Goal: Task Accomplishment & Management: Complete application form

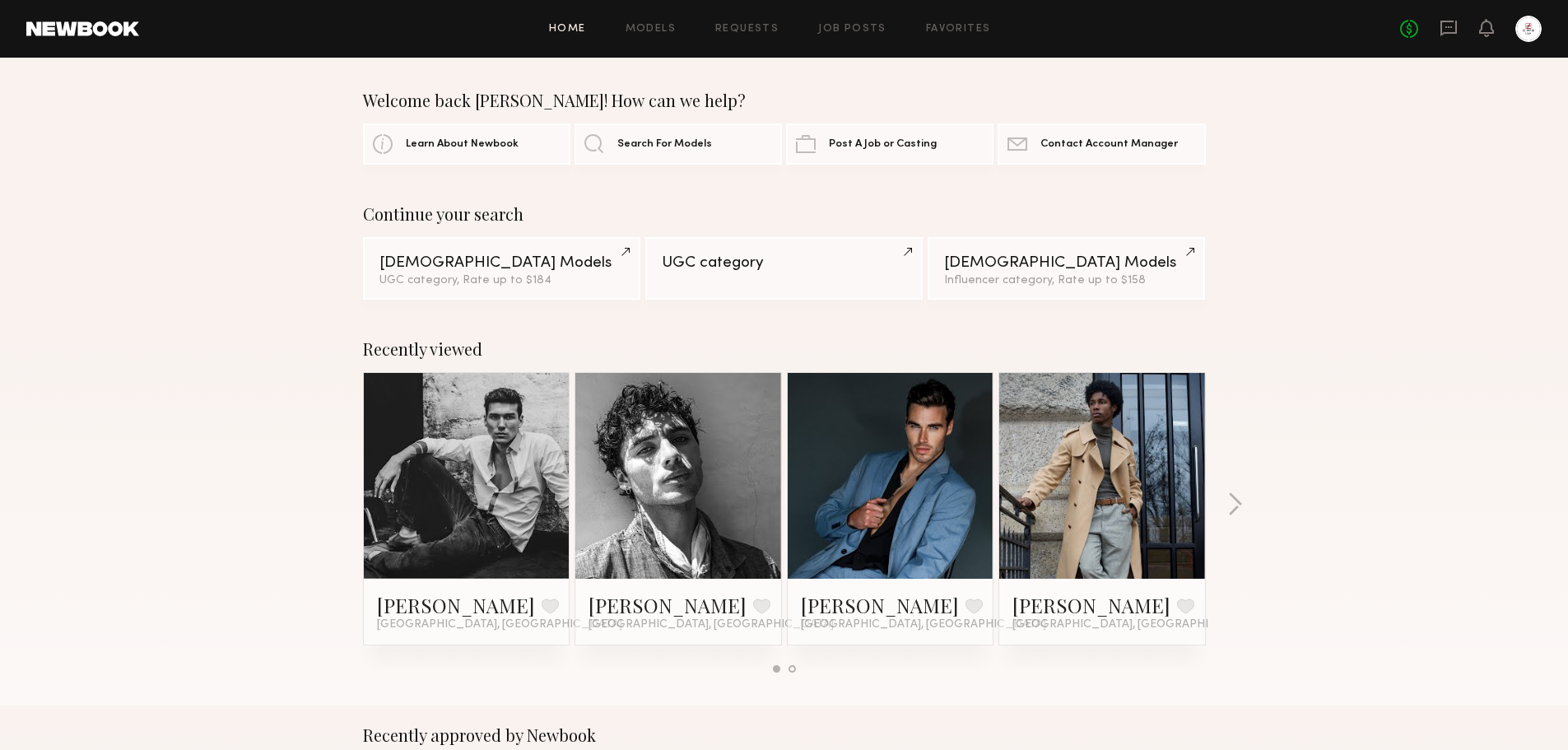
click at [865, 36] on div "Home Models Requests Job Posts Favorites Sign Out No fees up to $5,000" at bounding box center [841, 29] width 1403 height 27
click at [865, 27] on link "Job Posts" at bounding box center [852, 29] width 69 height 10
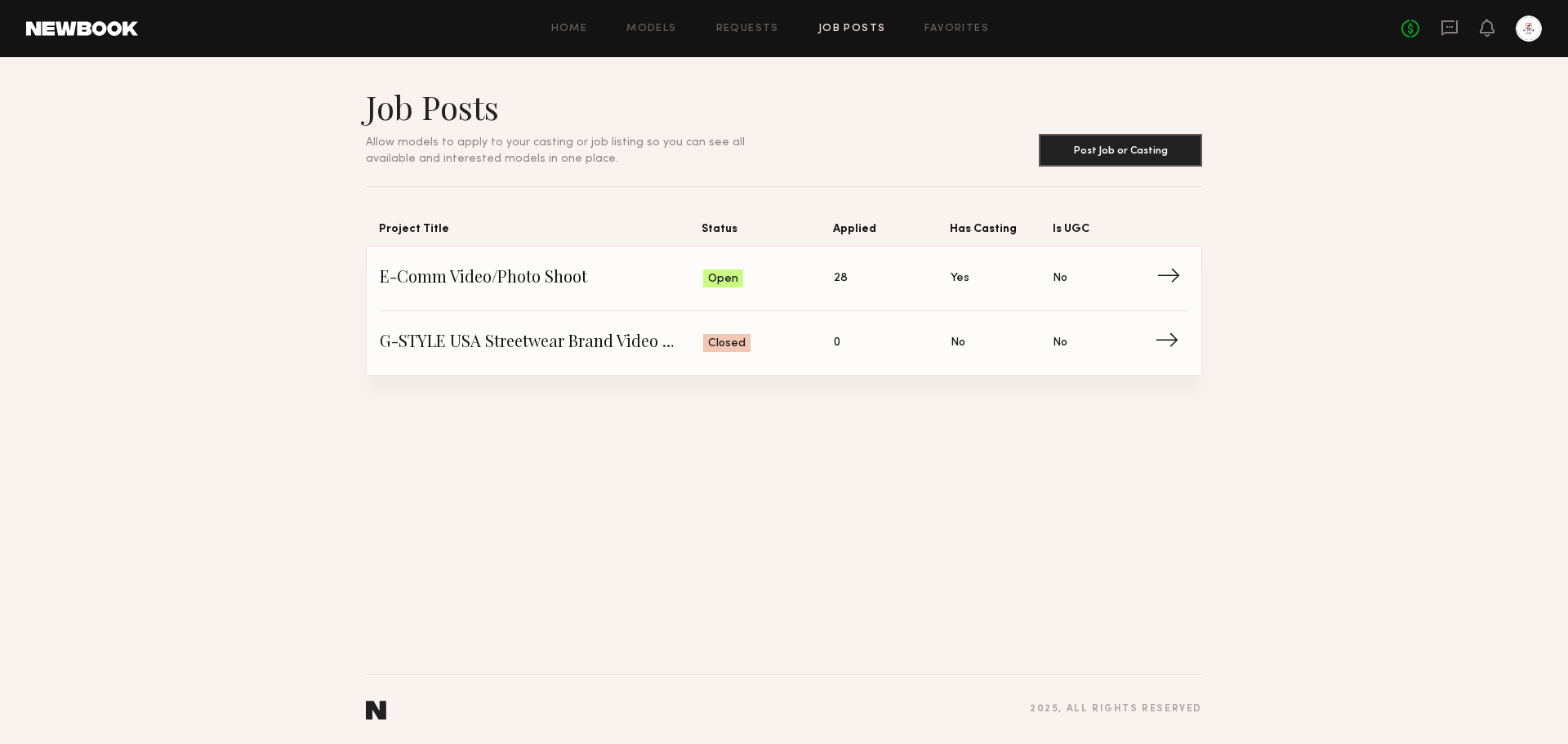
click at [1158, 288] on span "→" at bounding box center [1172, 278] width 33 height 25
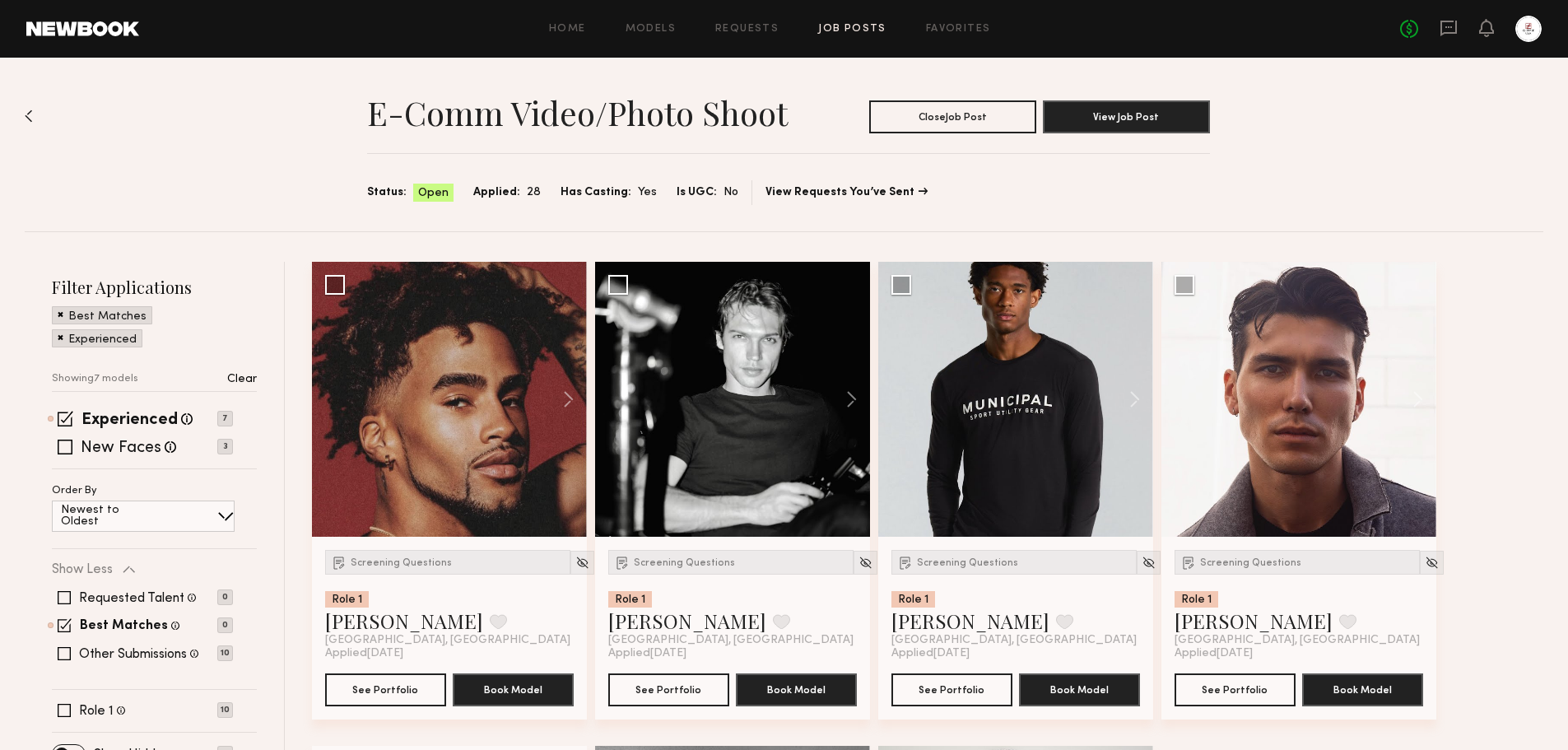
click at [248, 378] on p "Clear" at bounding box center [241, 380] width 30 height 11
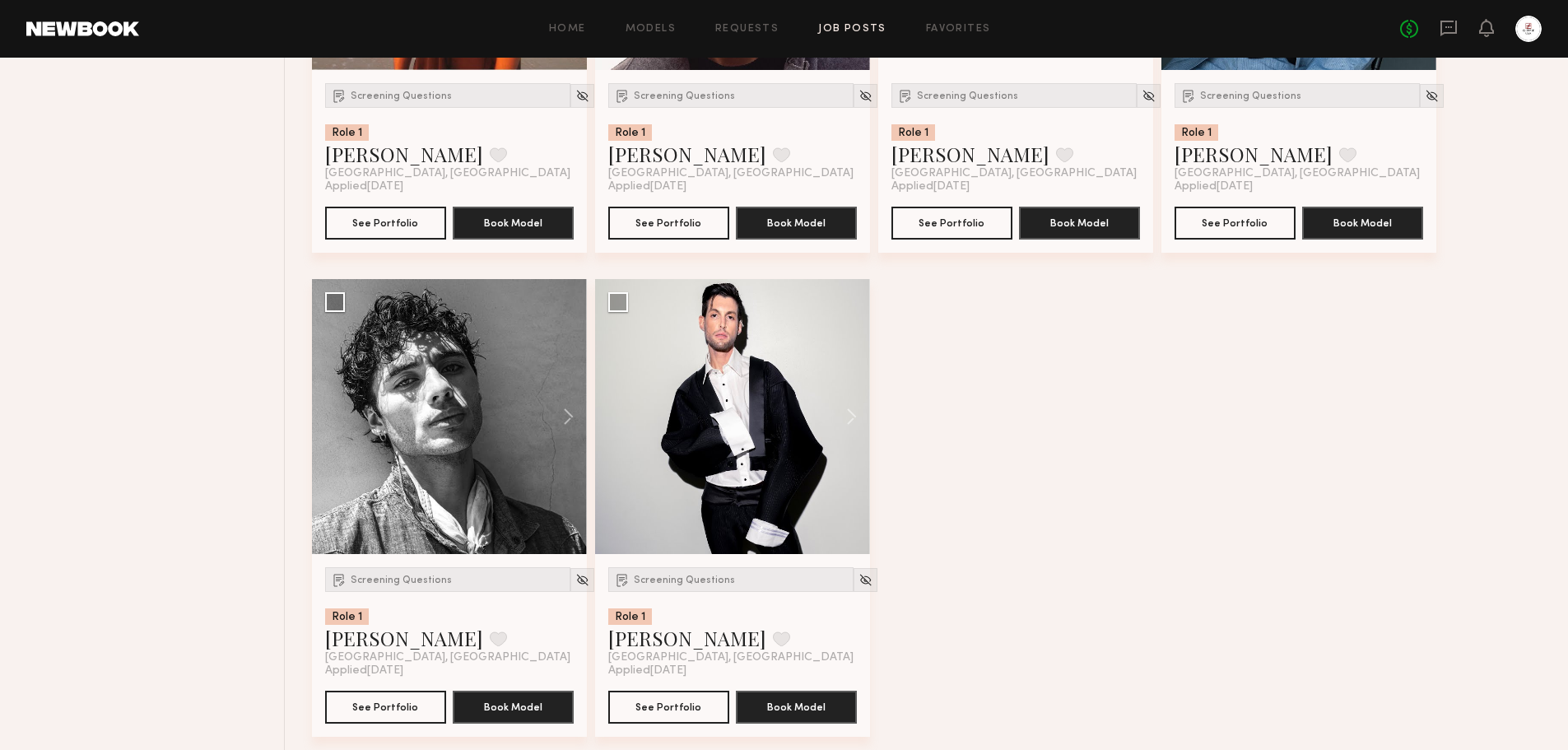
scroll to position [964, 0]
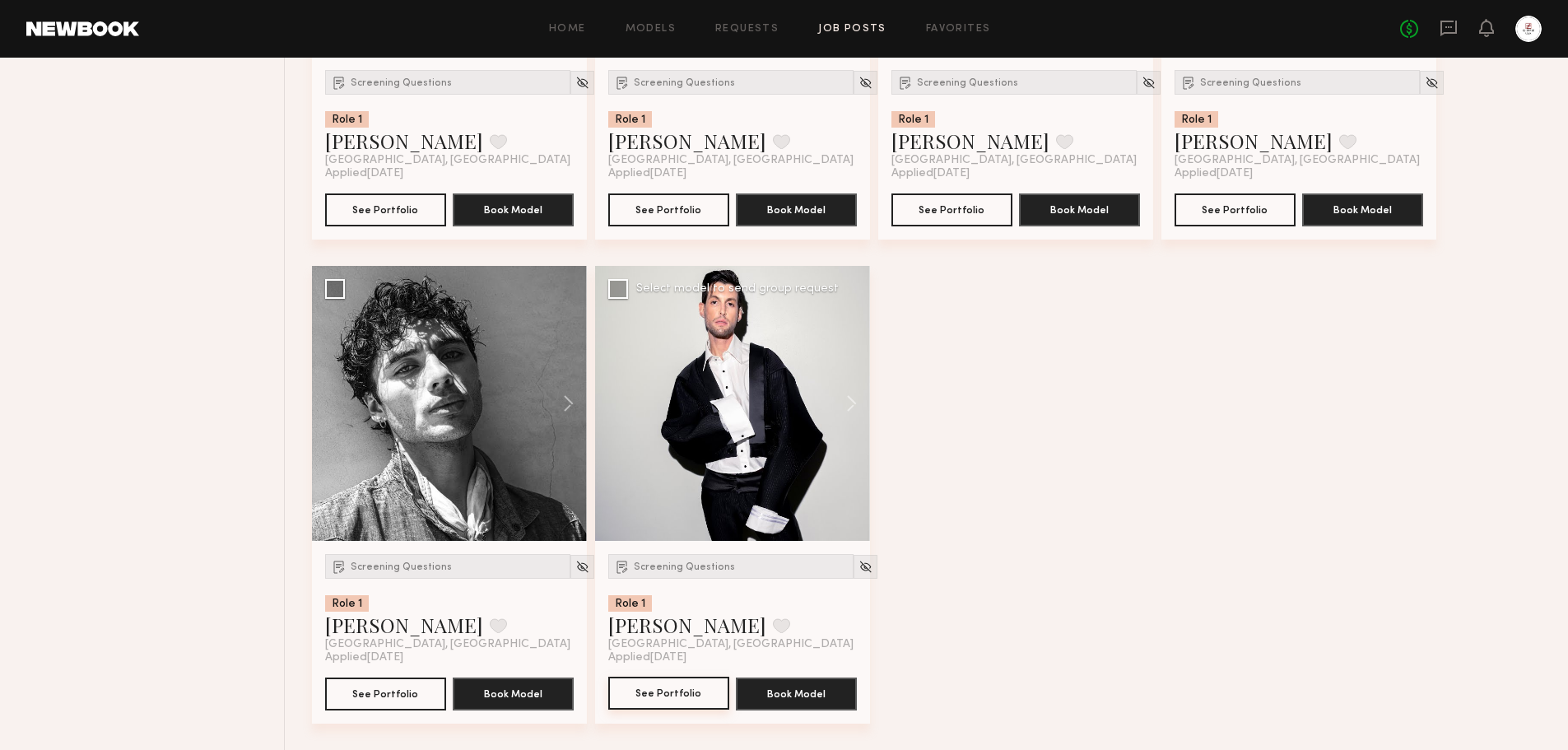
click at [679, 694] on button "See Portfolio" at bounding box center [668, 693] width 121 height 32
click at [486, 416] on div at bounding box center [449, 404] width 275 height 275
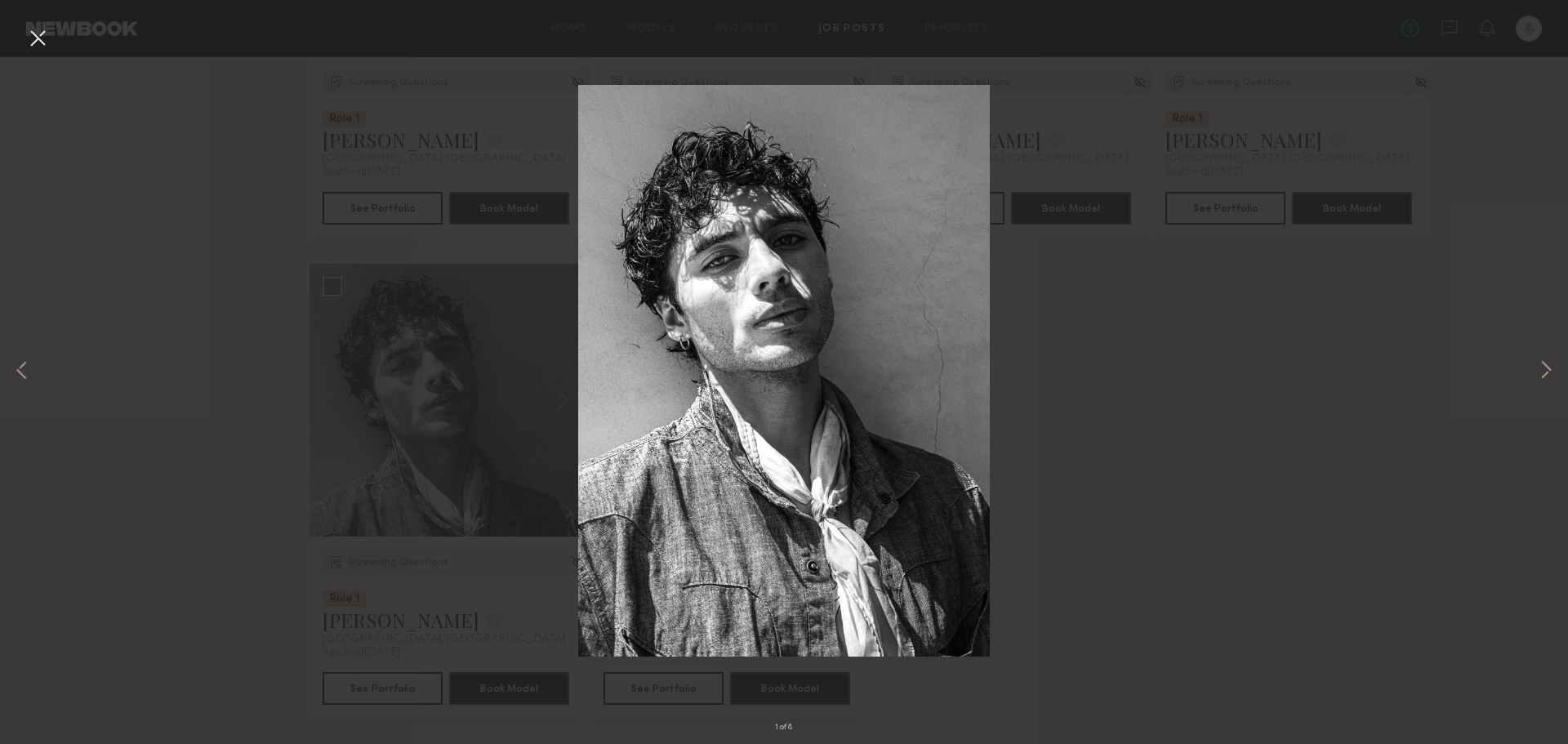
click at [1118, 549] on div "1 of 8" at bounding box center [784, 372] width 1568 height 744
click at [42, 32] on button at bounding box center [38, 39] width 27 height 29
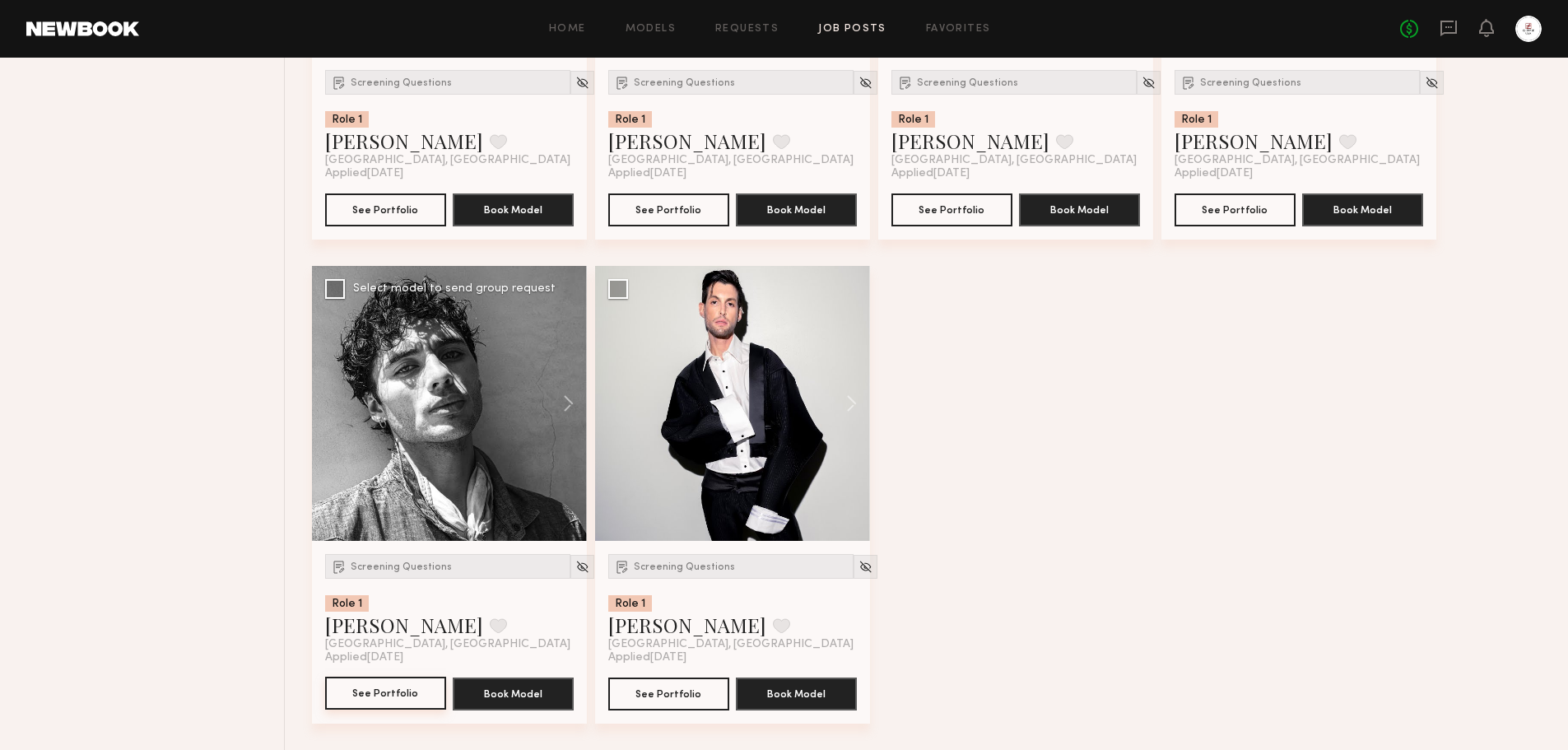
click at [415, 701] on button "See Portfolio" at bounding box center [386, 693] width 121 height 32
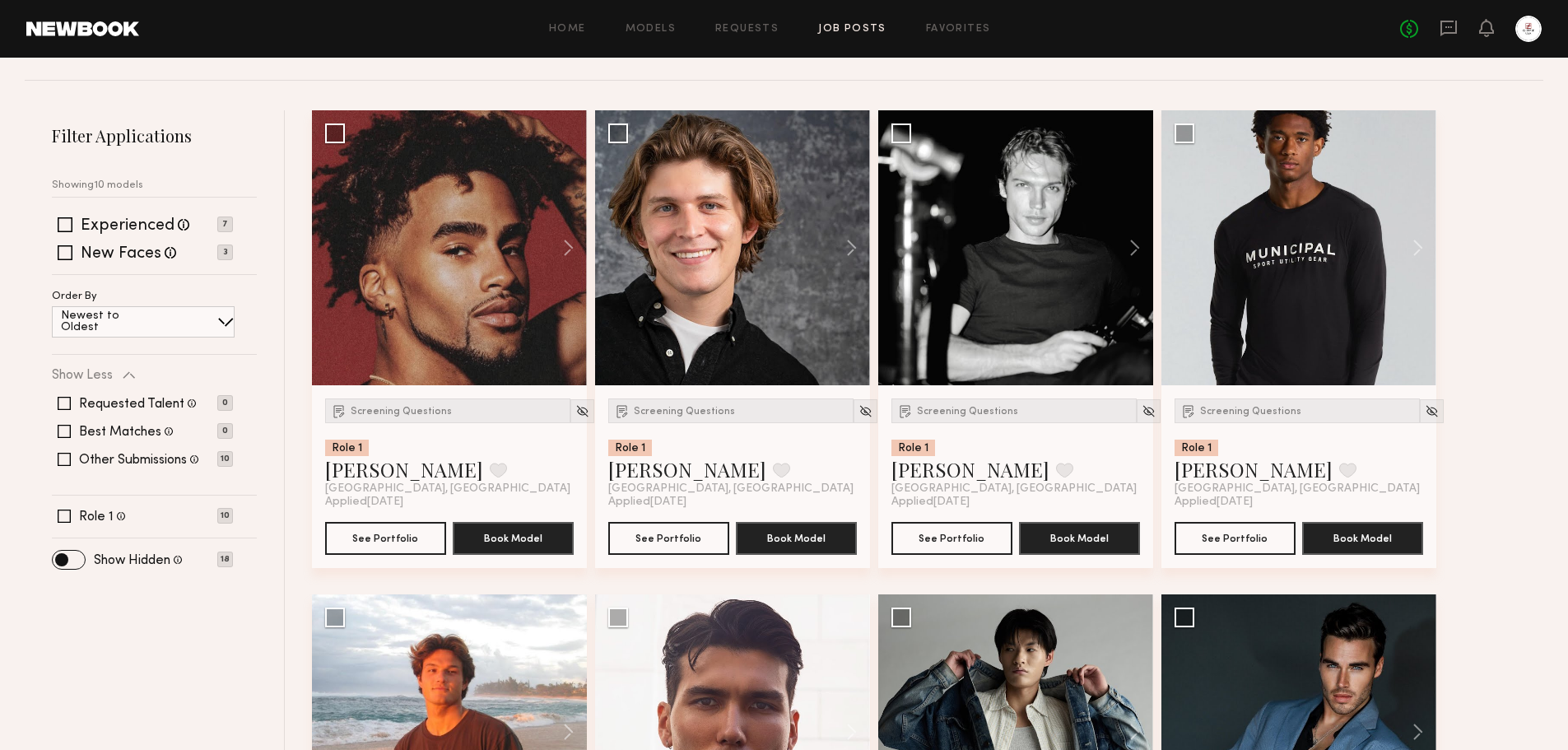
scroll to position [329, 0]
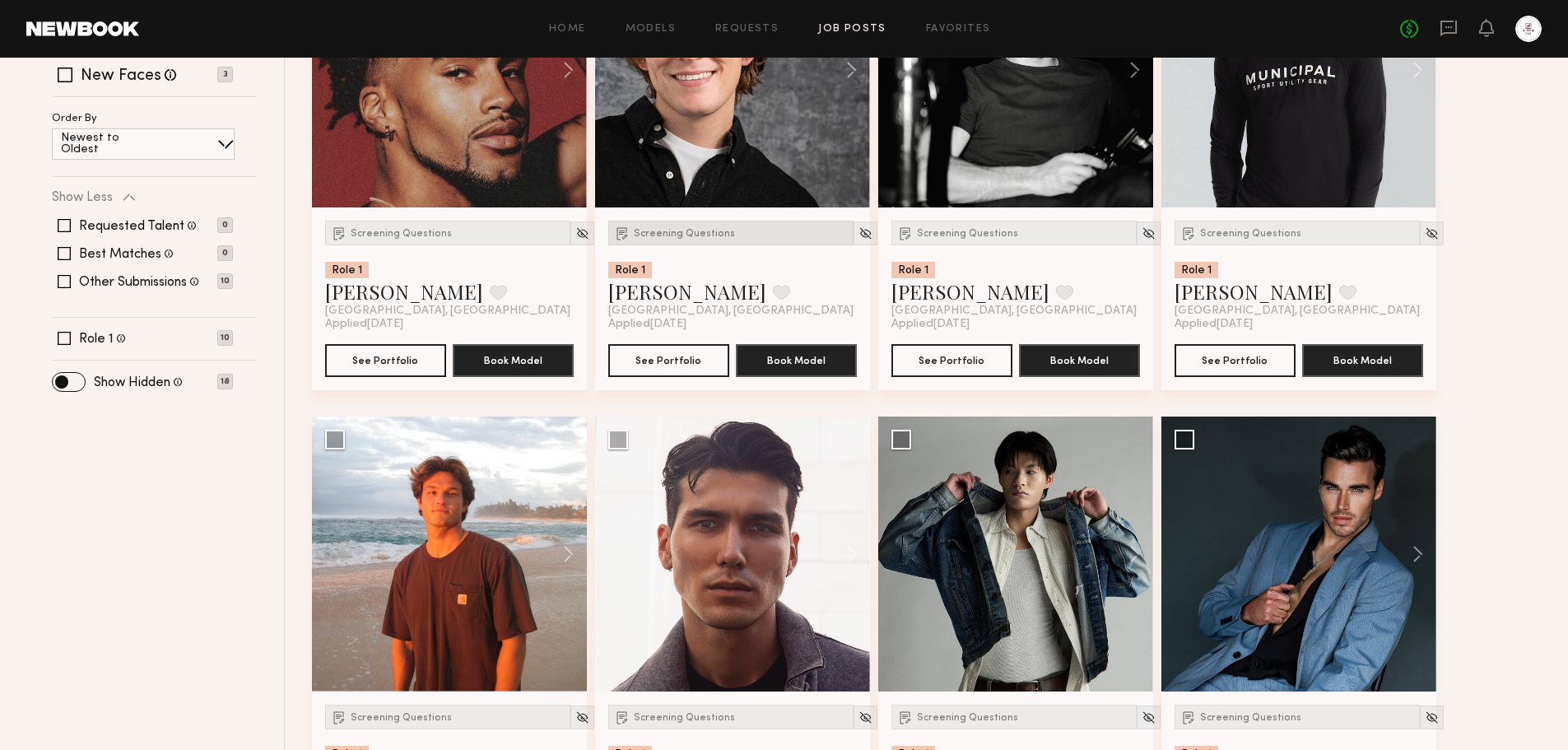
click at [694, 237] on span "Screening Questions" at bounding box center [684, 234] width 101 height 10
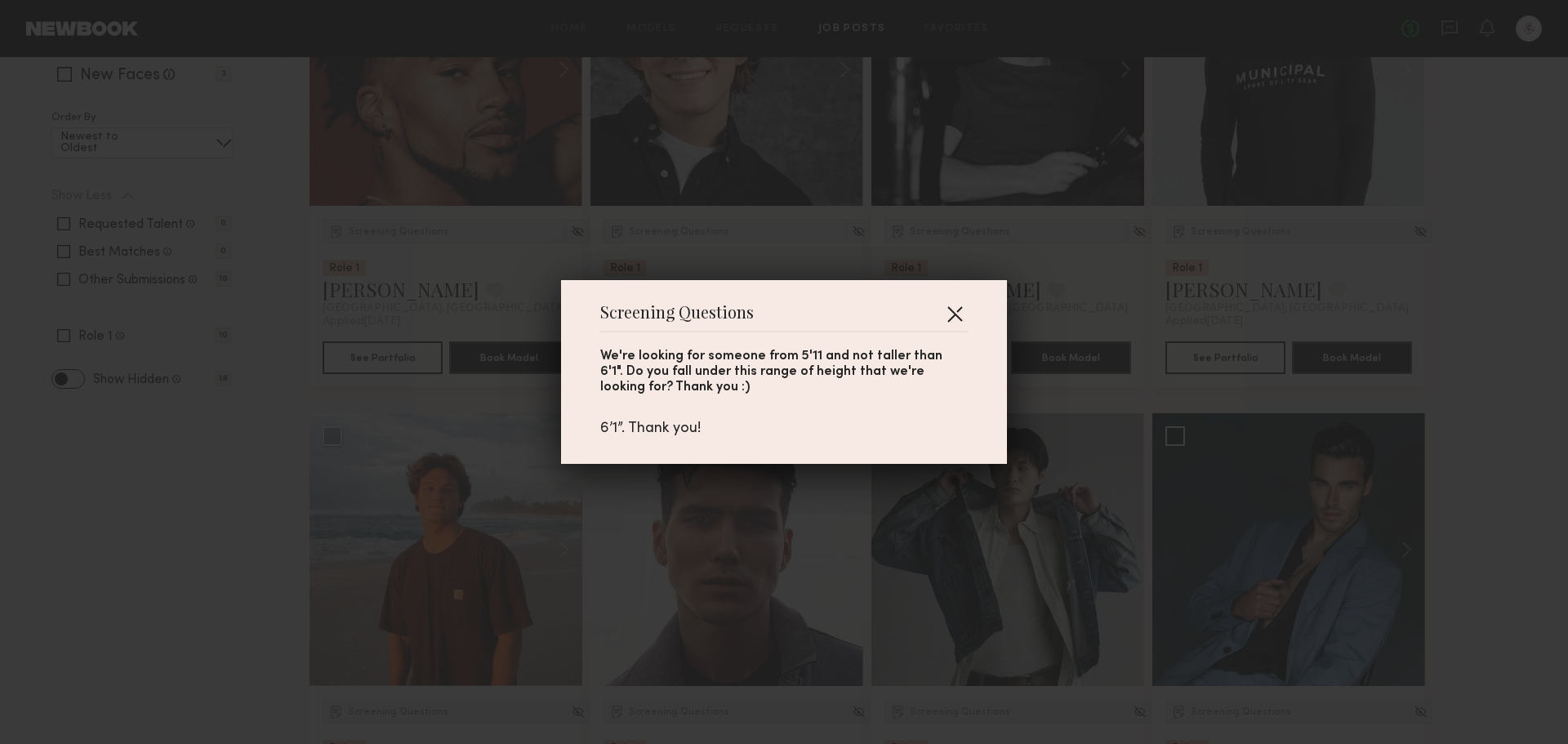
click at [956, 314] on button "button" at bounding box center [954, 313] width 27 height 27
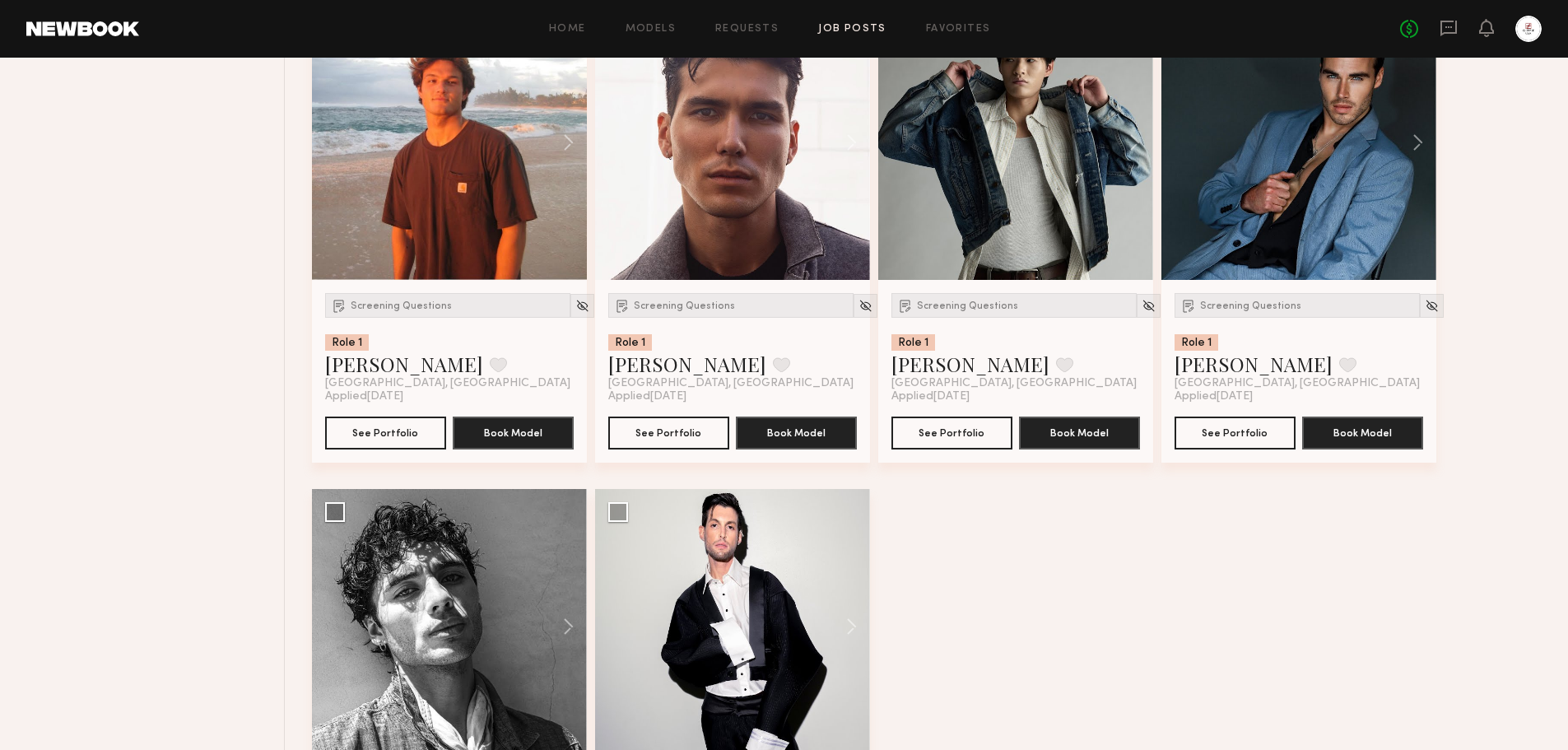
scroll to position [576, 0]
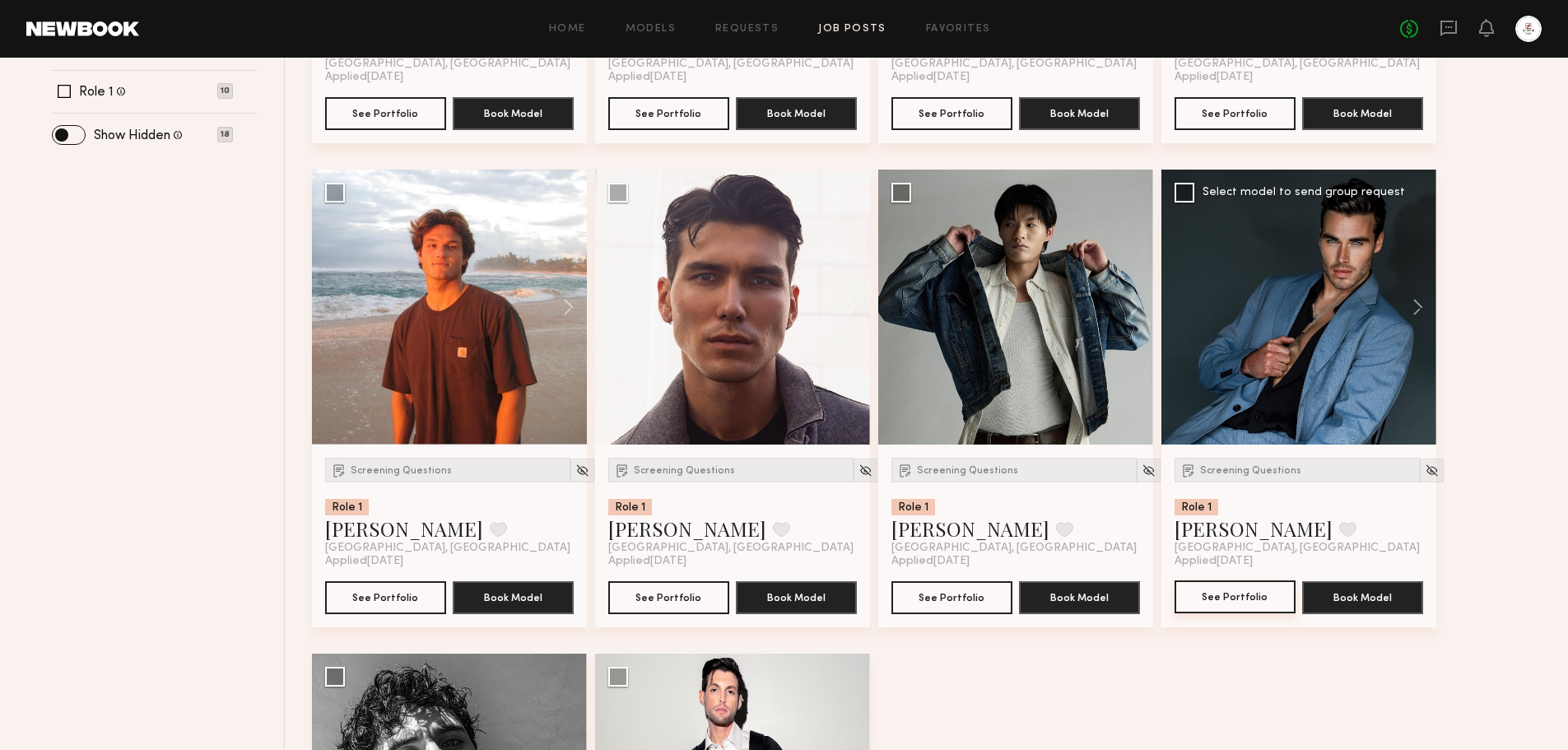
click at [1253, 598] on button "See Portfolio" at bounding box center [1235, 596] width 121 height 32
click at [964, 608] on button "See Portfolio" at bounding box center [951, 596] width 121 height 32
click at [679, 598] on button "See Portfolio" at bounding box center [668, 596] width 121 height 32
click at [389, 598] on button "See Portfolio" at bounding box center [386, 596] width 121 height 32
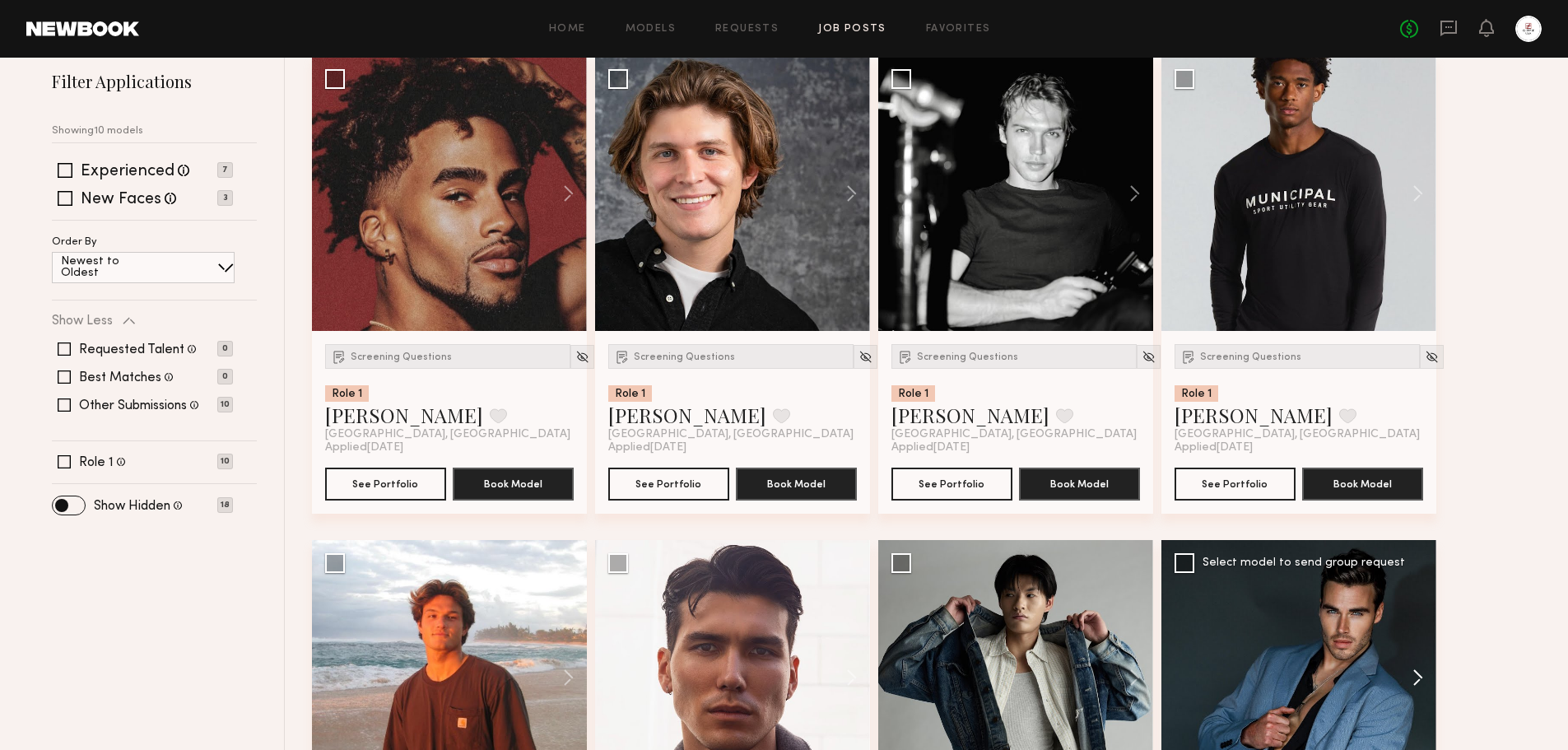
scroll to position [82, 0]
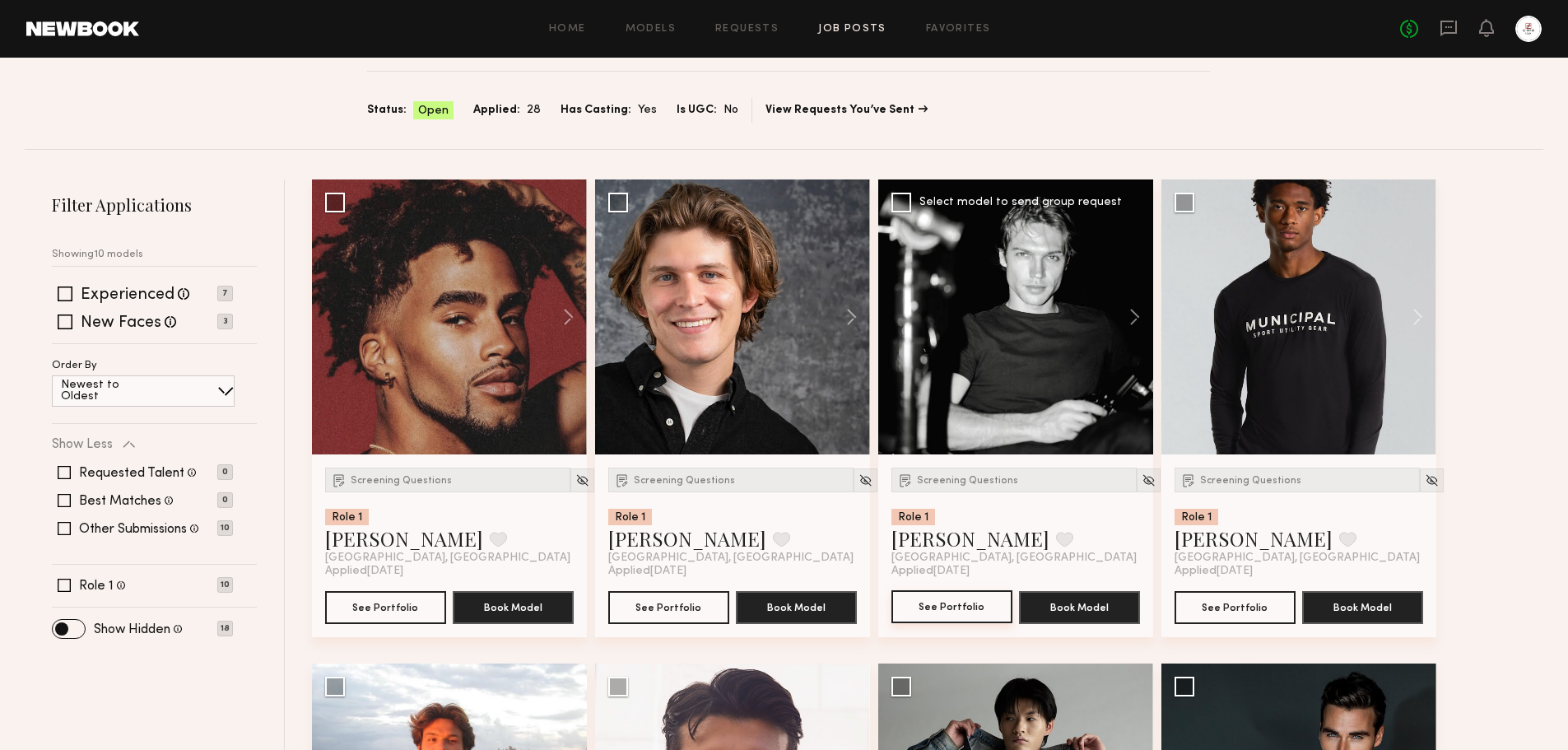
click at [951, 607] on button "See Portfolio" at bounding box center [951, 606] width 121 height 32
click at [698, 609] on button "See Portfolio" at bounding box center [668, 606] width 121 height 32
click at [667, 482] on span "Screening Questions" at bounding box center [684, 480] width 101 height 10
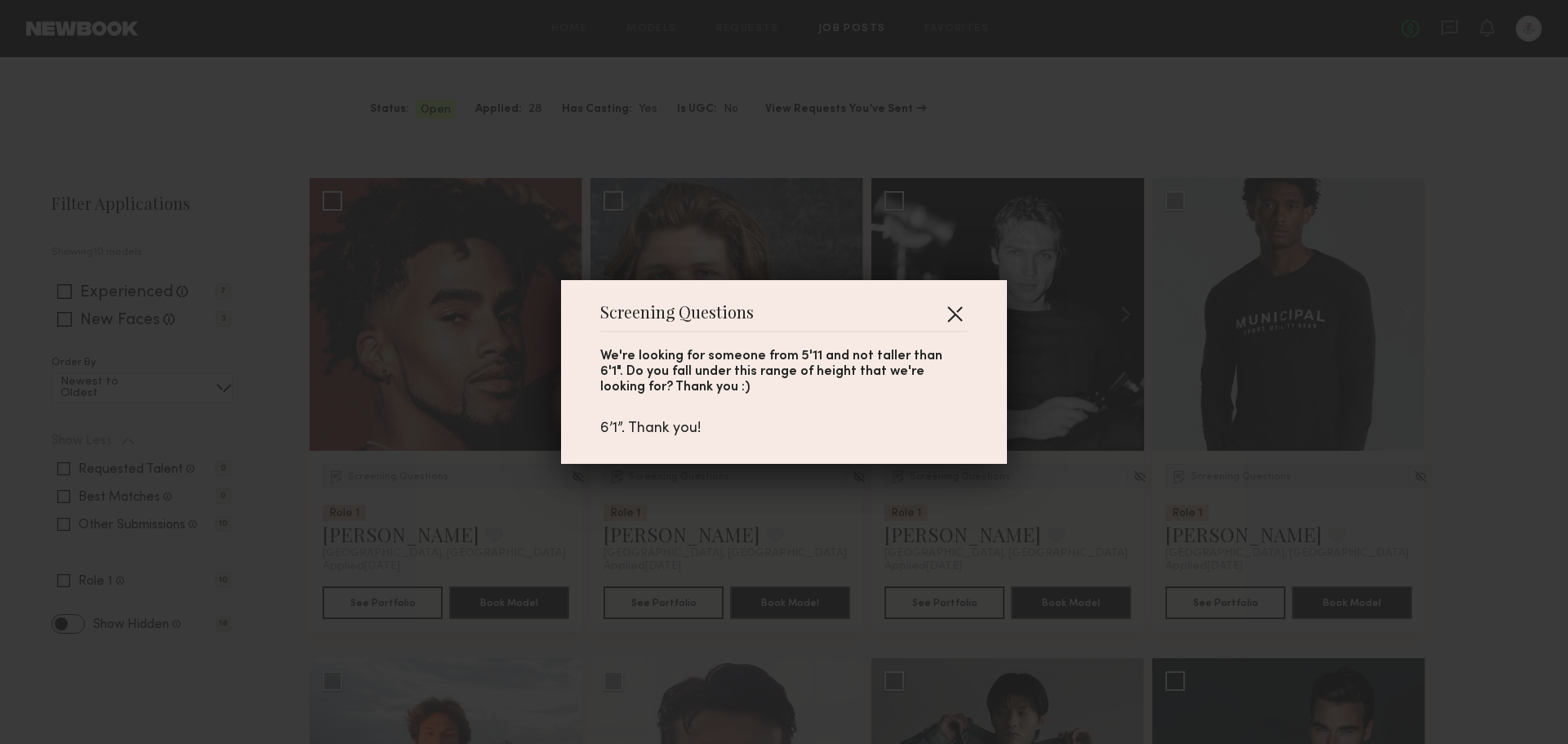
click at [953, 310] on button "button" at bounding box center [954, 313] width 27 height 27
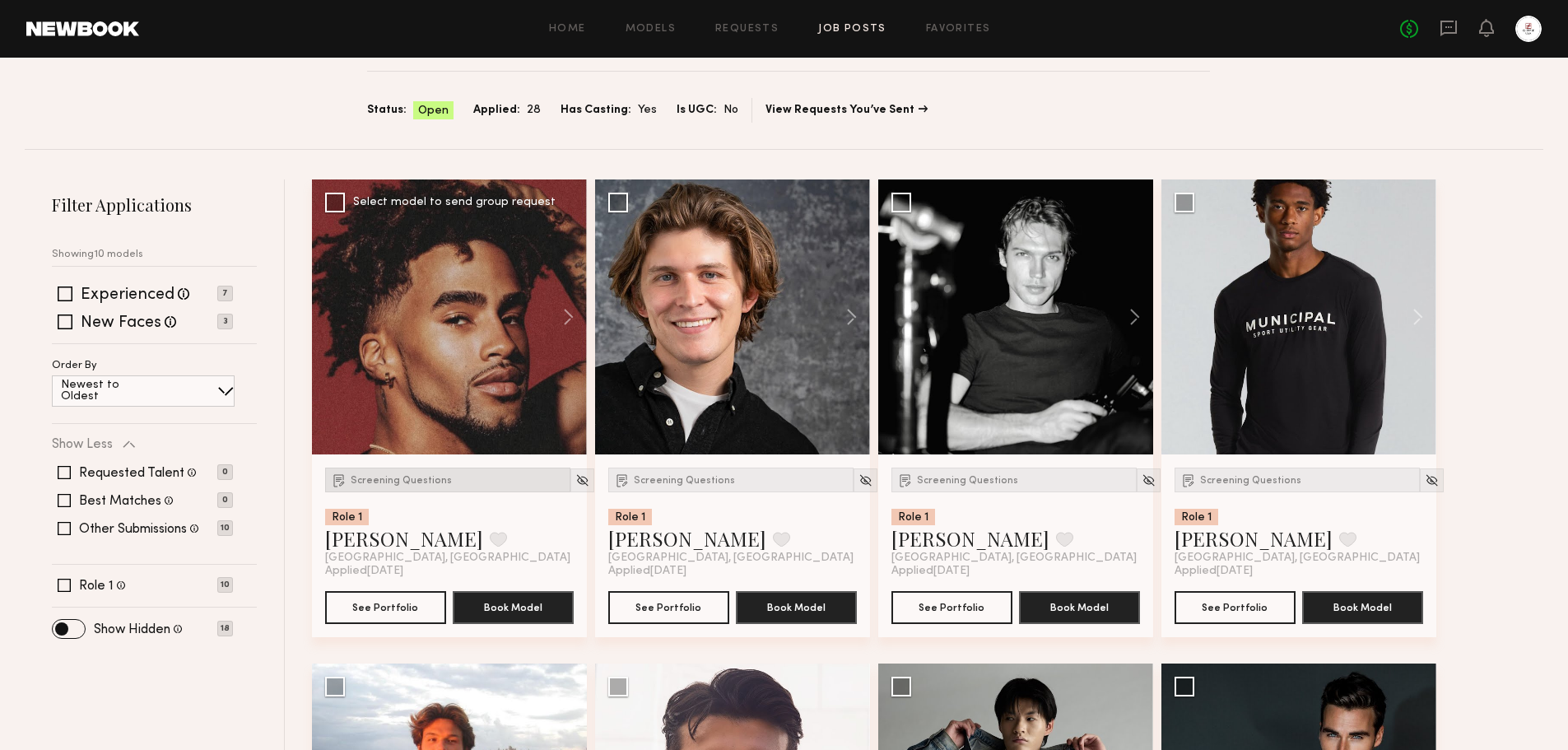
click at [406, 485] on span "Screening Questions" at bounding box center [401, 480] width 101 height 10
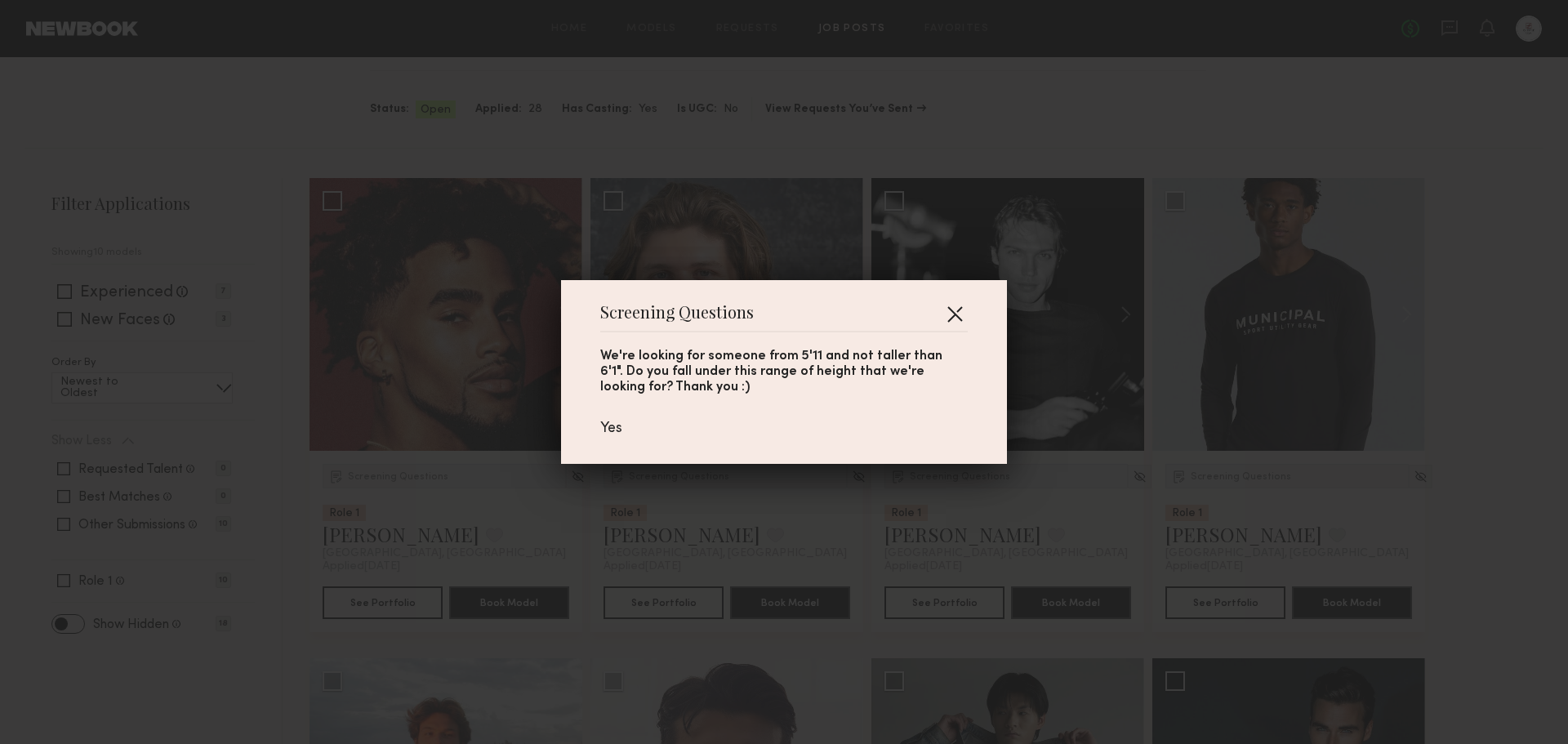
click at [945, 315] on button "button" at bounding box center [954, 313] width 27 height 27
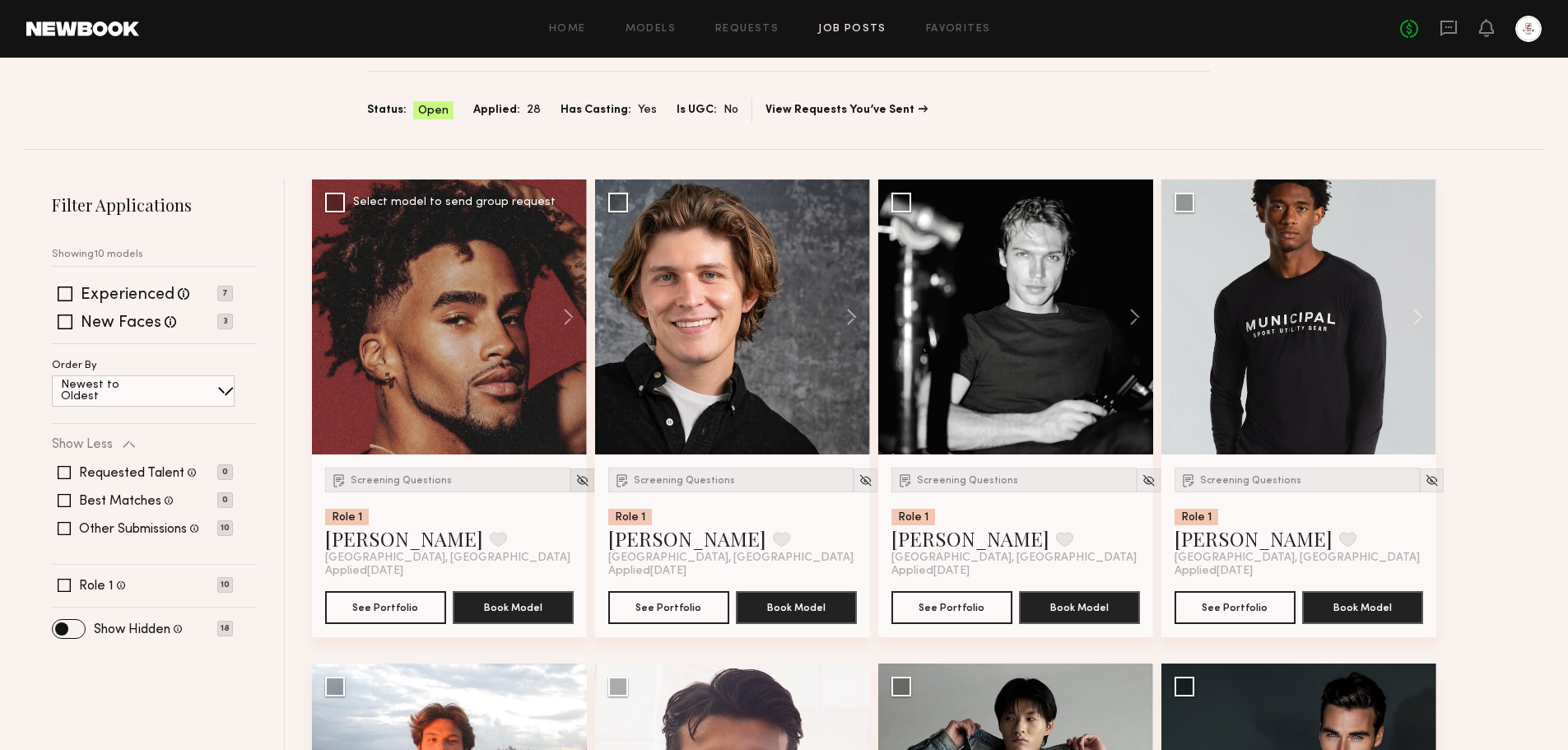
click at [575, 478] on img at bounding box center [582, 480] width 14 height 14
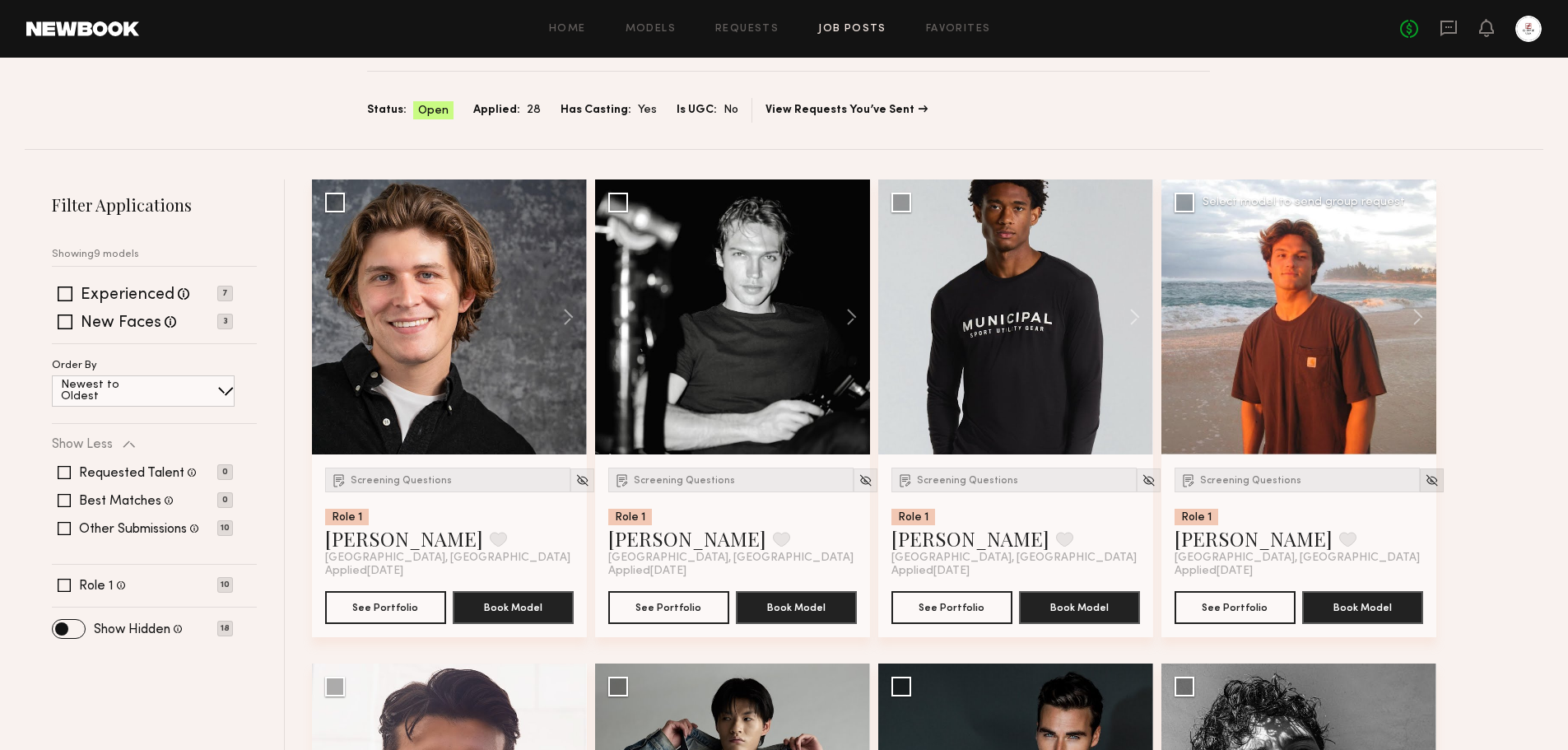
click at [1425, 482] on img at bounding box center [1432, 480] width 14 height 14
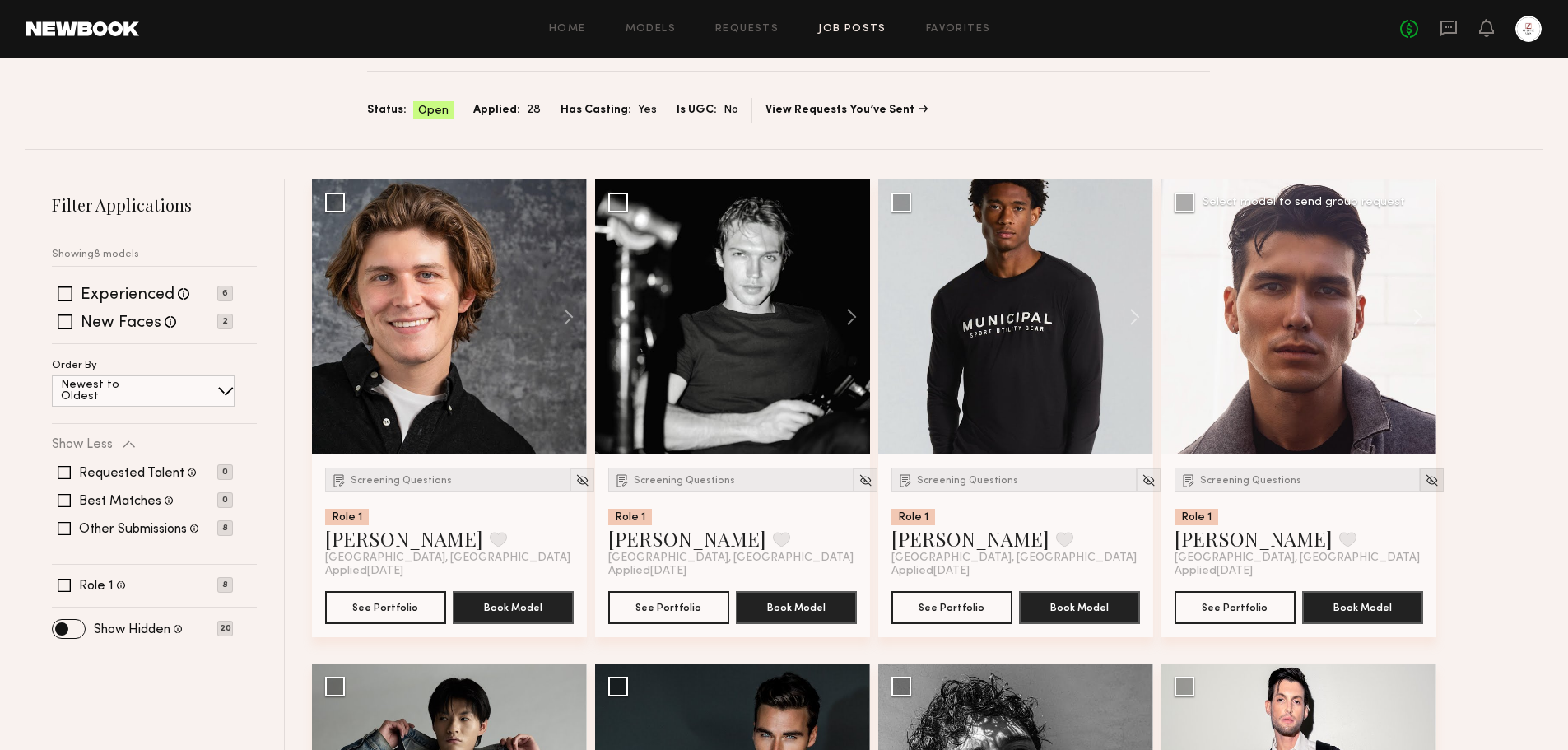
click at [1425, 483] on img at bounding box center [1432, 480] width 14 height 14
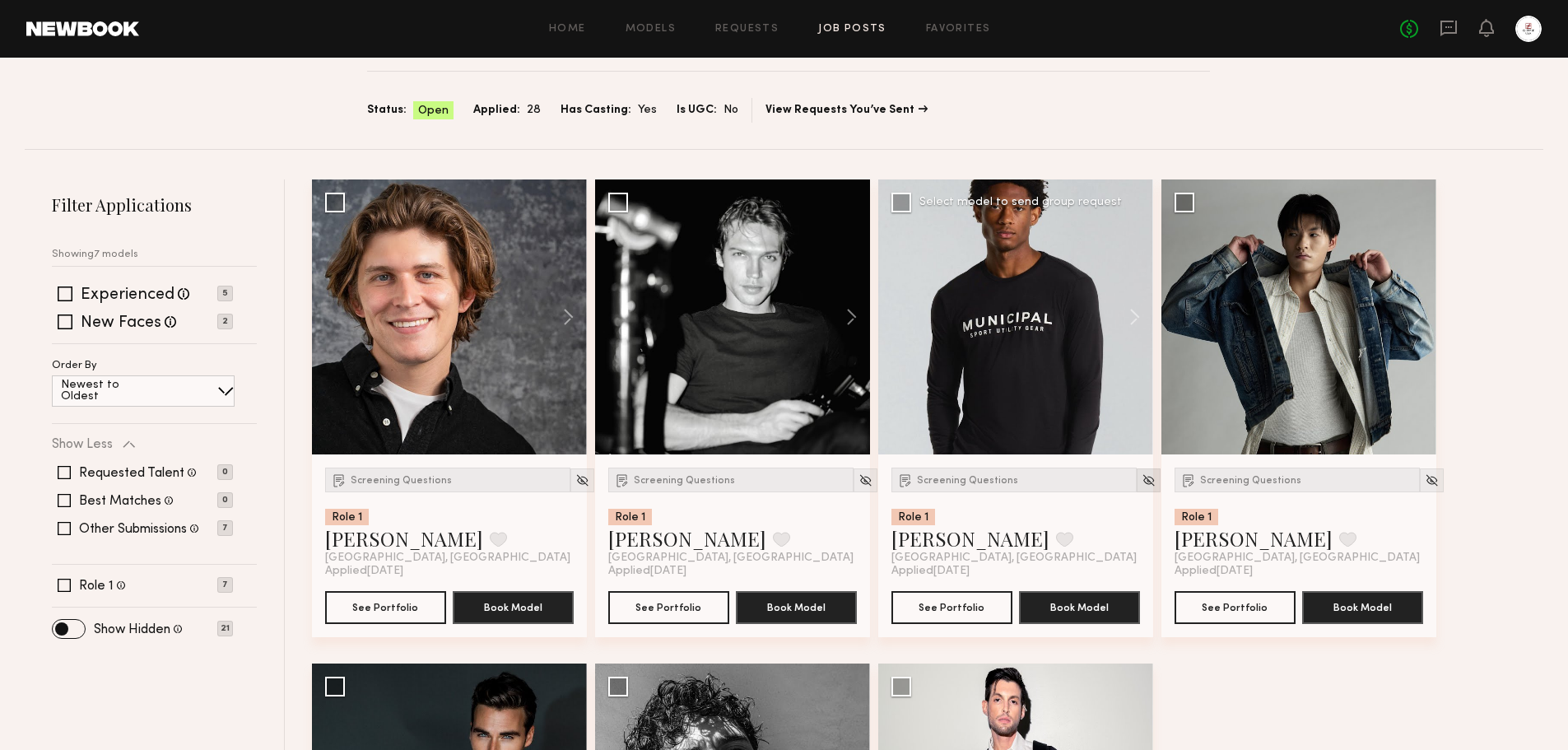
click at [1141, 479] on img at bounding box center [1148, 480] width 14 height 14
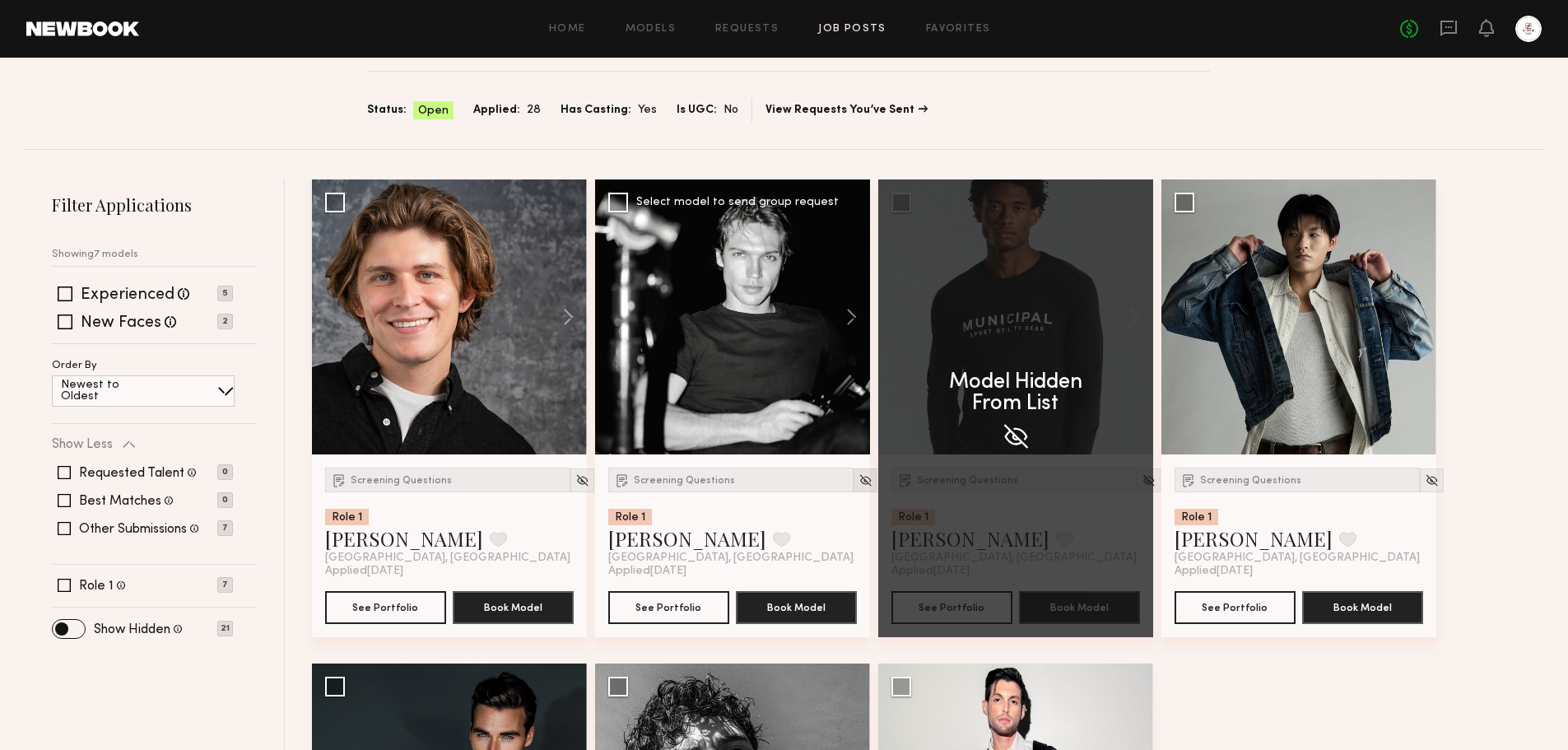
click at [859, 480] on img at bounding box center [866, 480] width 14 height 14
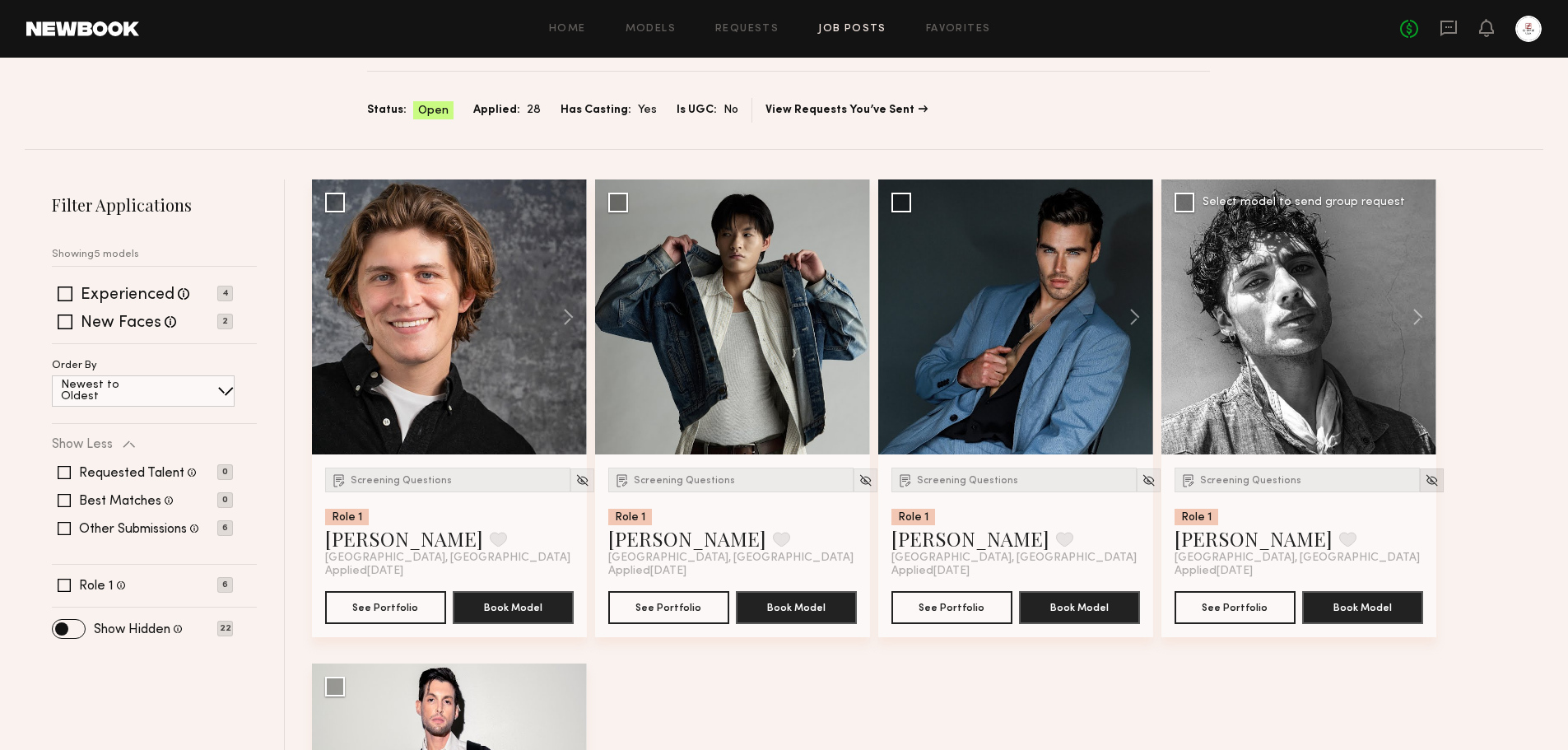
click at [1425, 478] on img at bounding box center [1432, 480] width 14 height 14
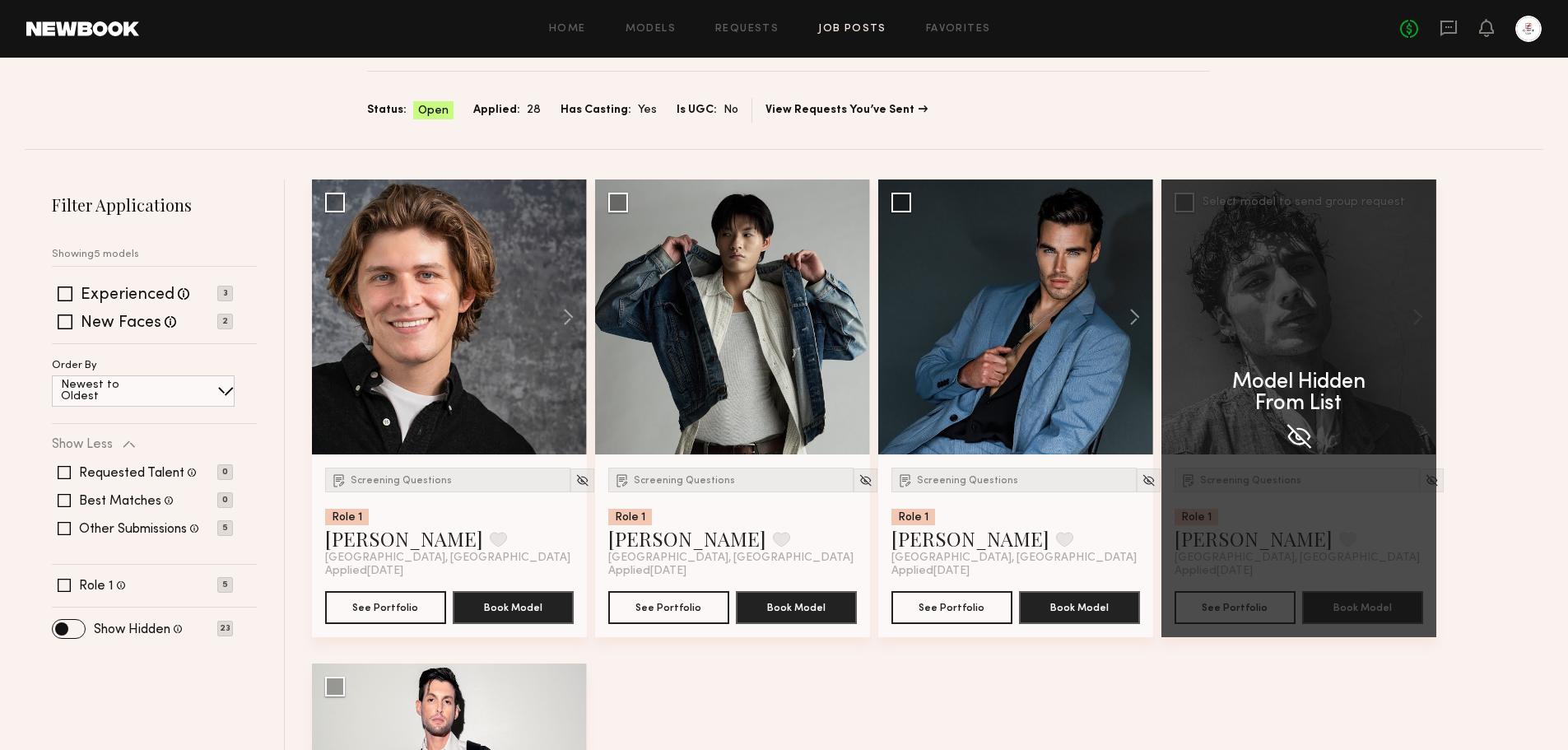
click at [1298, 446] on img at bounding box center [1298, 436] width 30 height 30
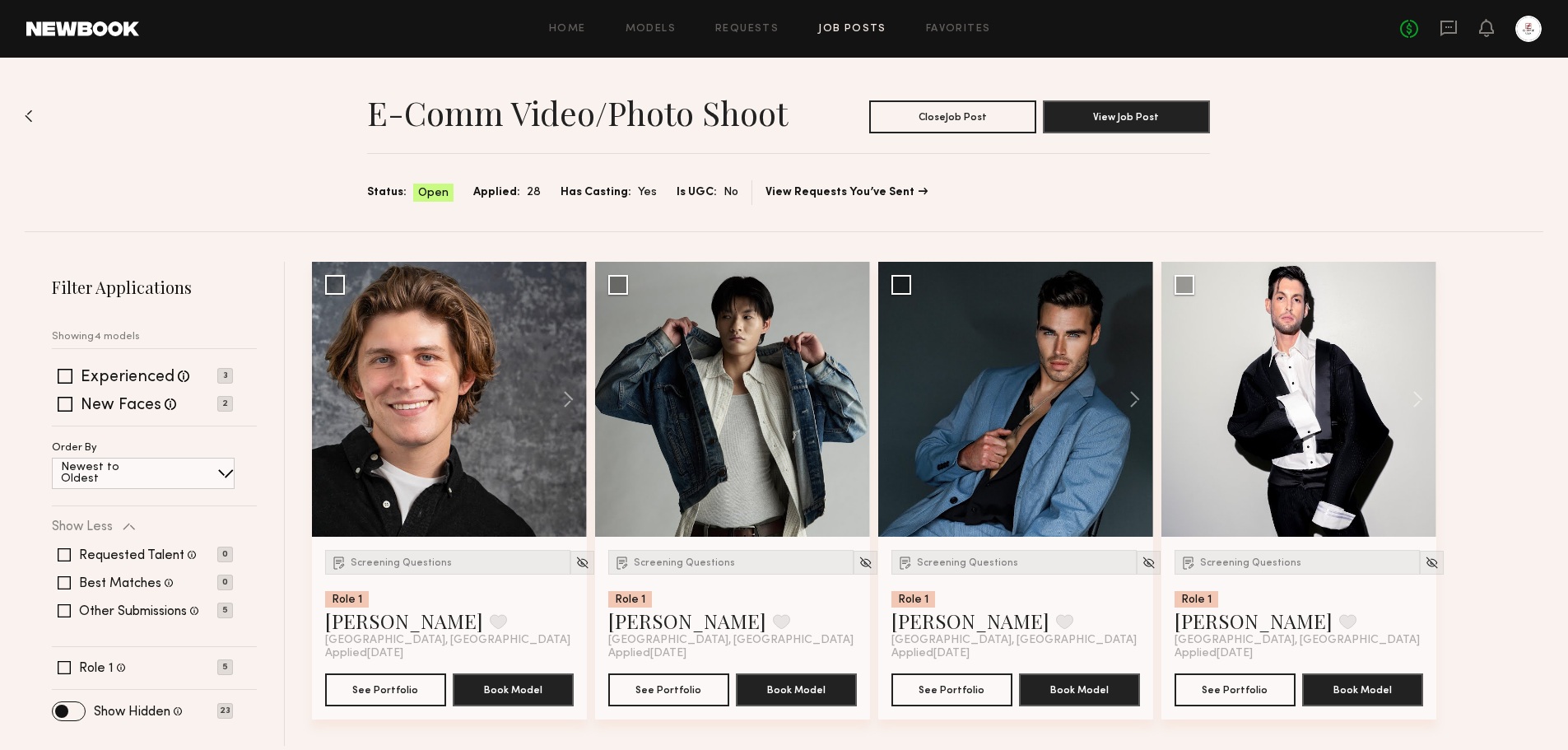
scroll to position [0, 0]
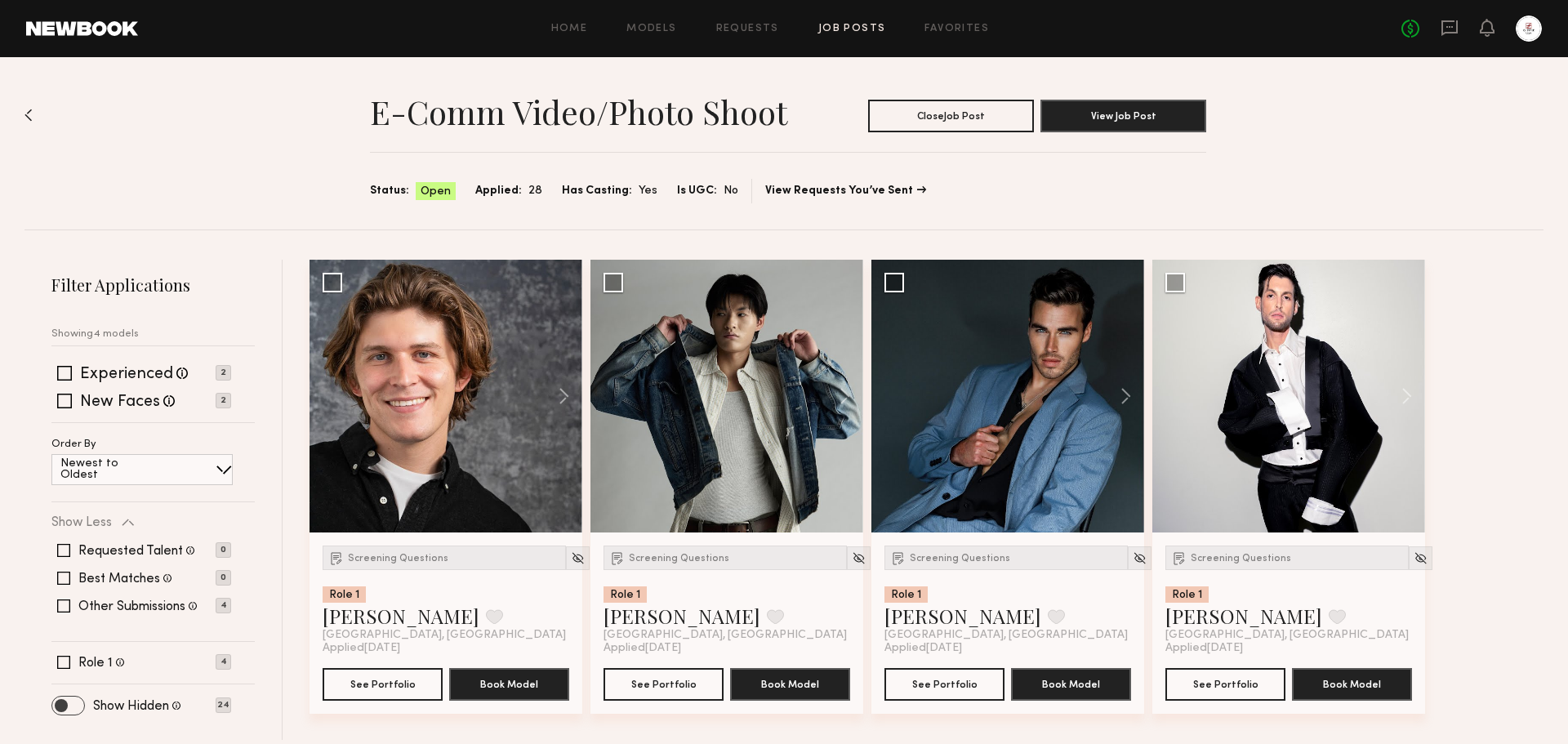
click at [57, 704] on span at bounding box center [68, 705] width 32 height 18
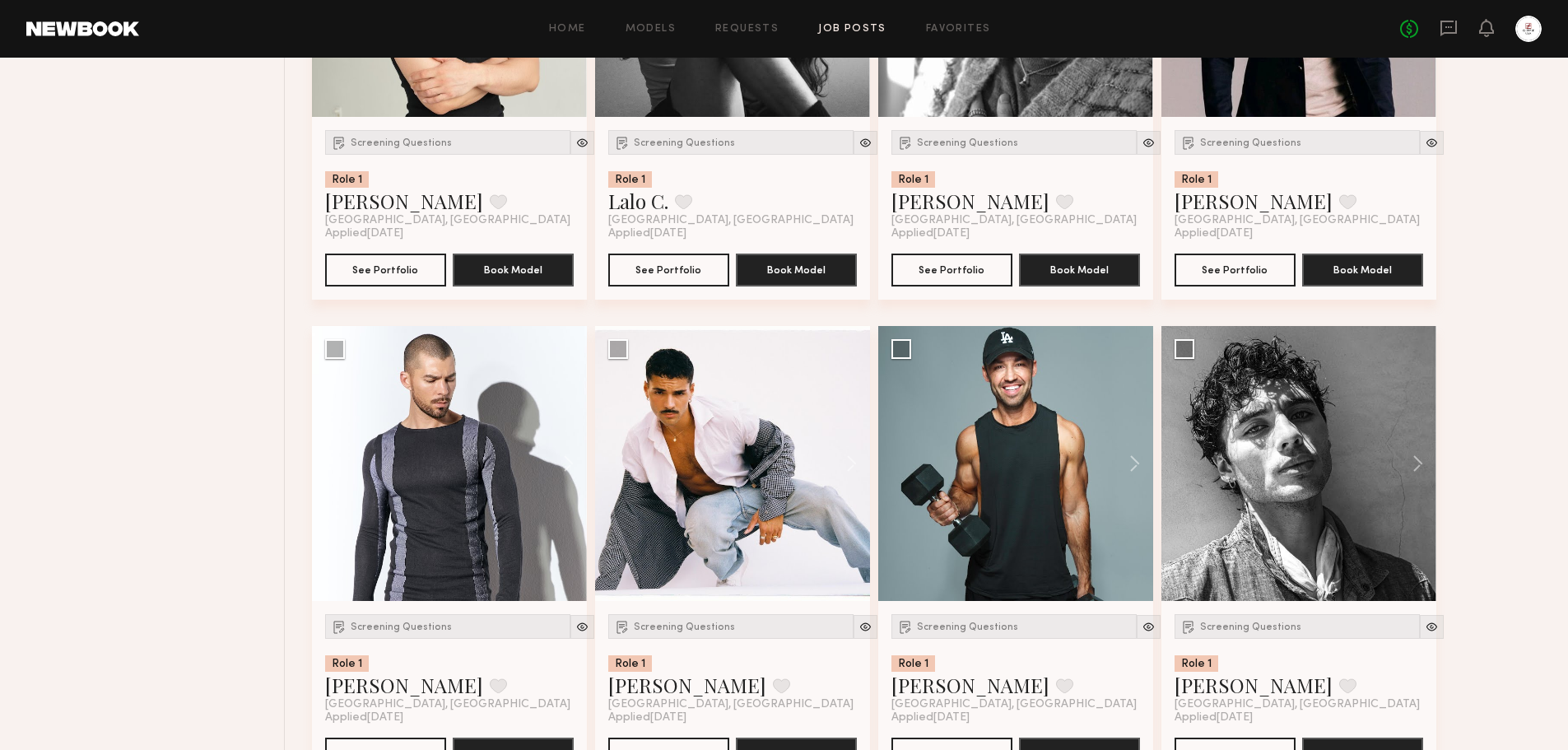
scroll to position [2415, 0]
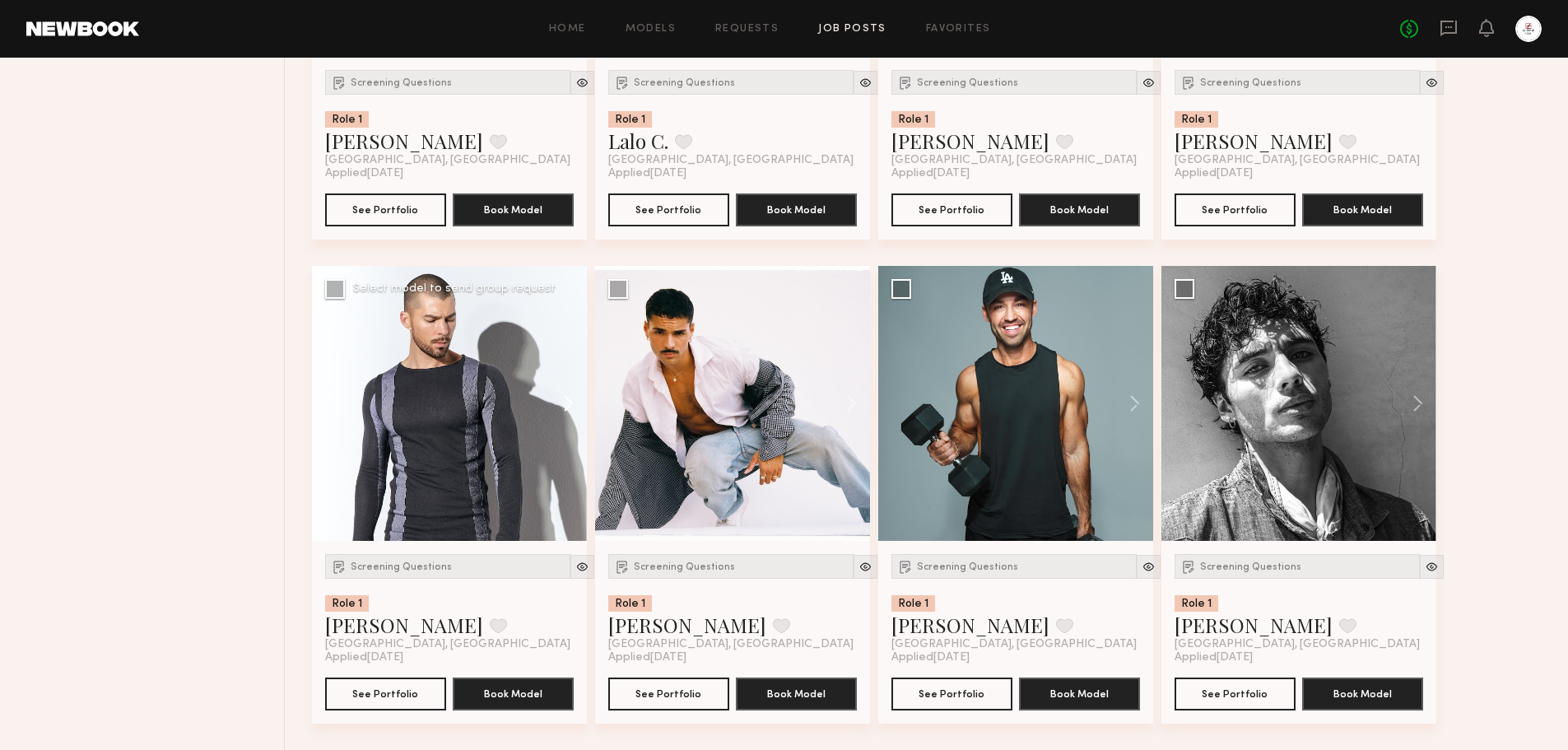
click at [568, 404] on button at bounding box center [560, 404] width 52 height 275
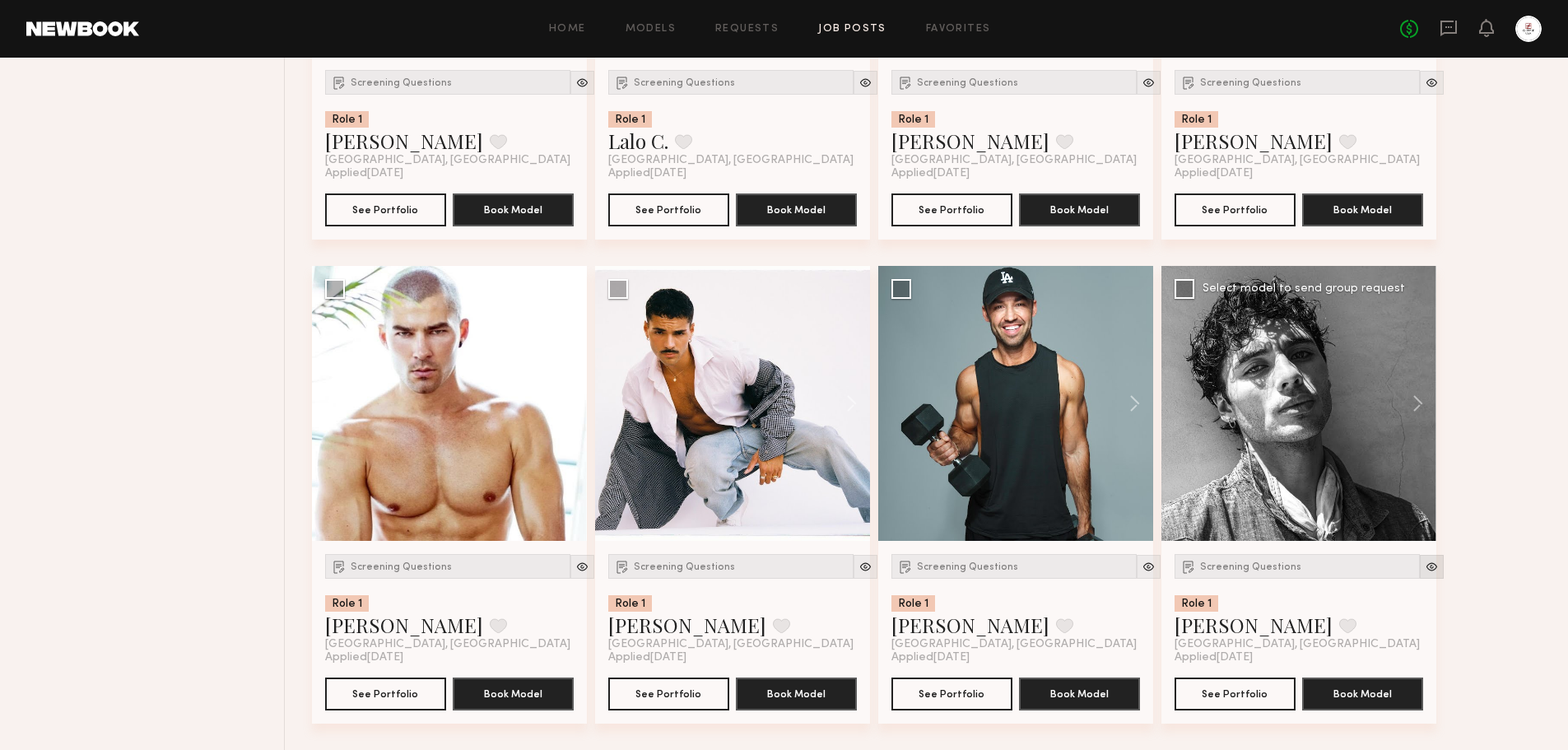
click at [1425, 570] on img at bounding box center [1432, 566] width 14 height 14
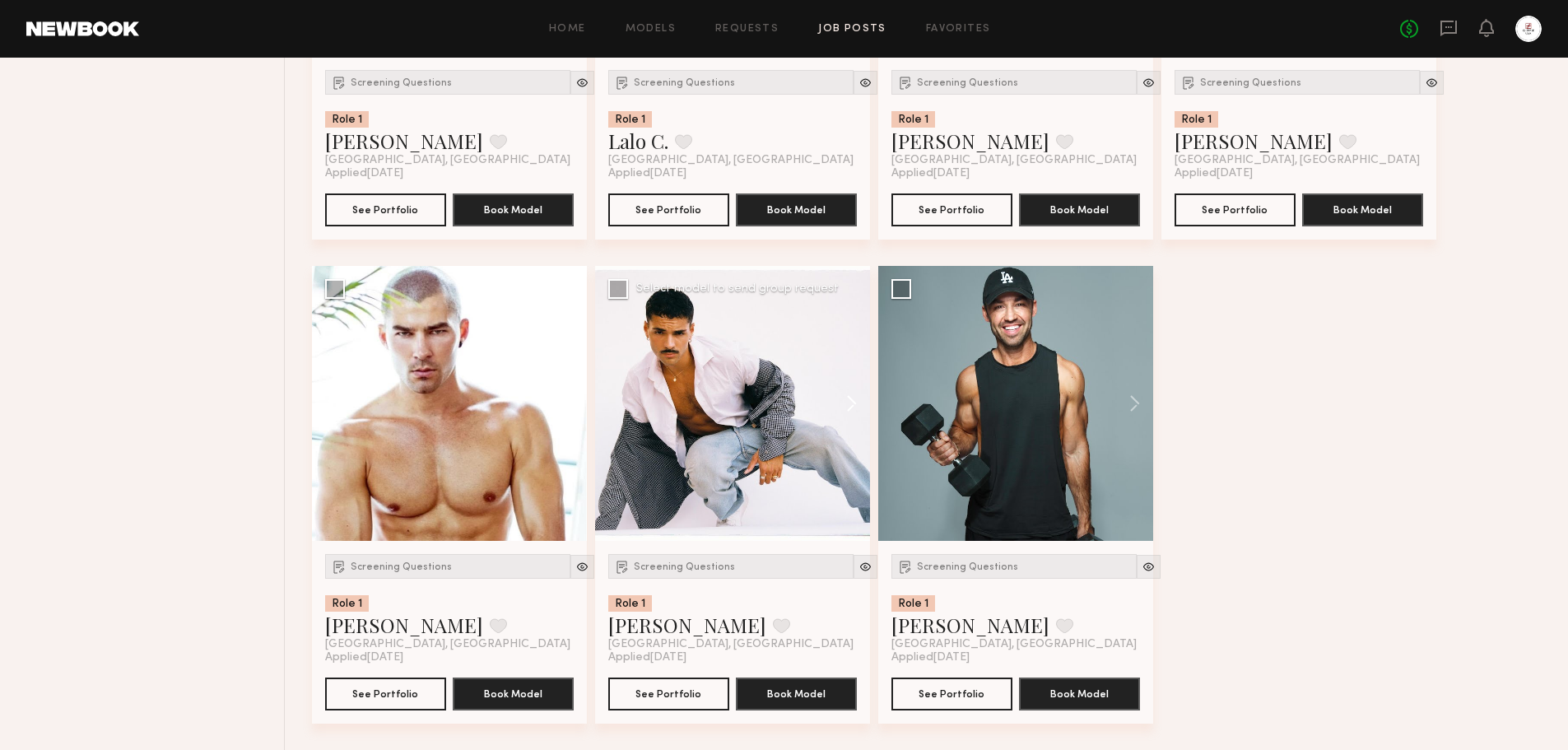
click at [847, 403] on button at bounding box center [843, 404] width 52 height 275
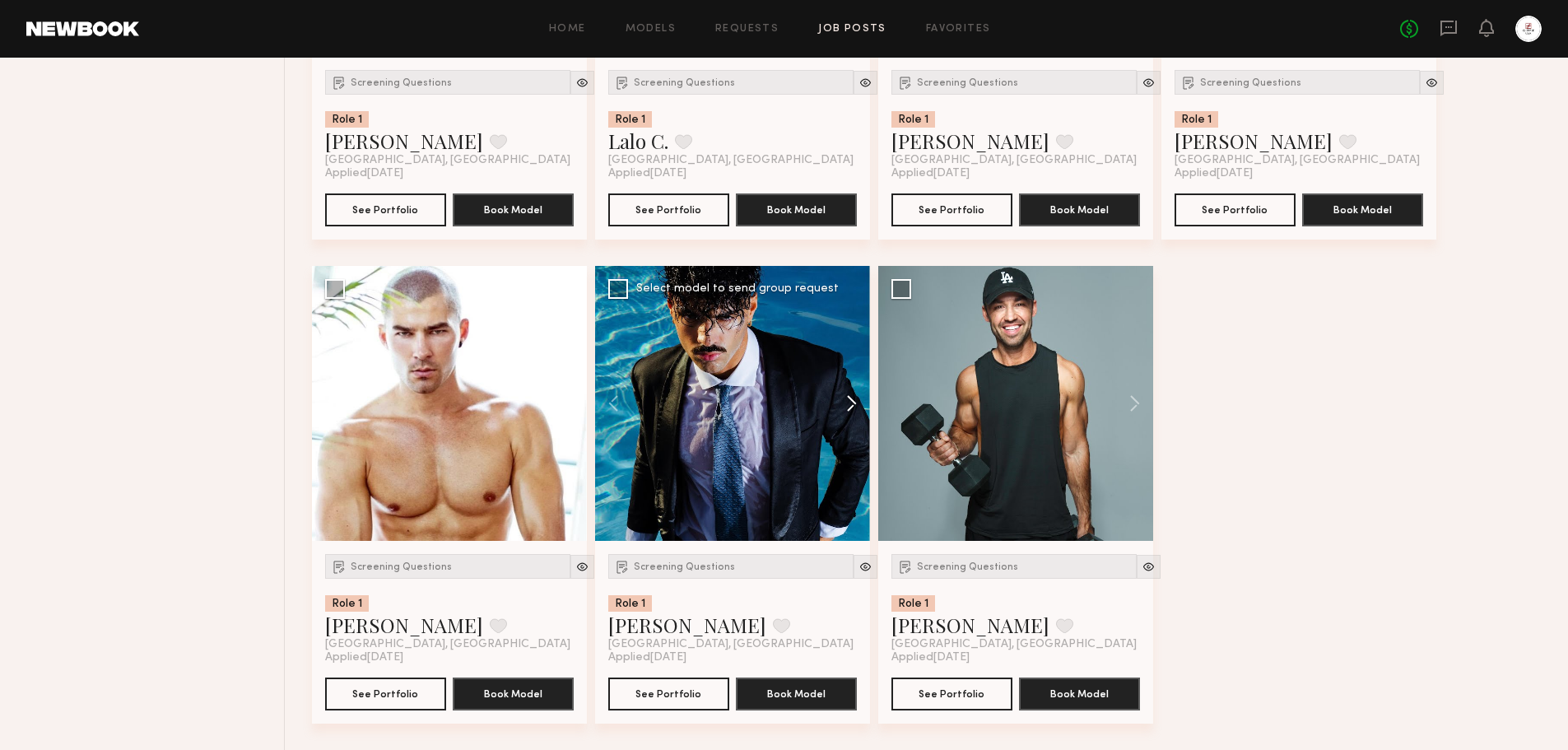
click at [847, 403] on button at bounding box center [843, 404] width 52 height 275
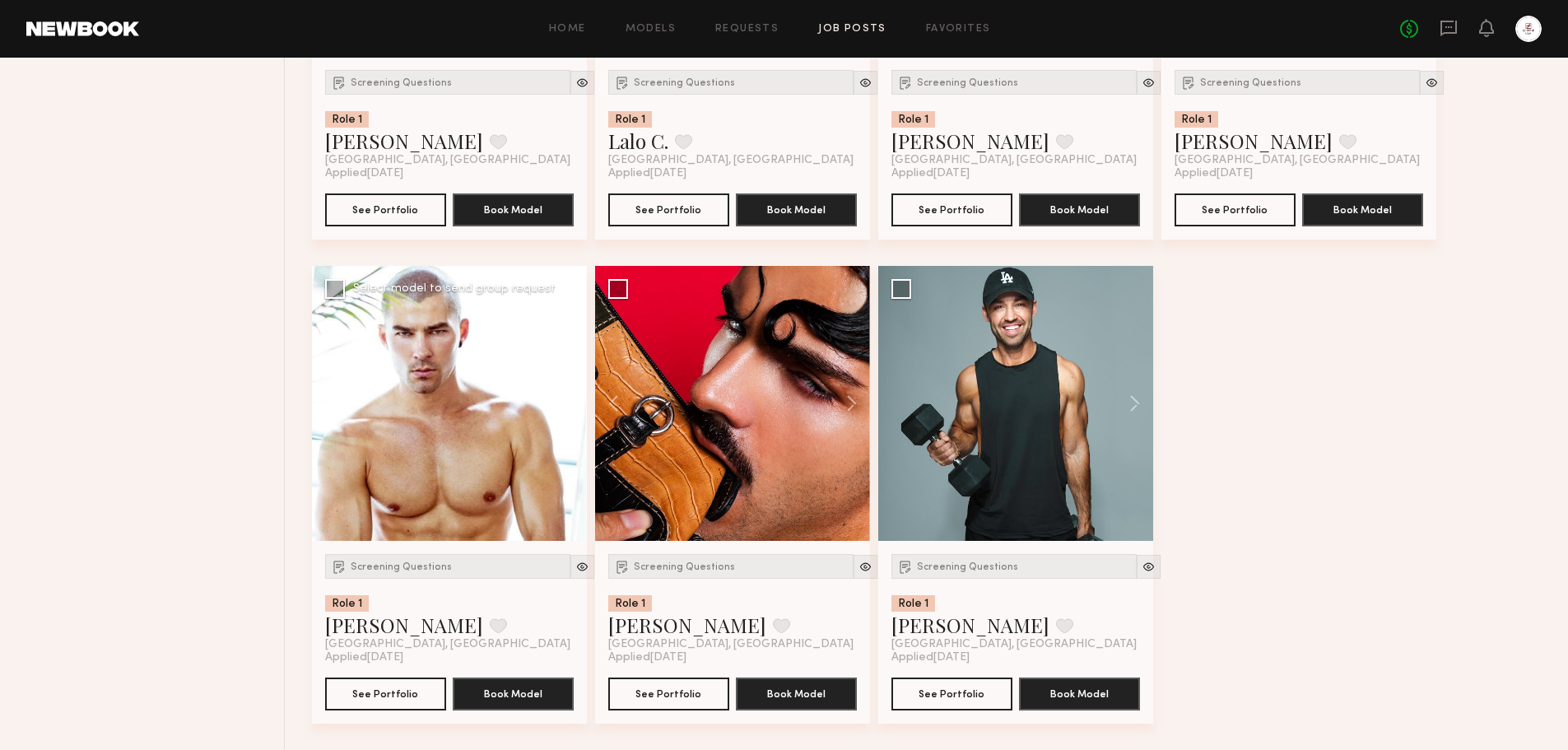
click at [329, 405] on button at bounding box center [338, 404] width 52 height 275
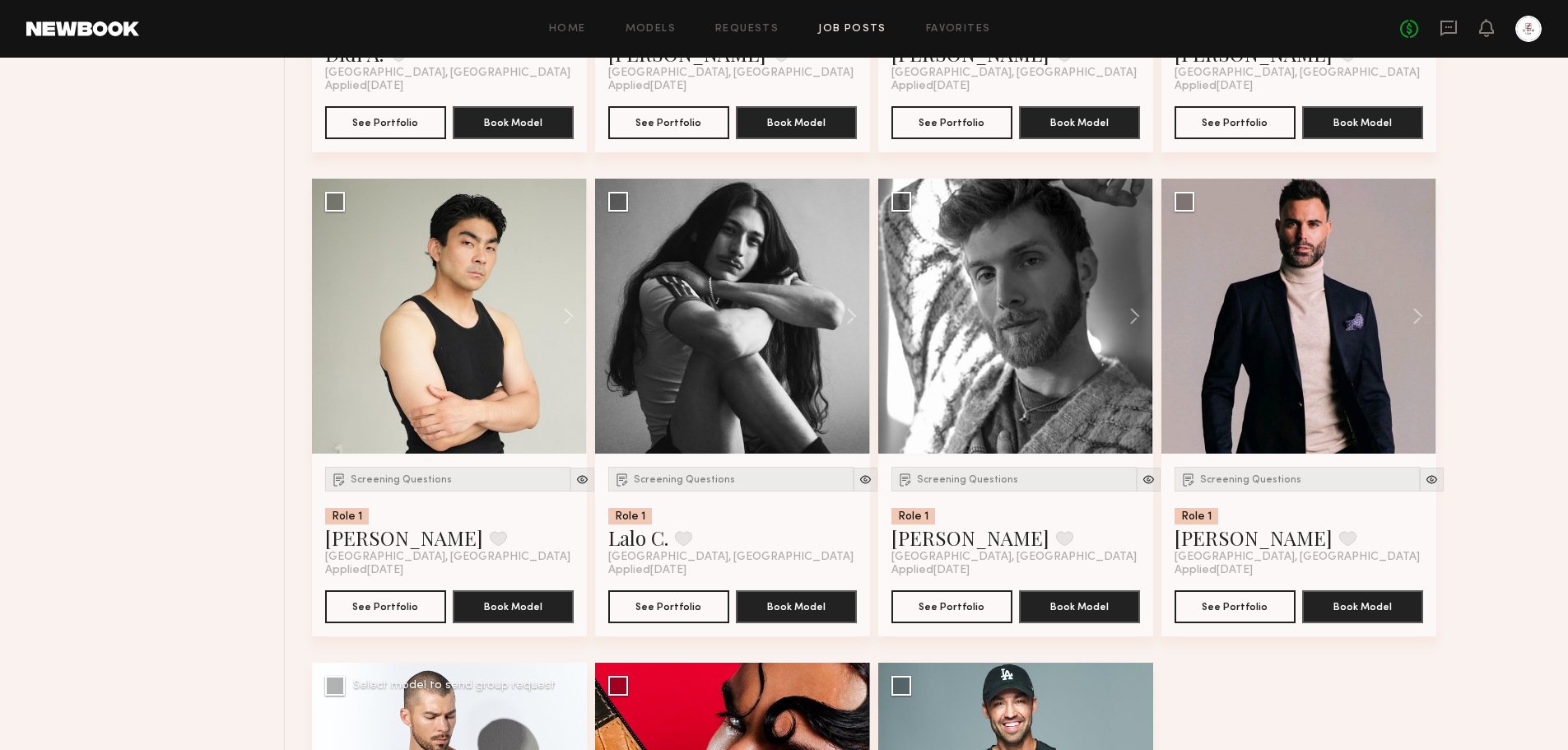
scroll to position [2004, 0]
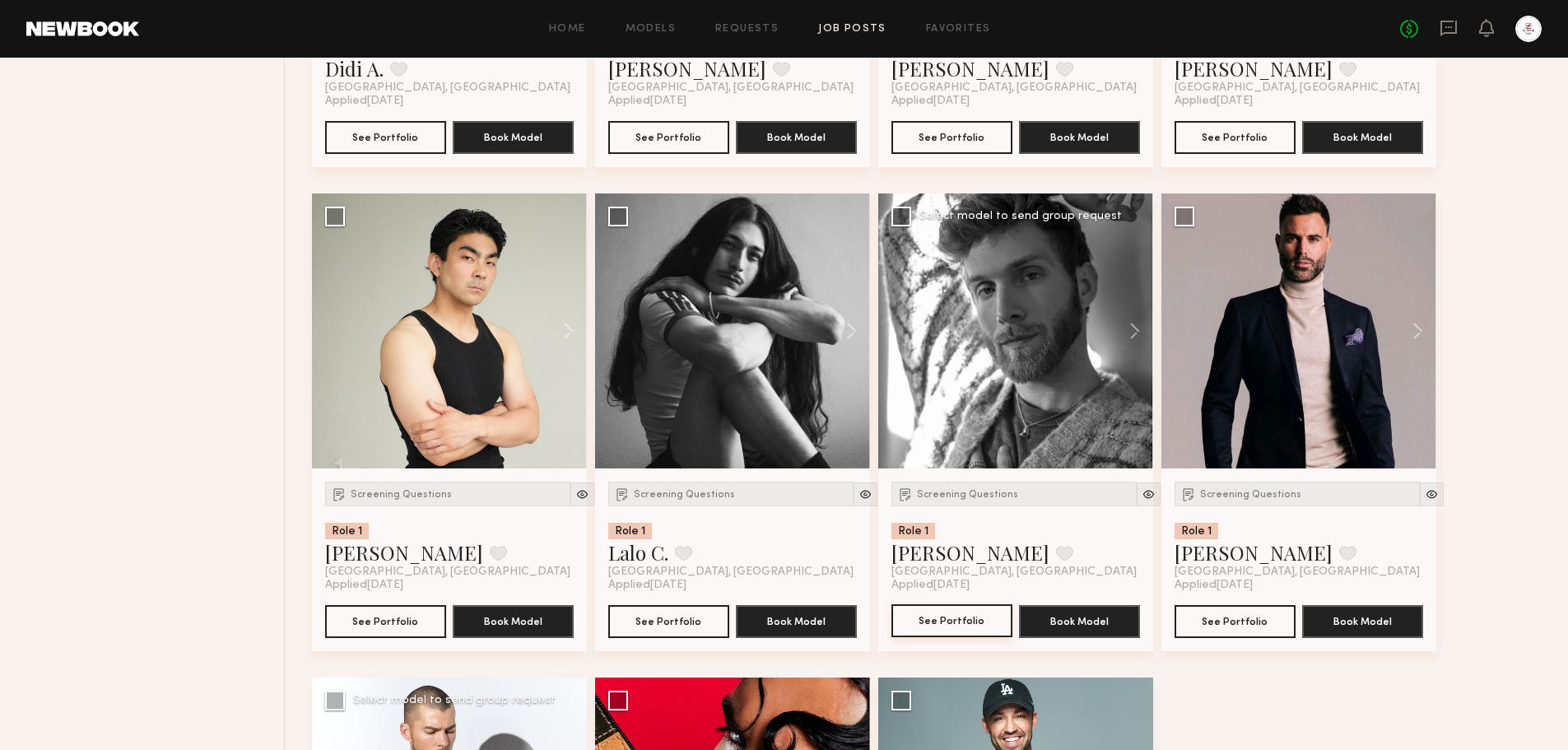
click at [990, 621] on button "See Portfolio" at bounding box center [951, 620] width 121 height 32
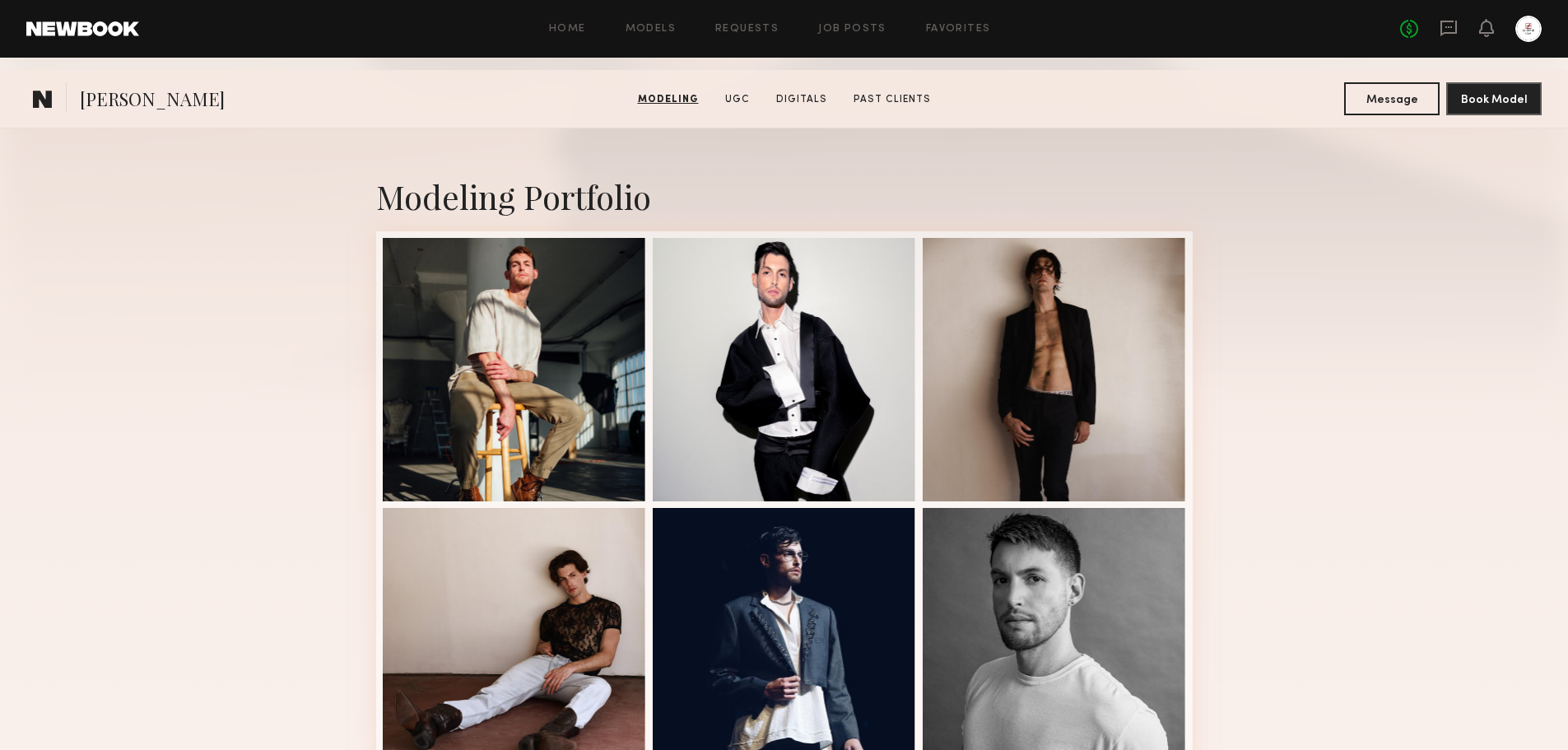
scroll to position [247, 0]
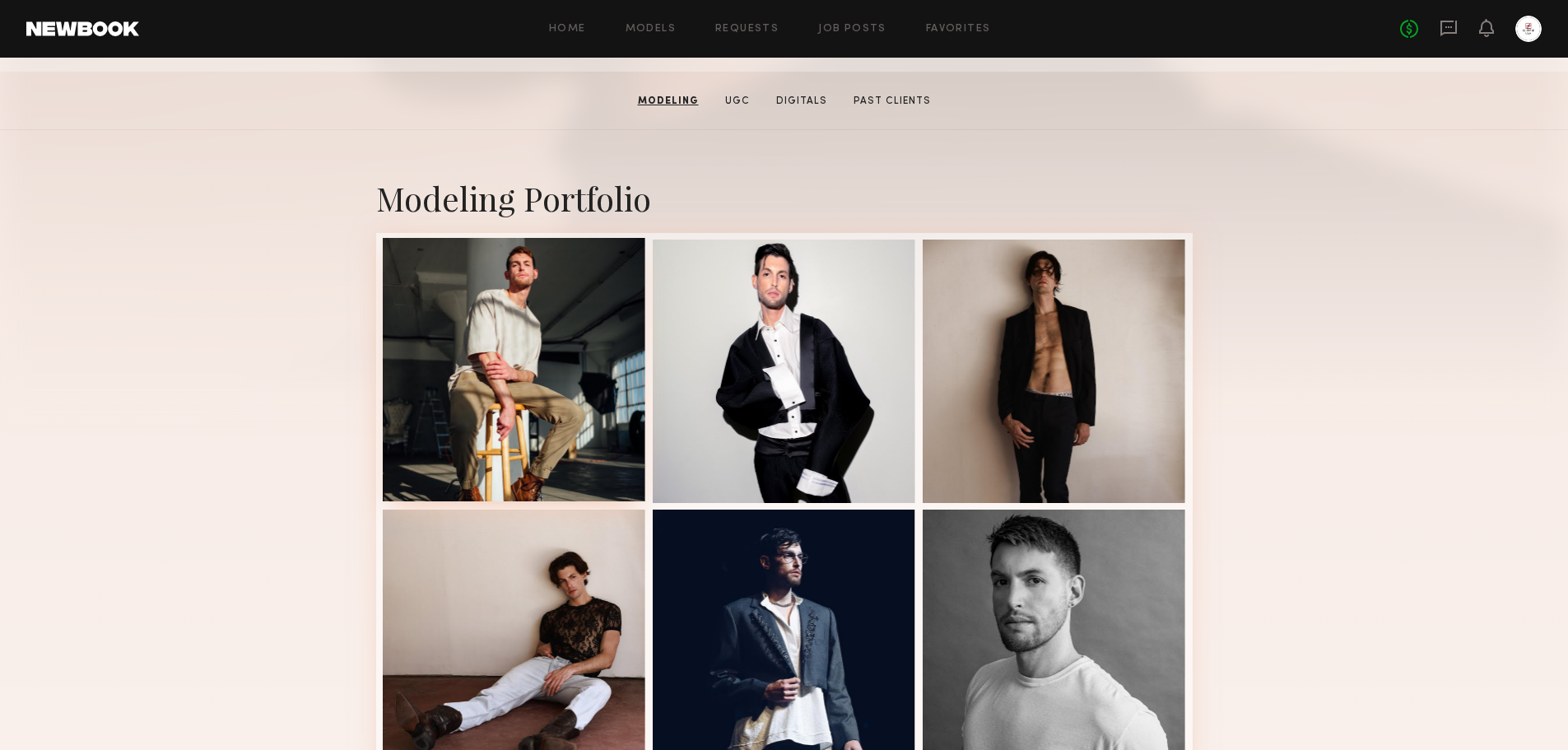
click at [559, 347] on div at bounding box center [514, 369] width 263 height 263
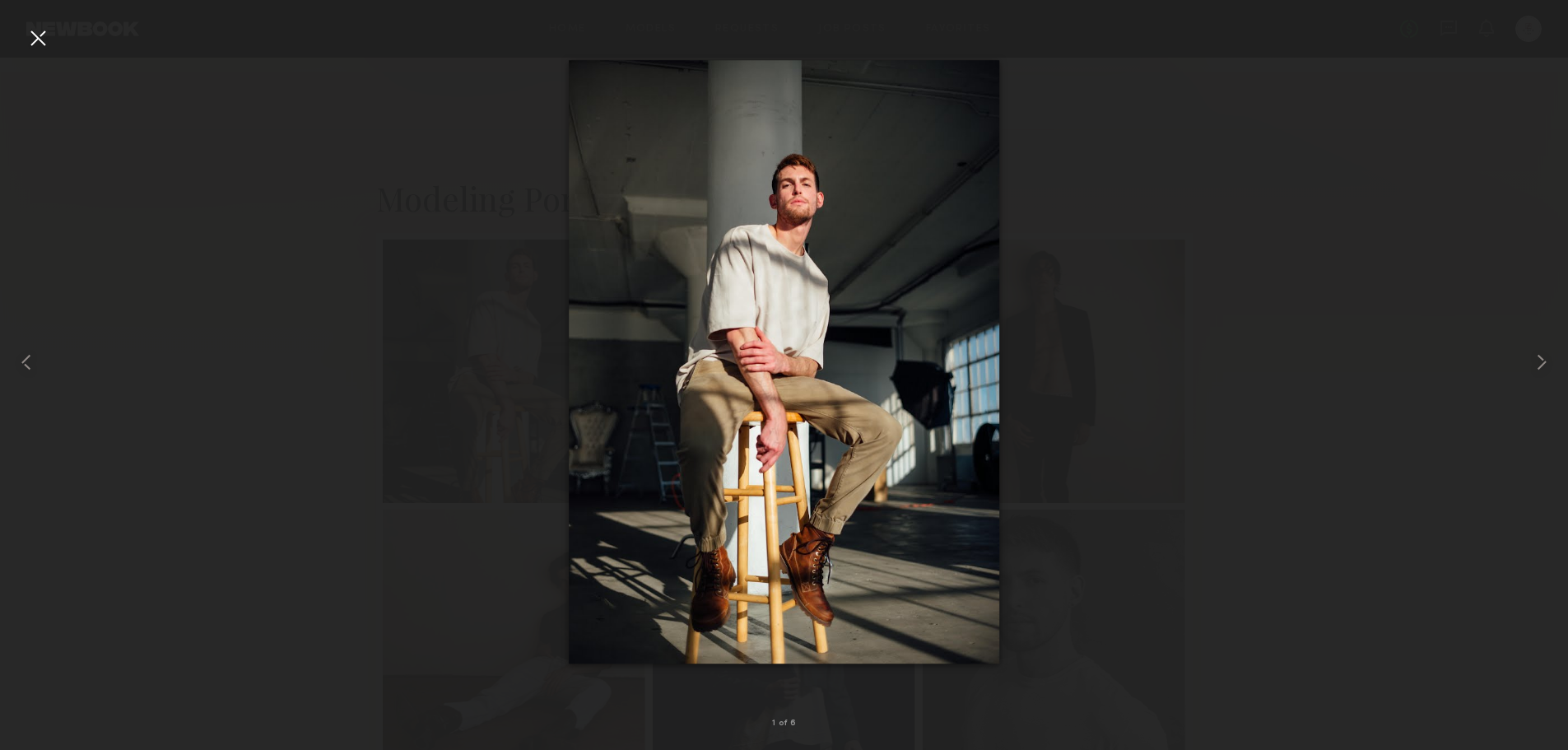
click at [41, 44] on div at bounding box center [38, 38] width 27 height 27
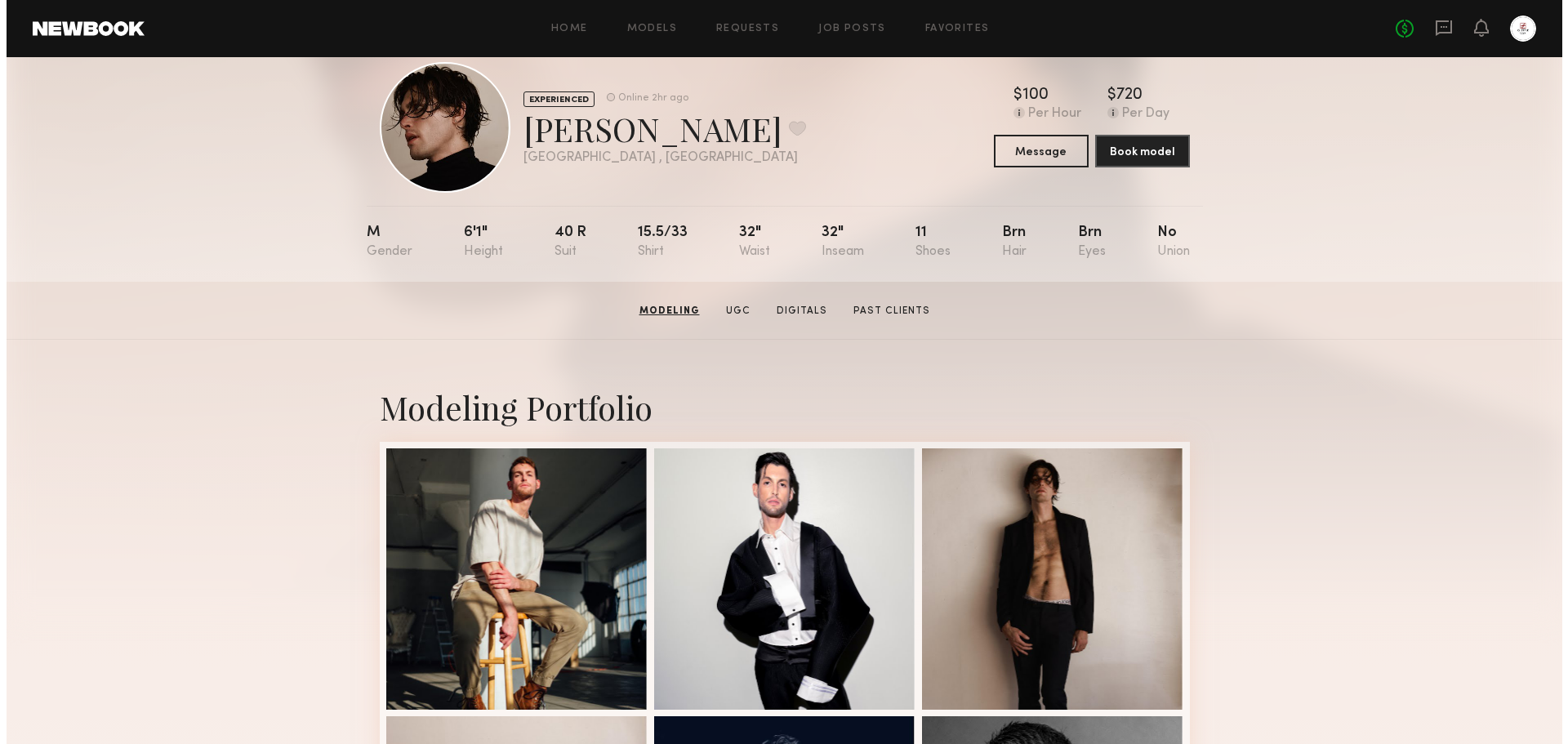
scroll to position [0, 0]
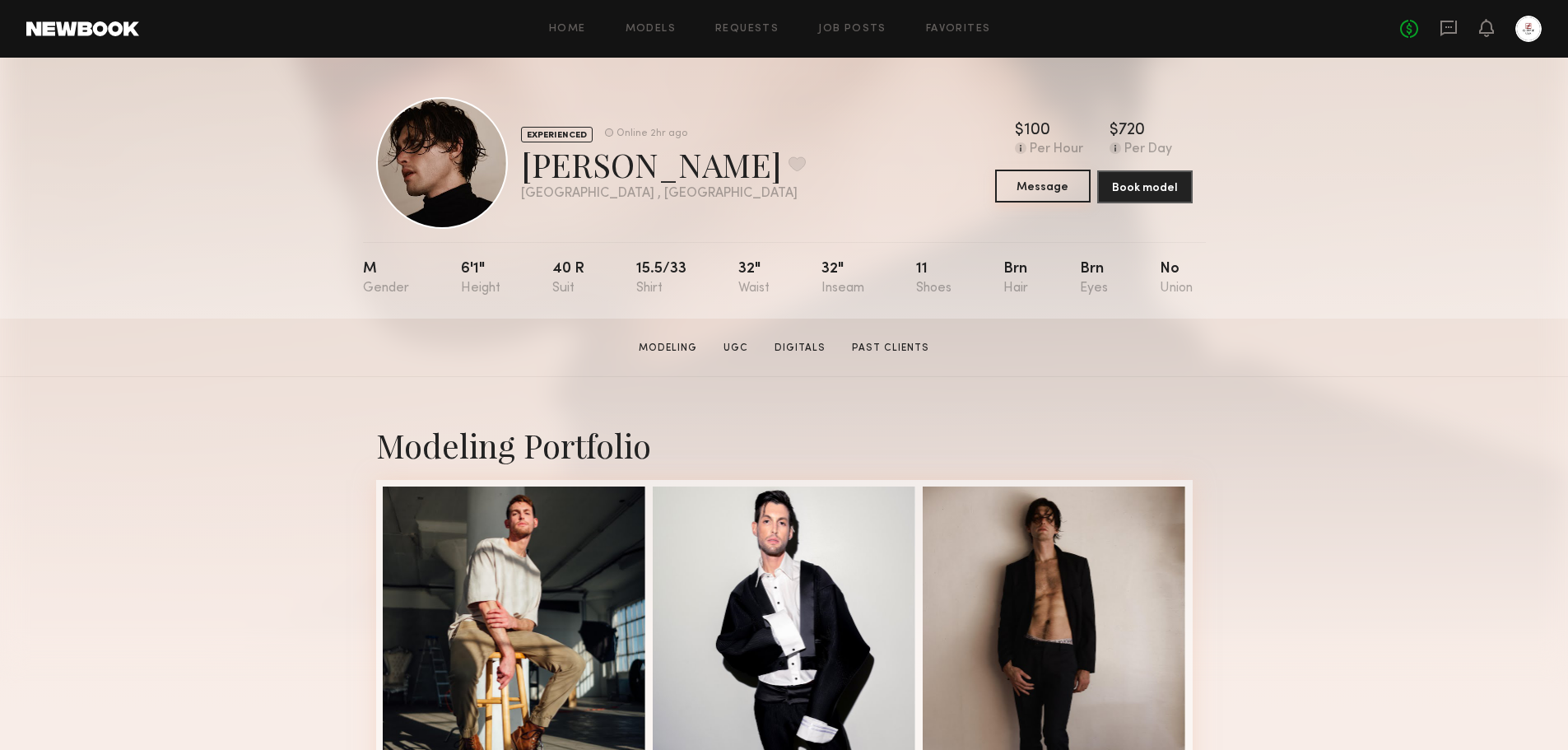
click at [1036, 190] on button "Message" at bounding box center [1043, 186] width 95 height 32
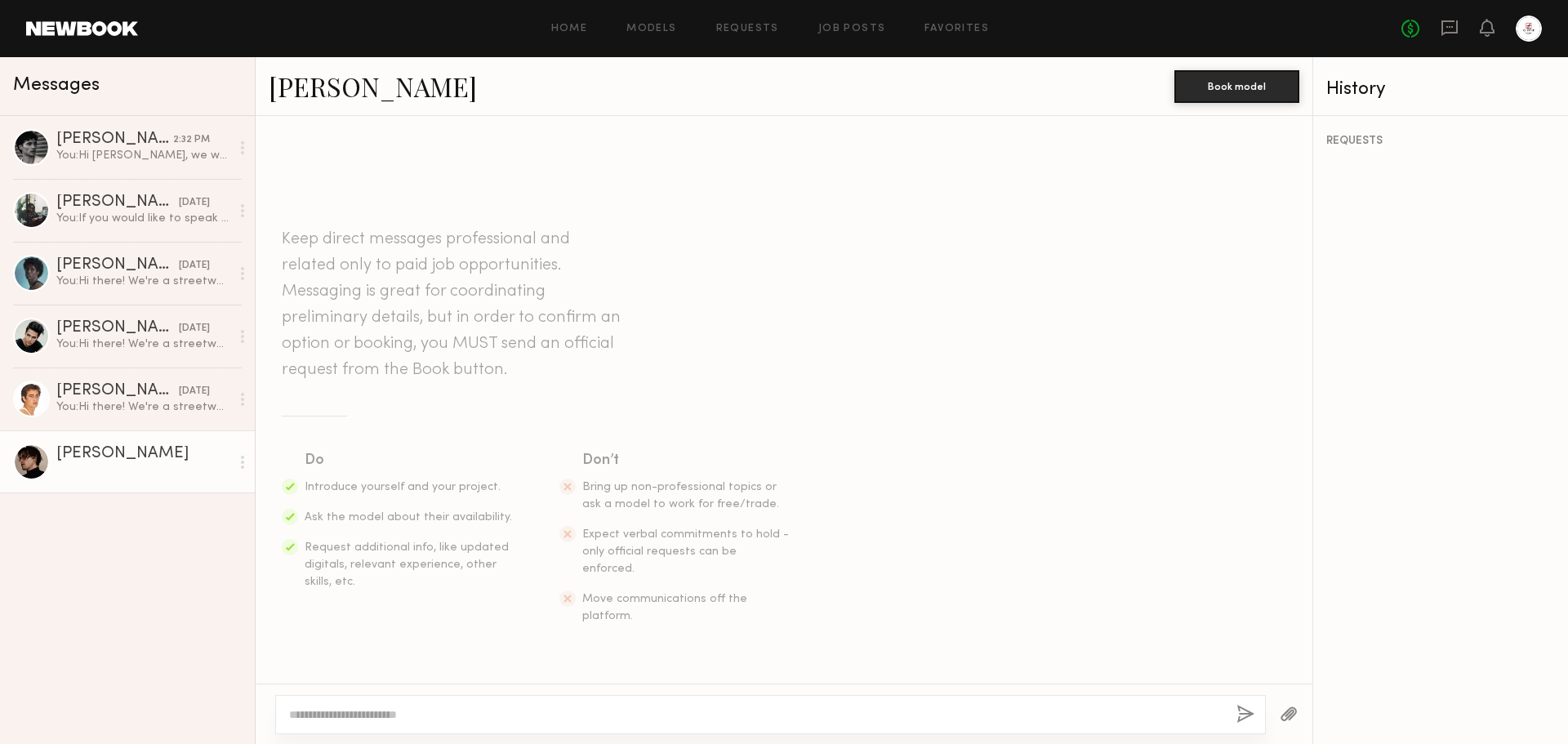
click at [860, 697] on div at bounding box center [771, 714] width 990 height 39
click at [858, 706] on textarea at bounding box center [756, 714] width 935 height 16
paste textarea "**********"
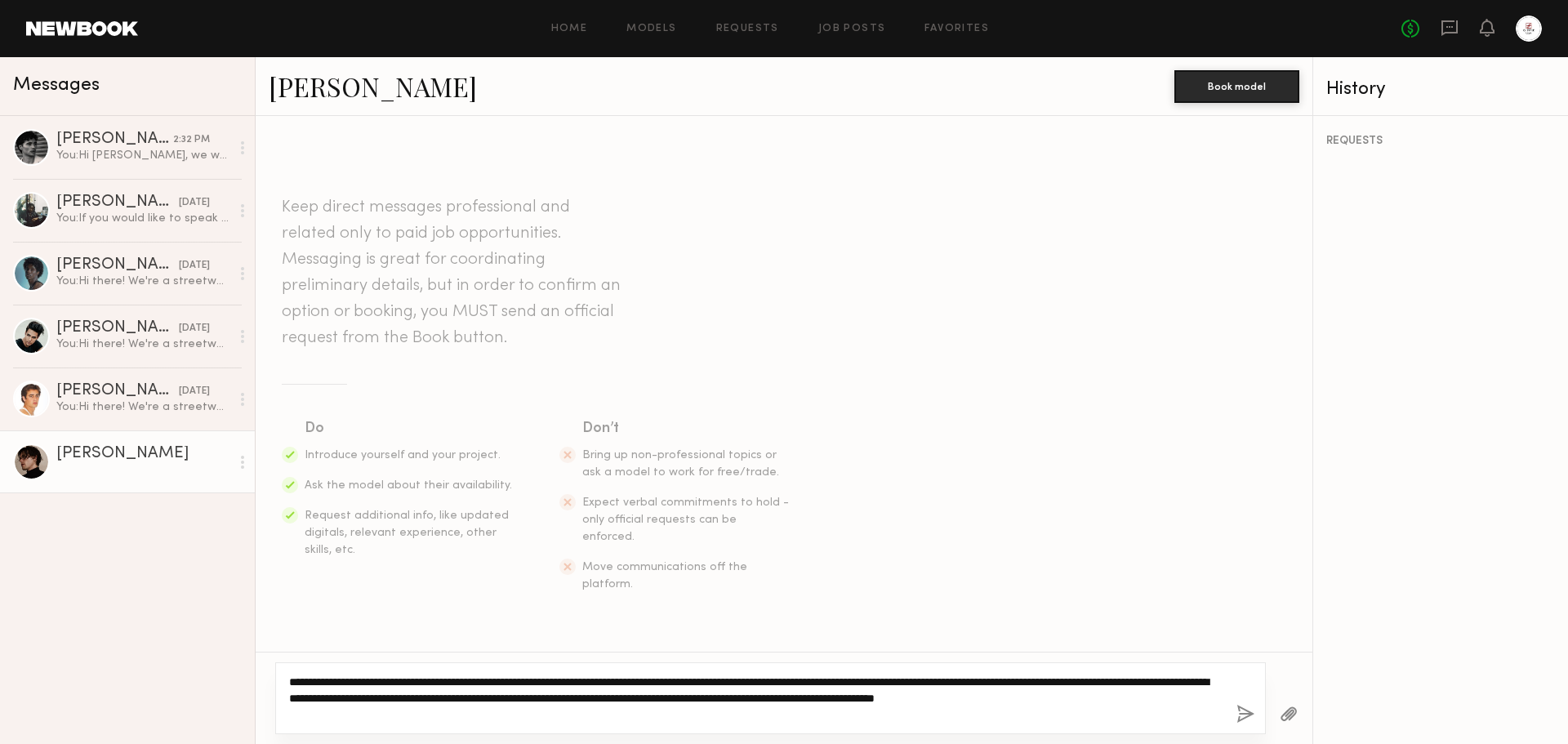
drag, startPoint x: 360, startPoint y: 679, endPoint x: 306, endPoint y: 674, distance: 54.2
click at [306, 674] on textarea "**********" at bounding box center [756, 699] width 935 height 49
drag, startPoint x: 1013, startPoint y: 682, endPoint x: 585, endPoint y: 685, distance: 428.0
click at [585, 685] on textarea "**********" at bounding box center [756, 699] width 935 height 49
click at [939, 677] on textarea "**********" at bounding box center [756, 699] width 935 height 49
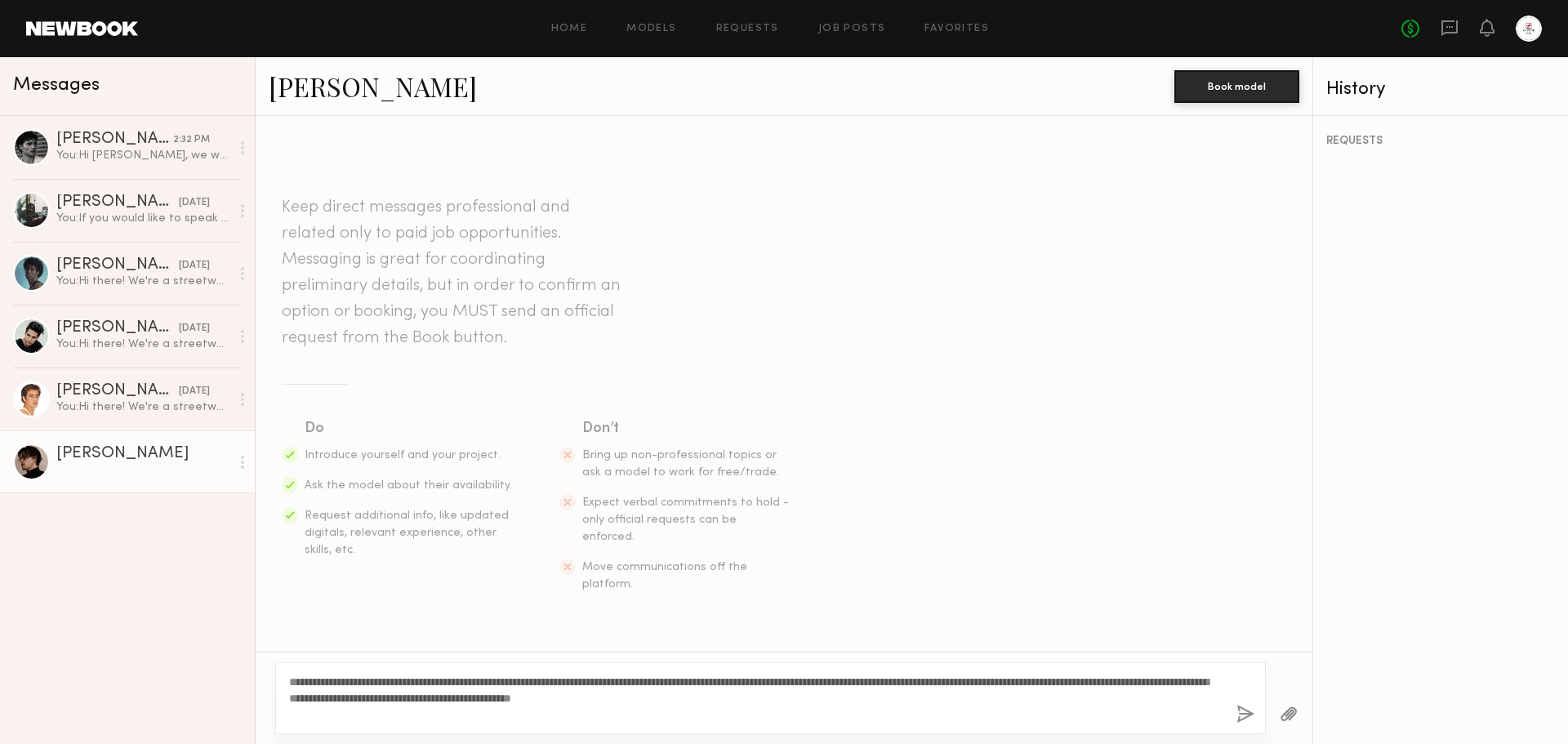
click at [1125, 544] on section "Do Introduce yourself and your project. Ask the model about their availability.…" at bounding box center [784, 505] width 1005 height 175
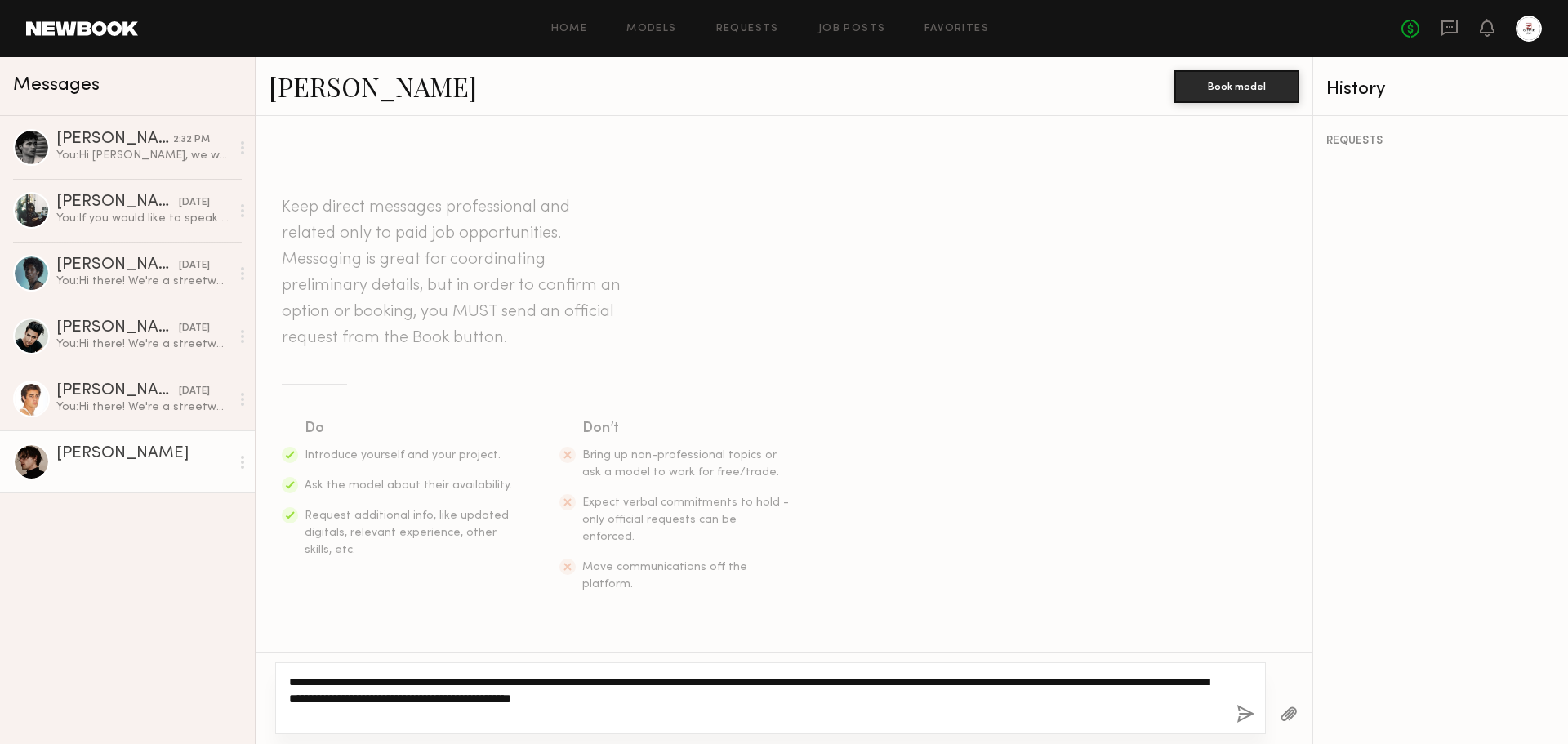
click at [1089, 691] on textarea "**********" at bounding box center [756, 699] width 935 height 49
type textarea "**********"
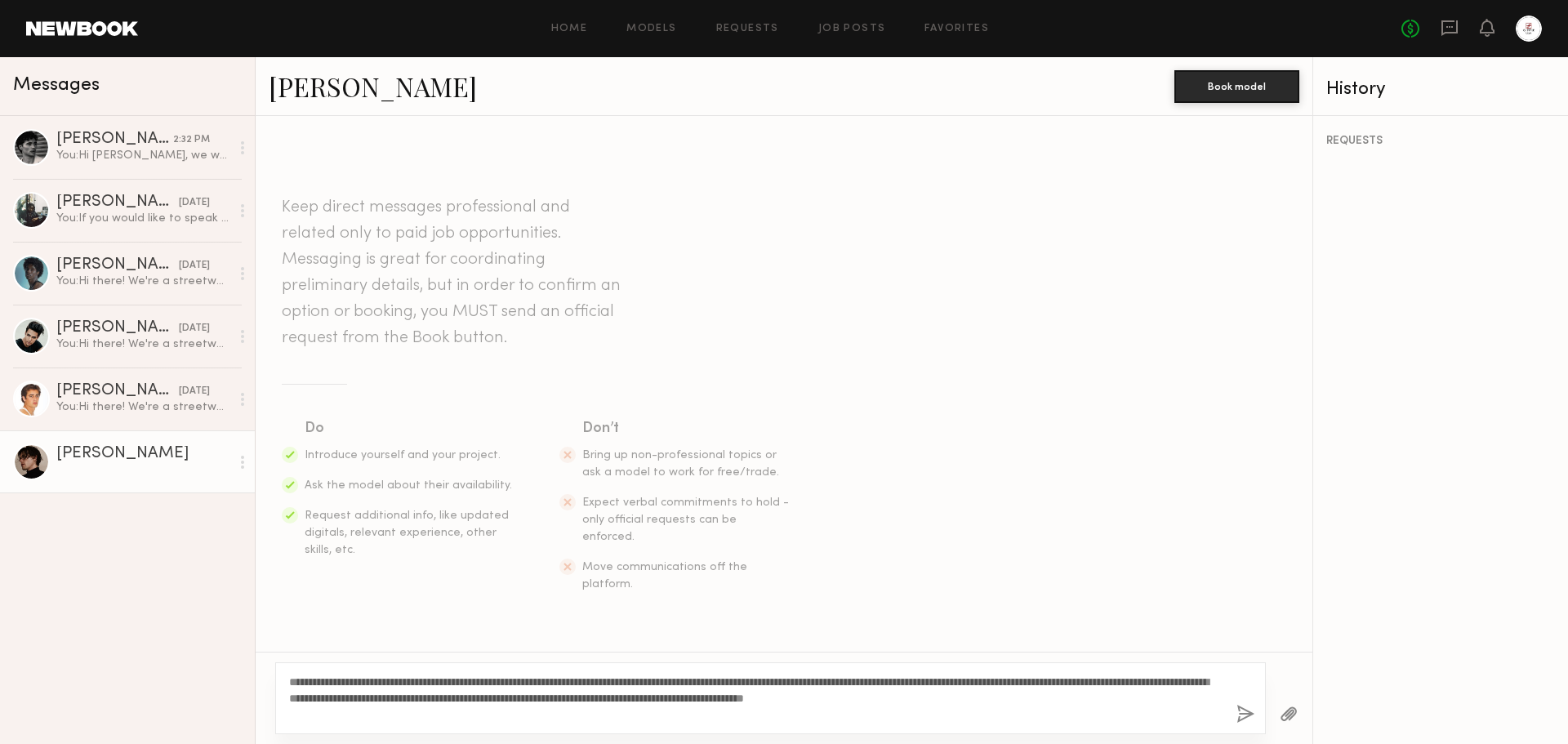
click at [1243, 717] on button "button" at bounding box center [1245, 715] width 18 height 21
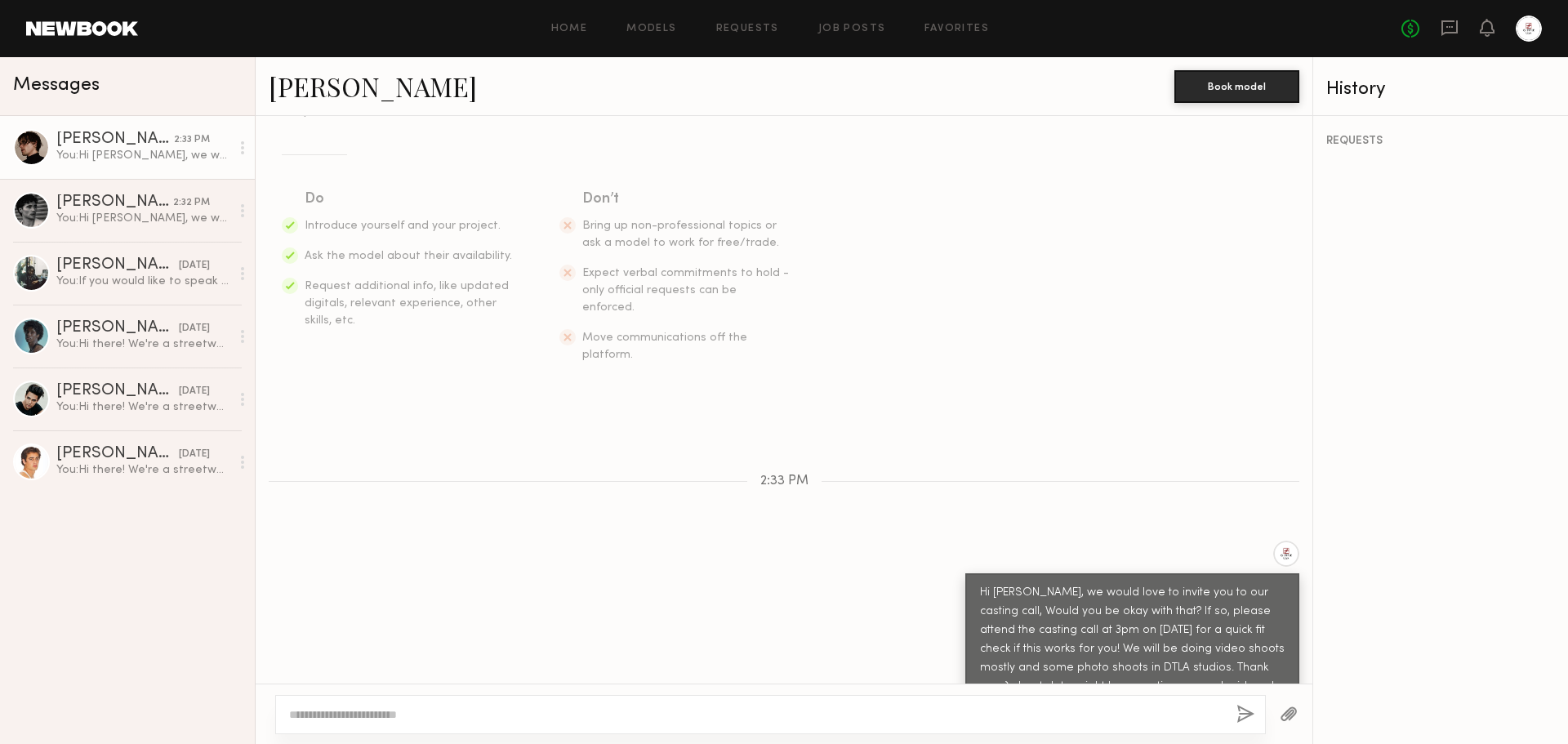
scroll to position [311, 0]
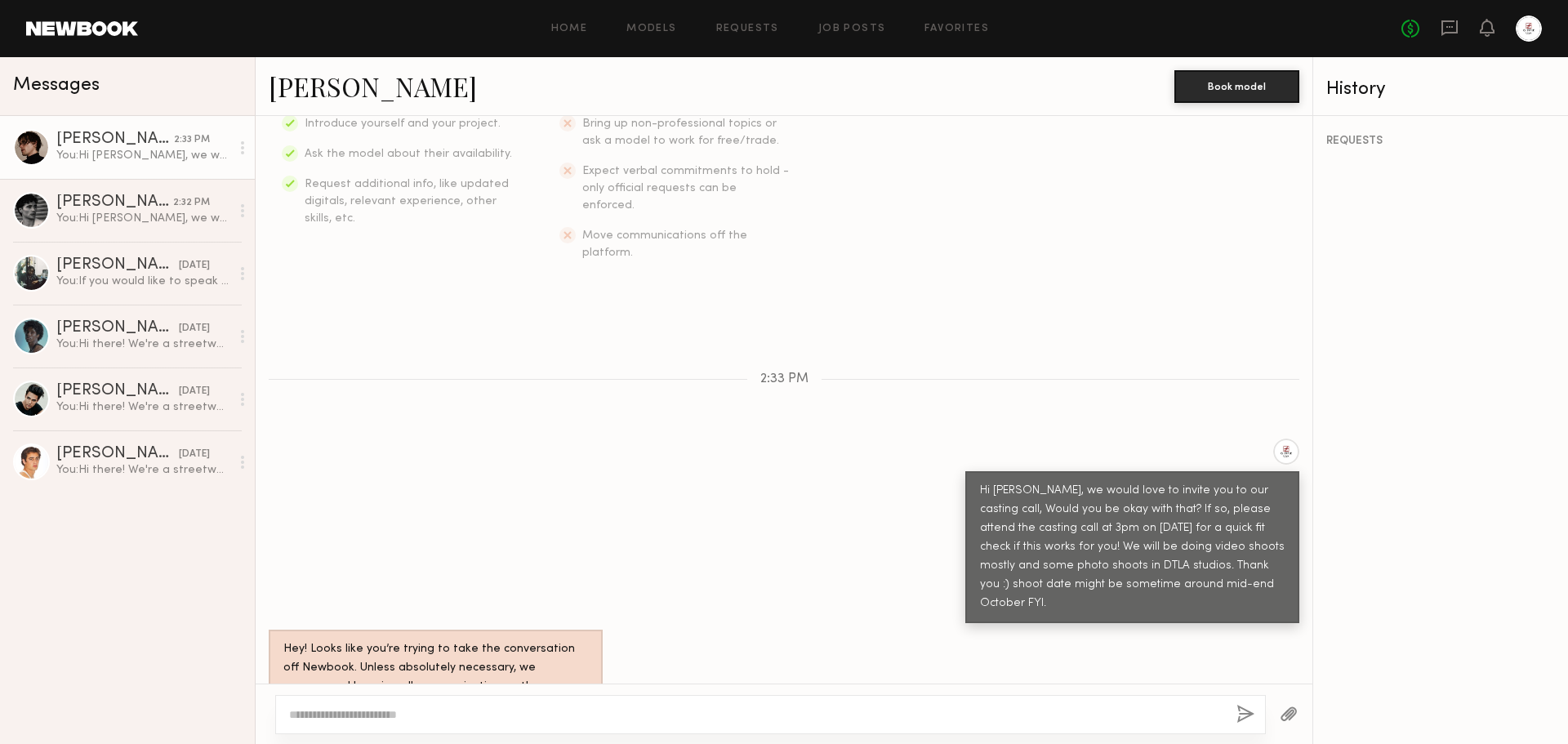
click at [545, 37] on div "Home Models Requests Job Posts Favorites Sign Out No fees up to $5,000" at bounding box center [840, 28] width 1404 height 27
click at [573, 29] on link "Home" at bounding box center [569, 28] width 37 height 10
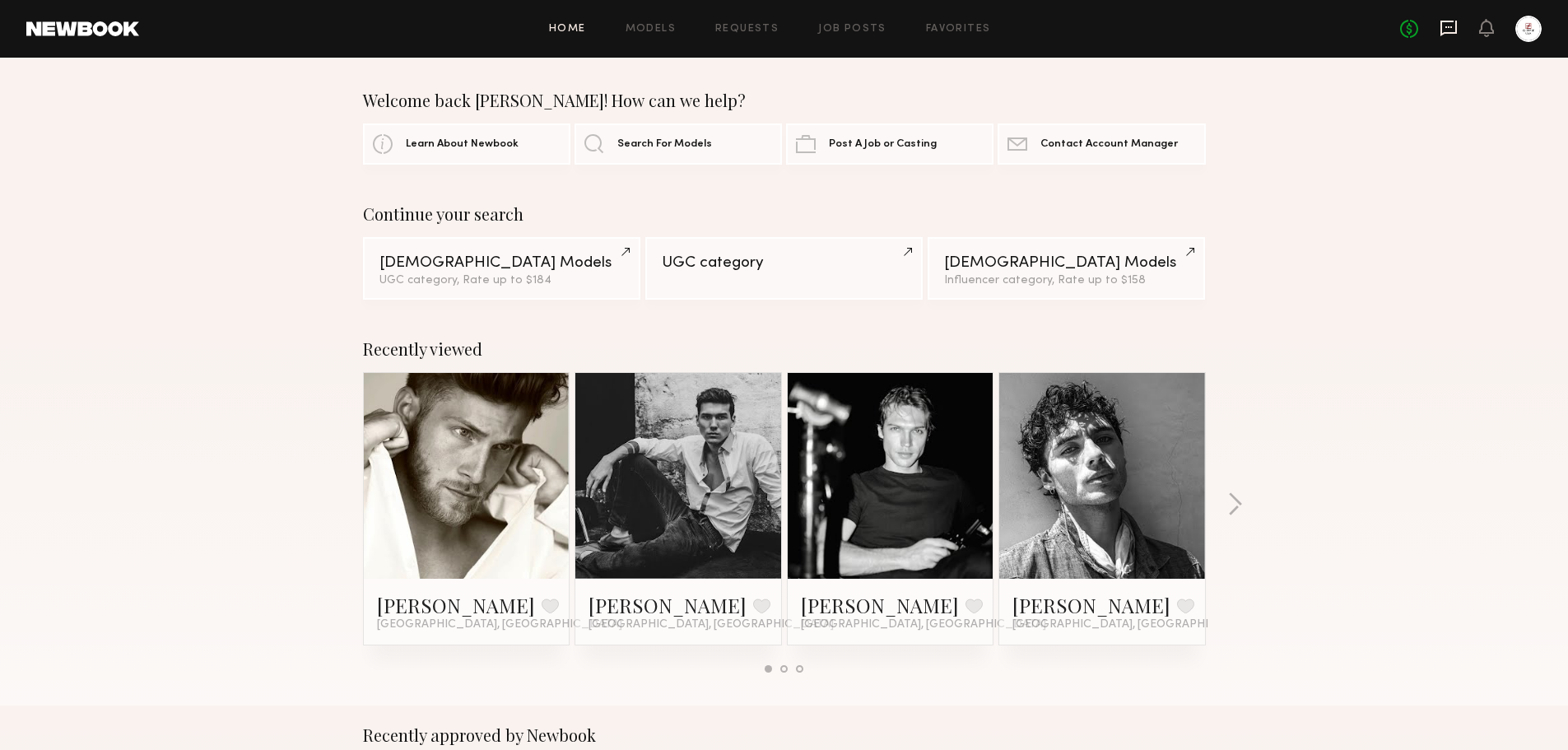
click at [1447, 27] on icon at bounding box center [1448, 28] width 7 height 2
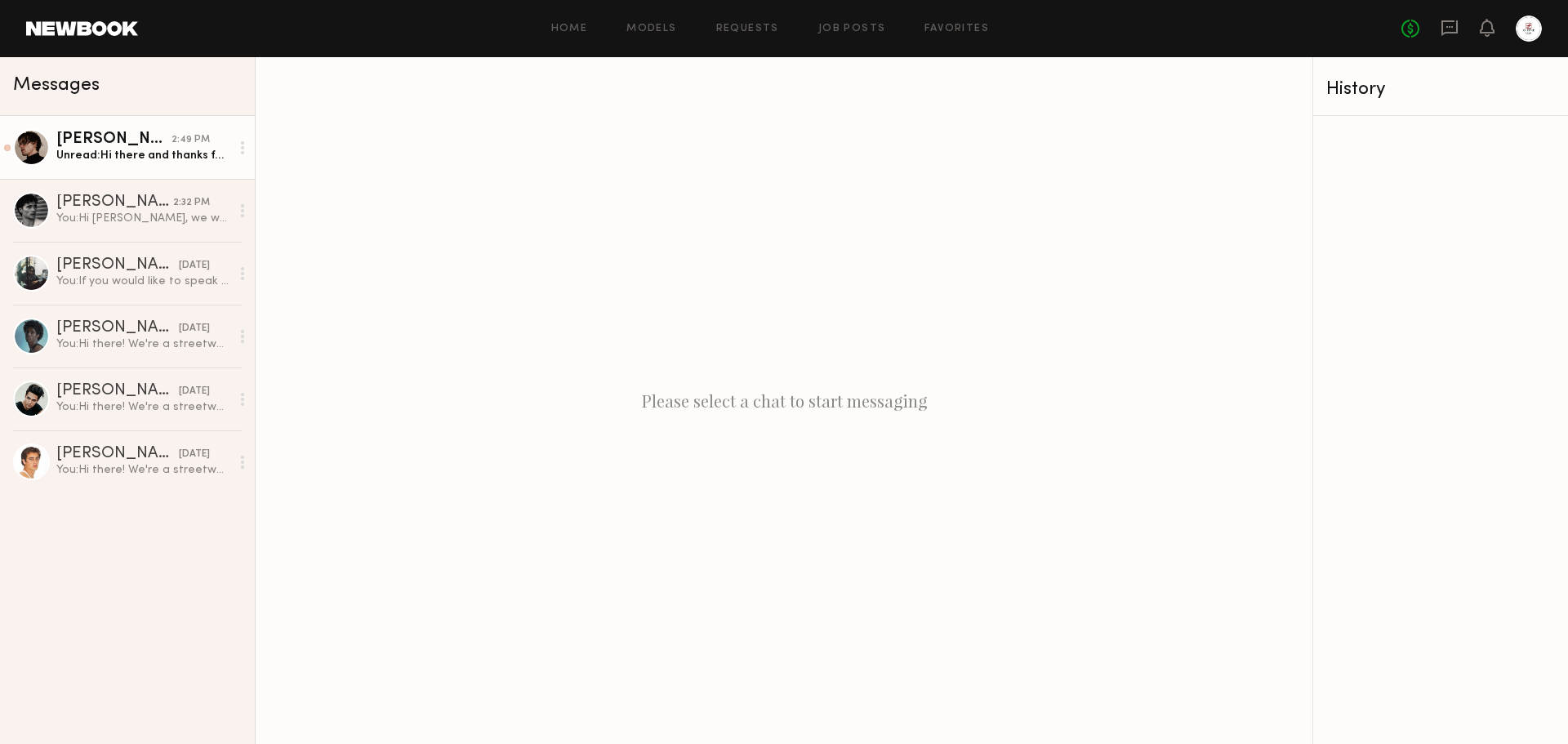
click at [175, 166] on link "Walter R. 2:49 PM Unread: Hi there and thanks for your message! Yes, I am okay …" at bounding box center [127, 147] width 255 height 62
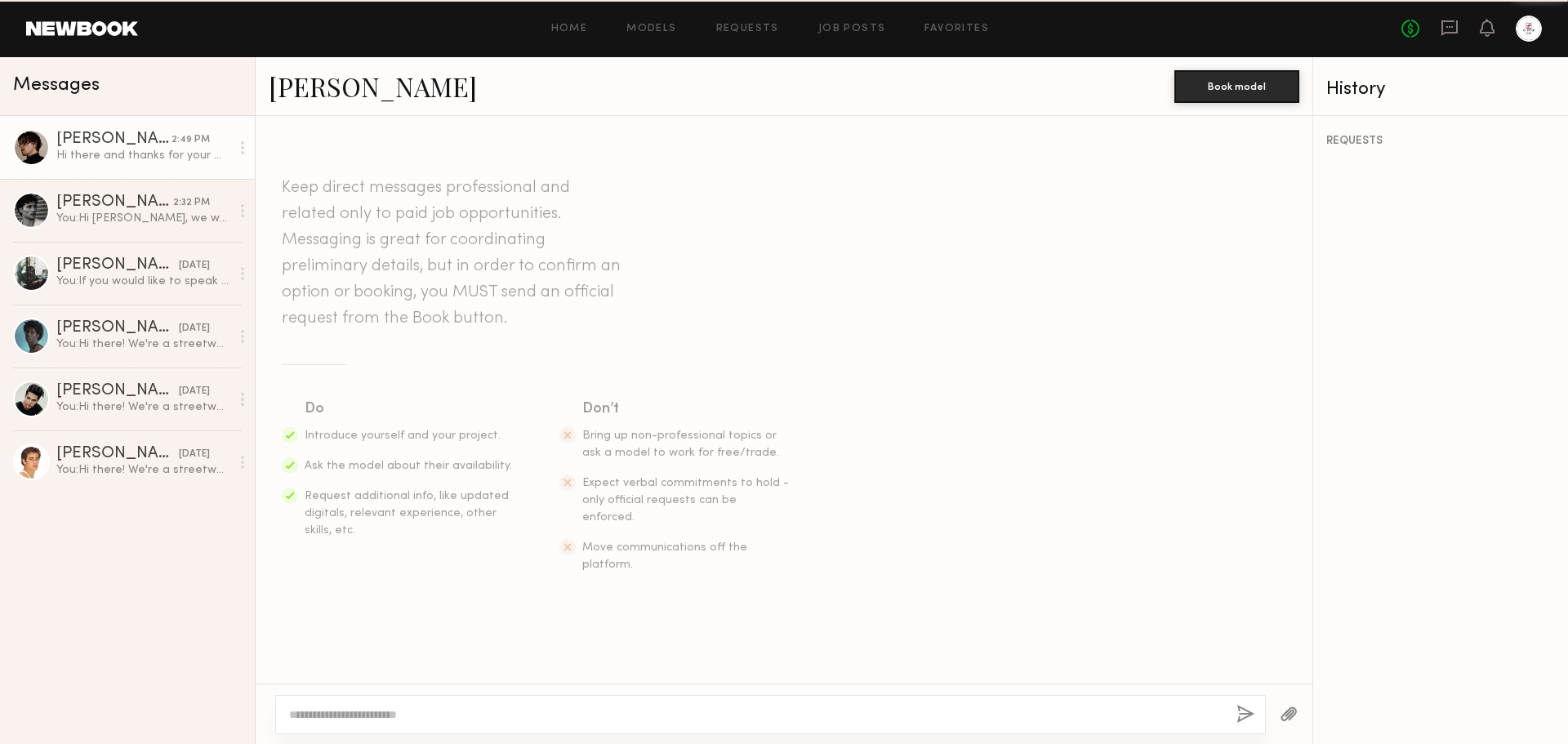
scroll to position [413, 0]
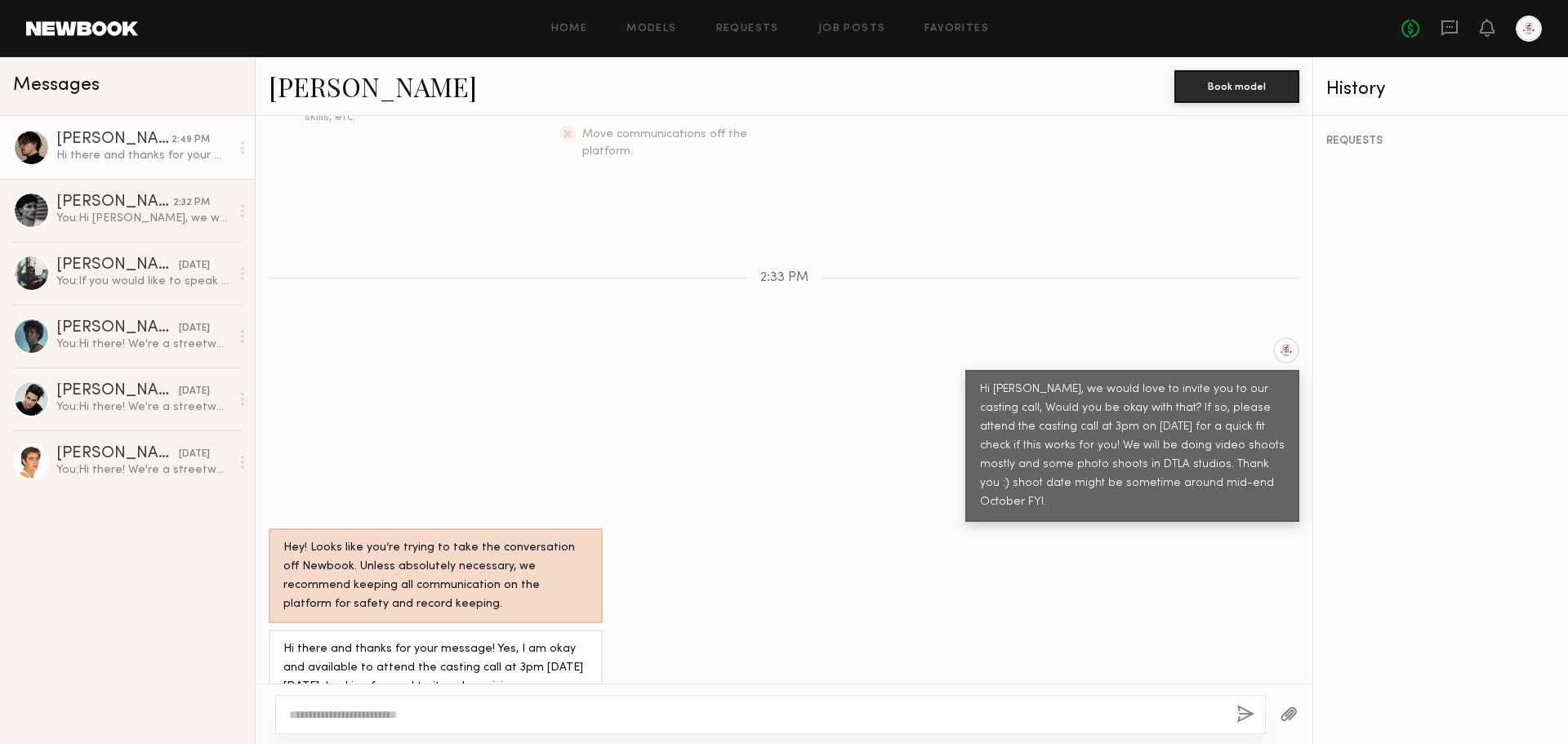
click at [650, 717] on textarea at bounding box center [756, 714] width 935 height 16
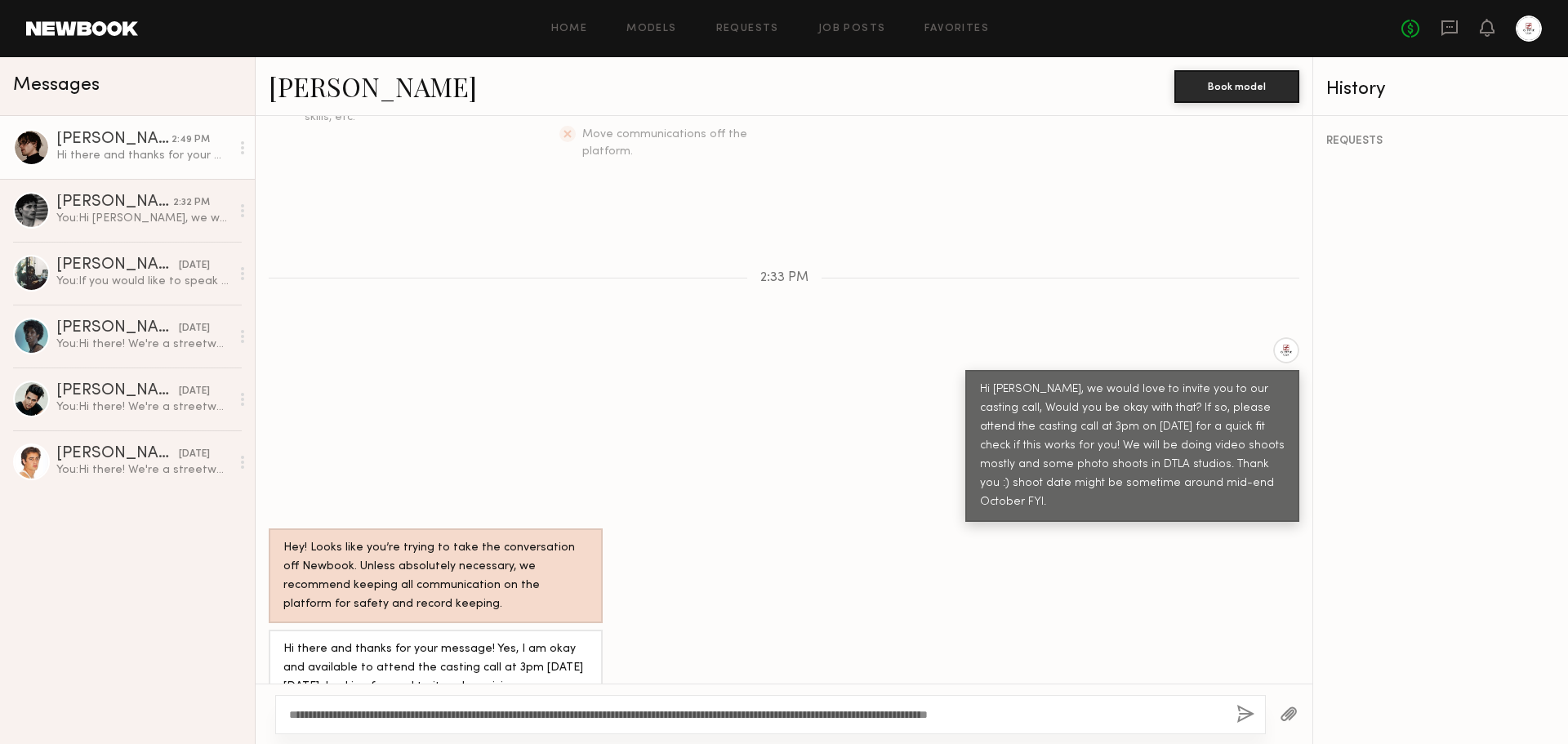
type textarea "**********"
click at [1227, 711] on div "**********" at bounding box center [771, 714] width 990 height 39
click at [1241, 710] on button "button" at bounding box center [1245, 715] width 18 height 21
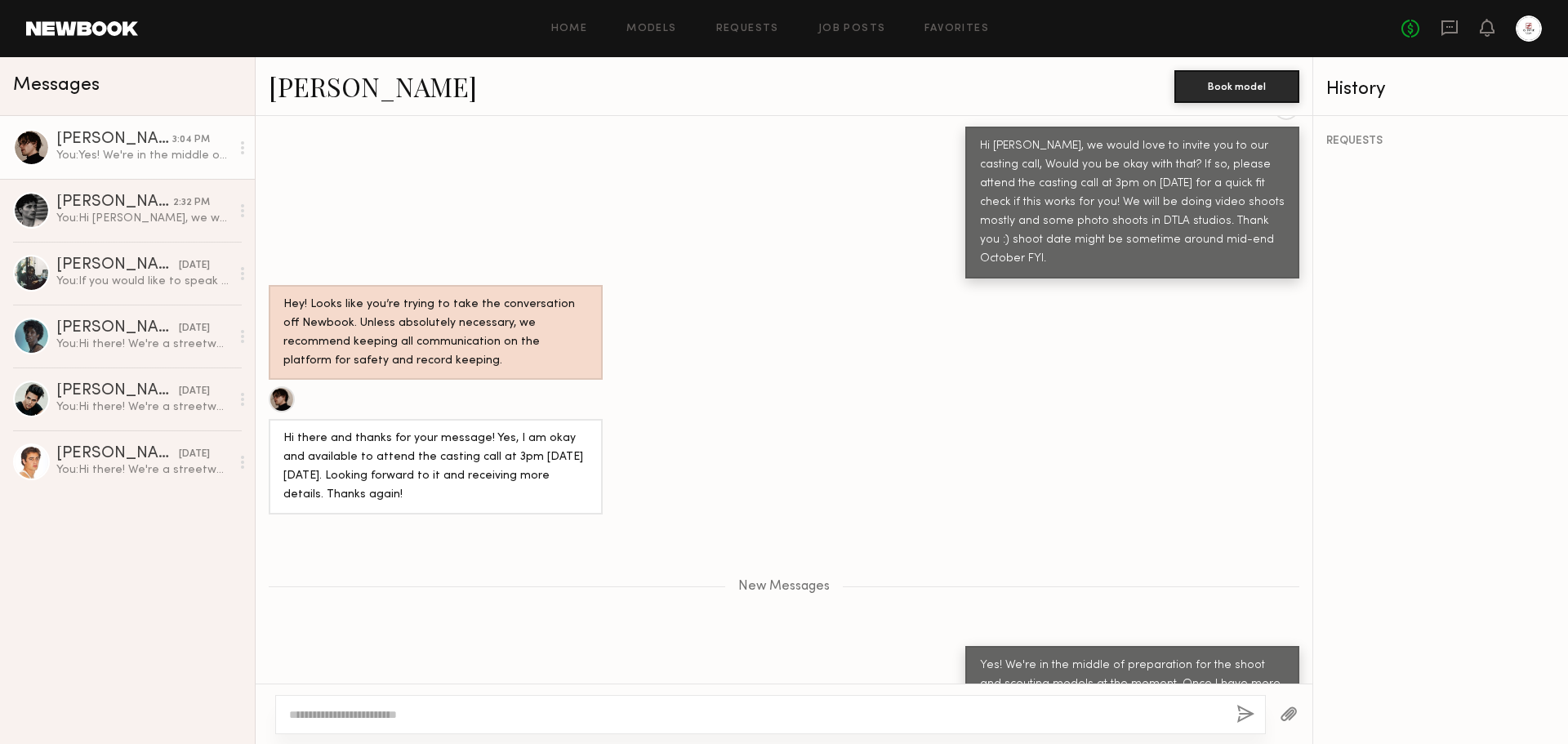
scroll to position [575, 0]
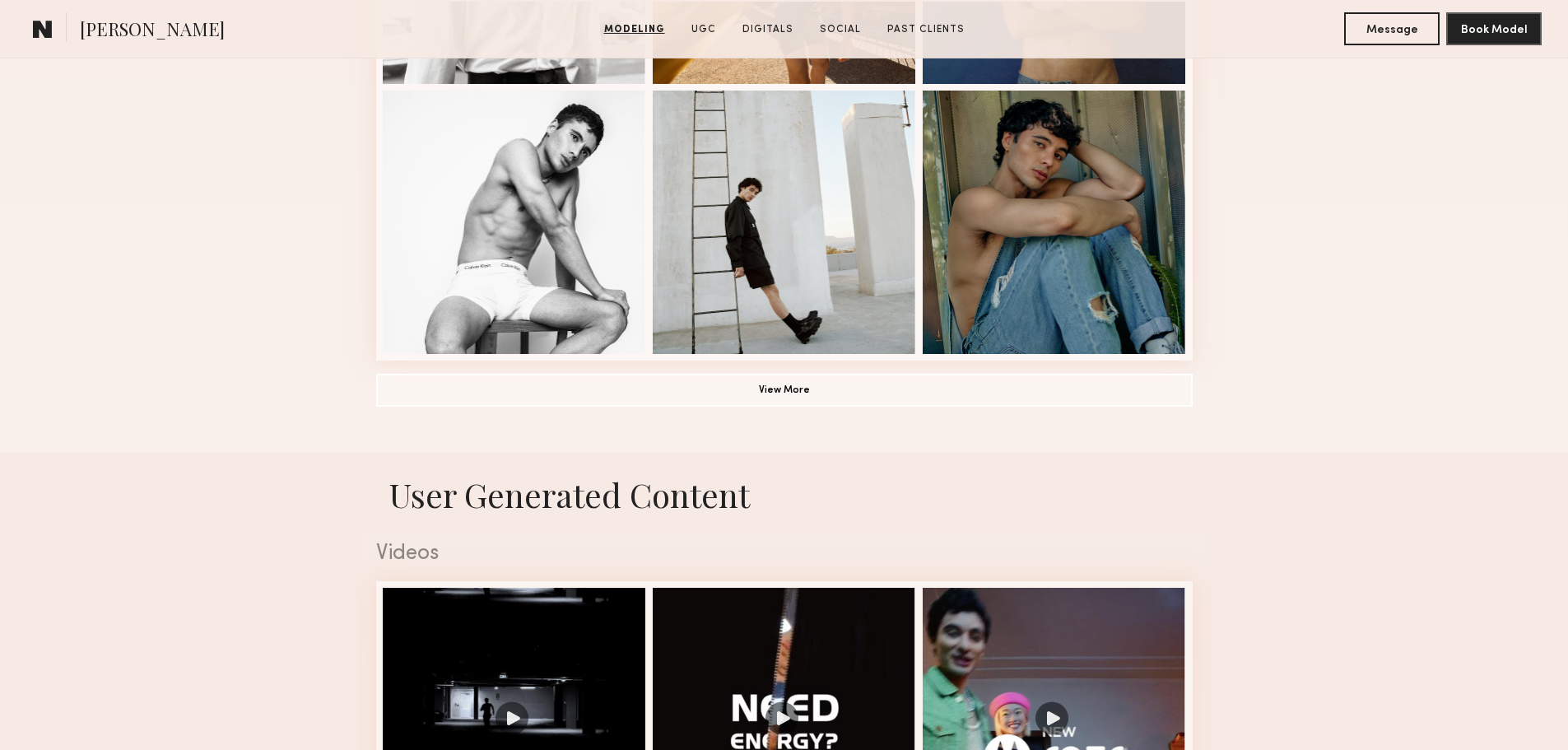
scroll to position [1317, 0]
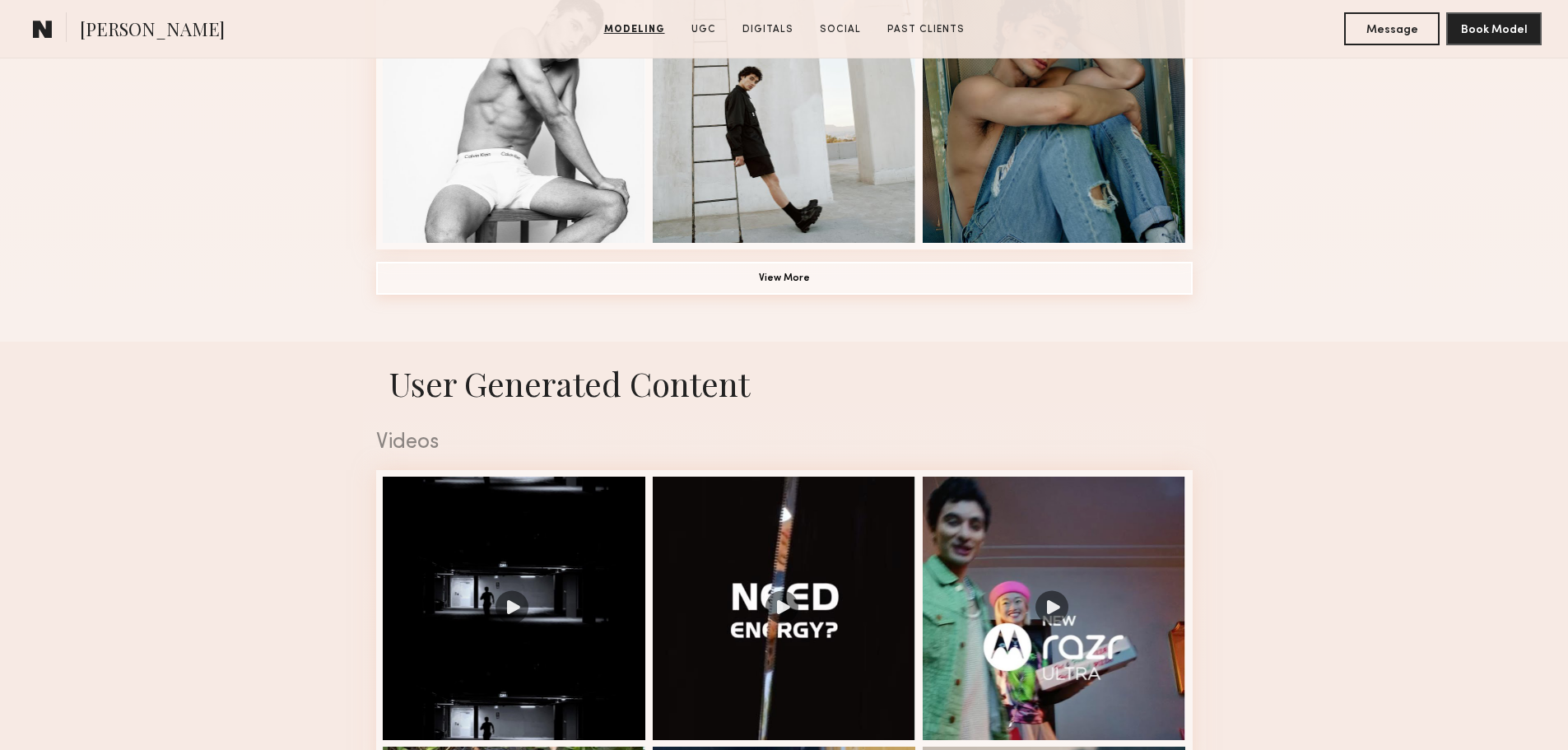
click at [858, 286] on button "View More" at bounding box center [784, 278] width 817 height 32
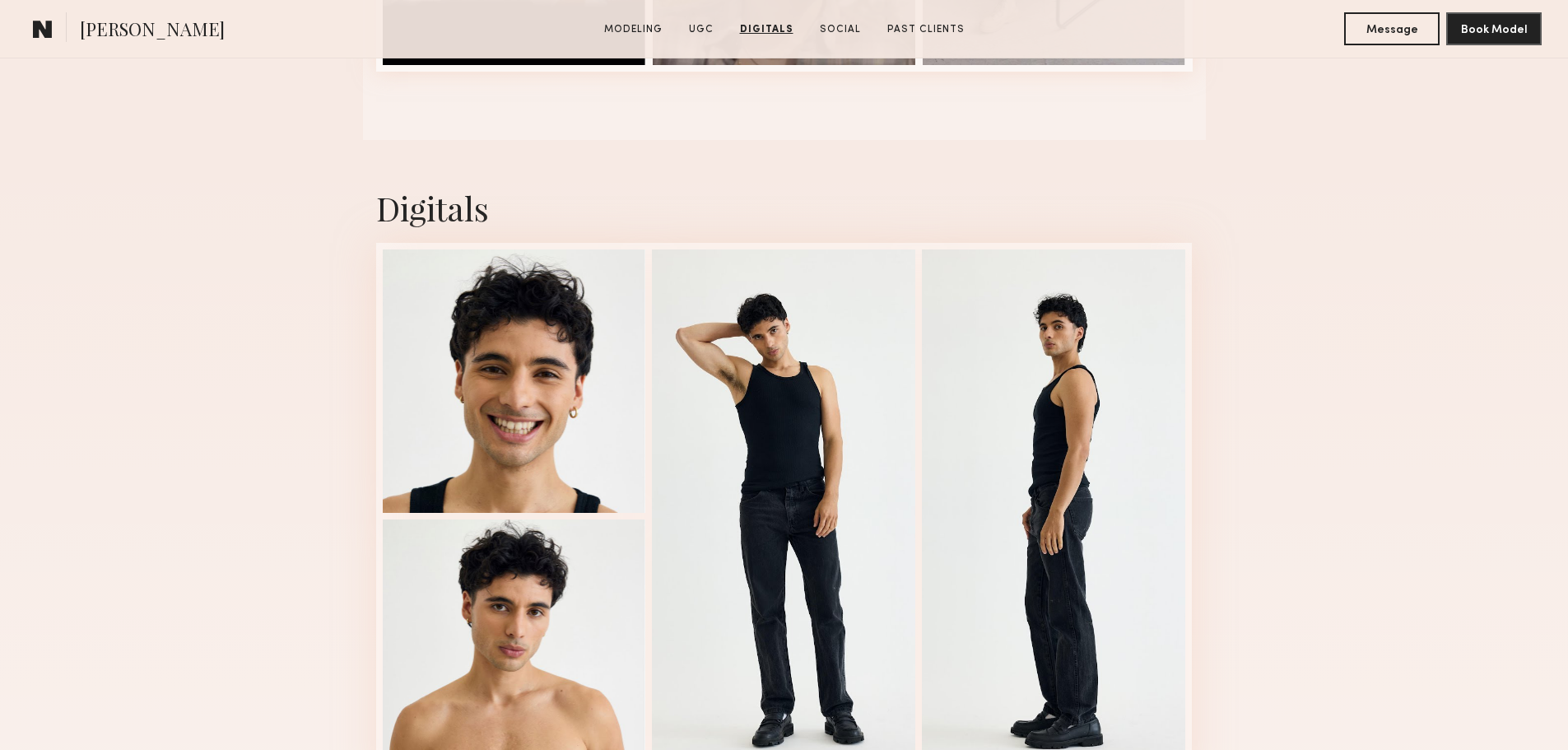
scroll to position [3209, 0]
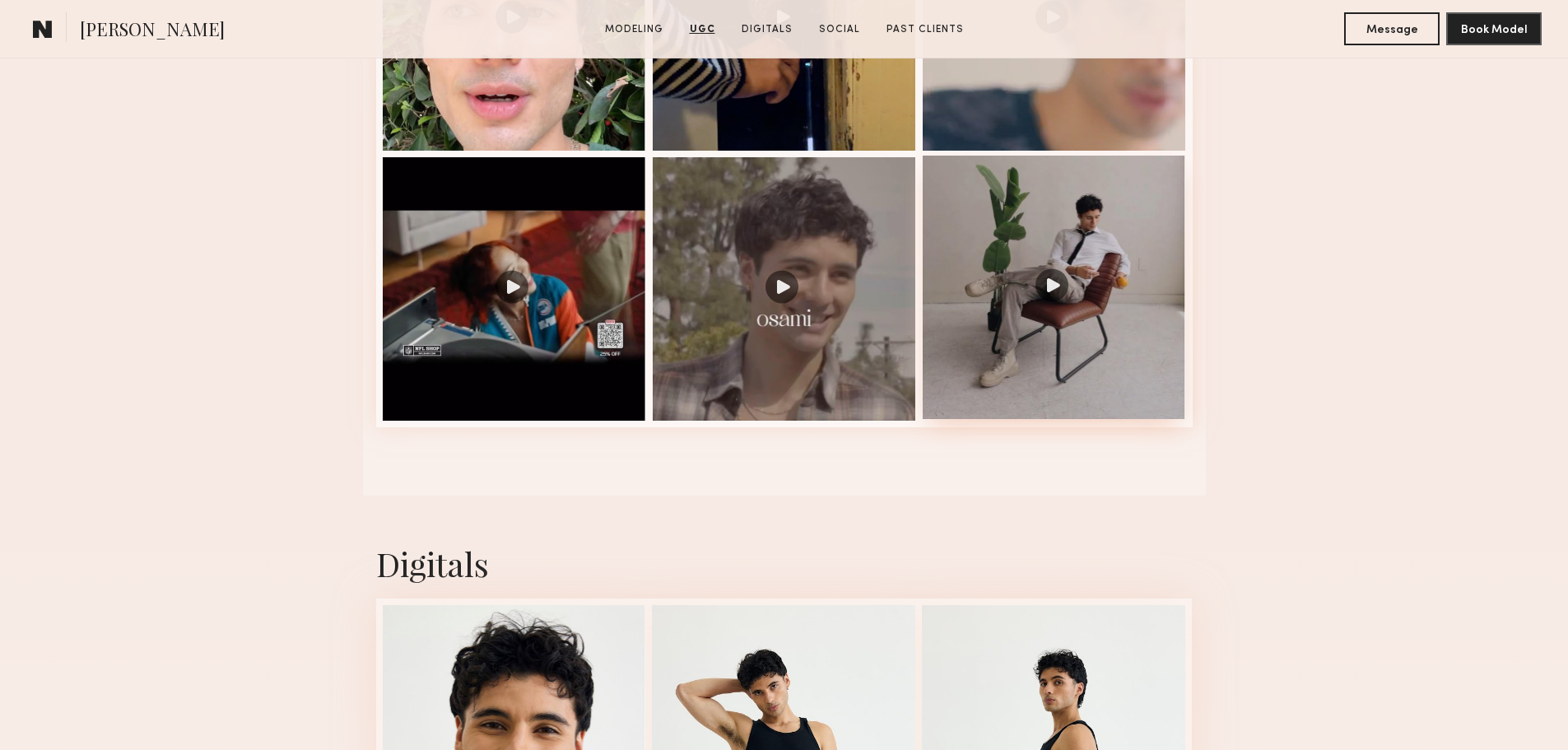
click at [1105, 327] on div at bounding box center [1055, 287] width 263 height 263
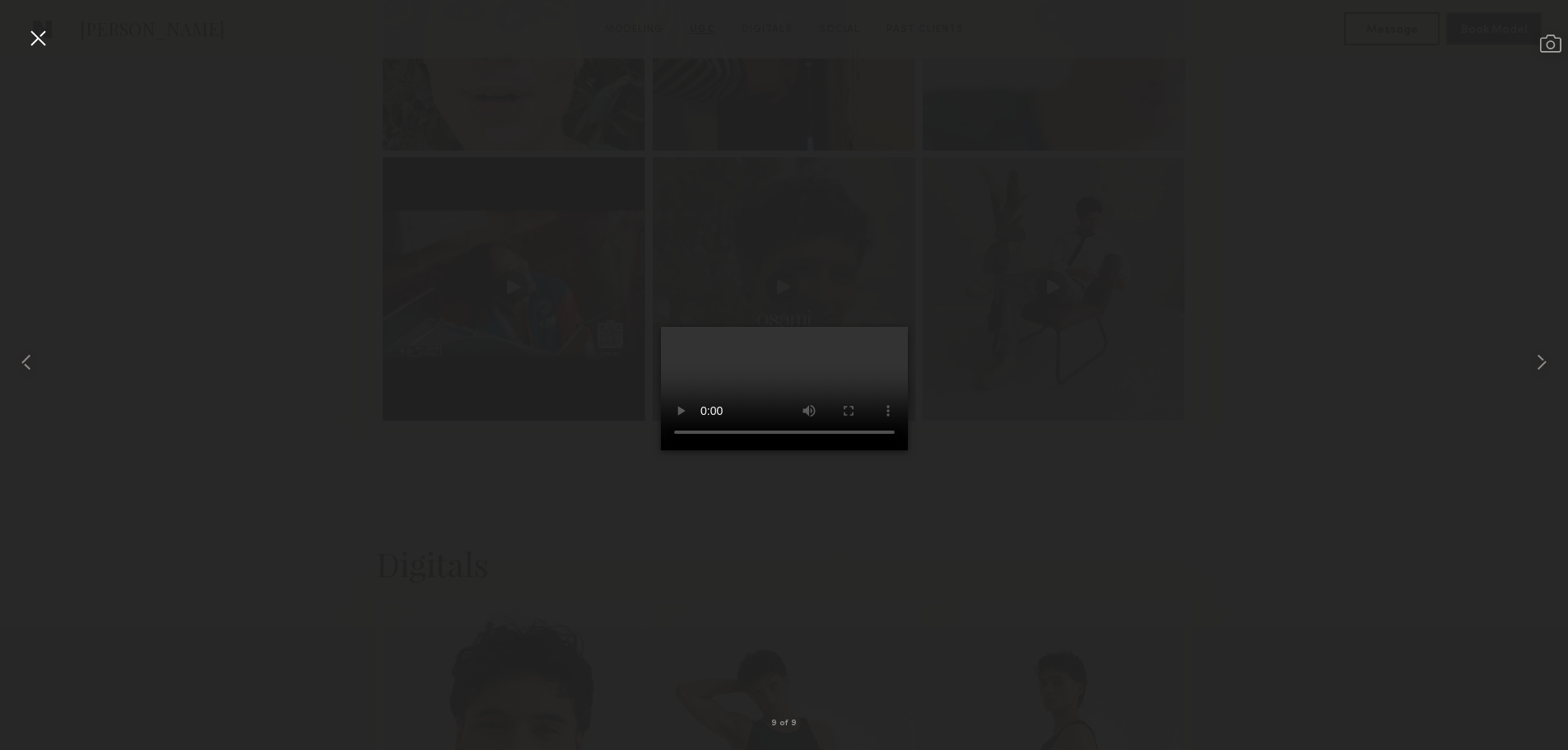
click at [1158, 315] on div at bounding box center [784, 362] width 1568 height 671
click at [823, 450] on video at bounding box center [784, 387] width 247 height 123
click at [36, 39] on div at bounding box center [38, 38] width 27 height 27
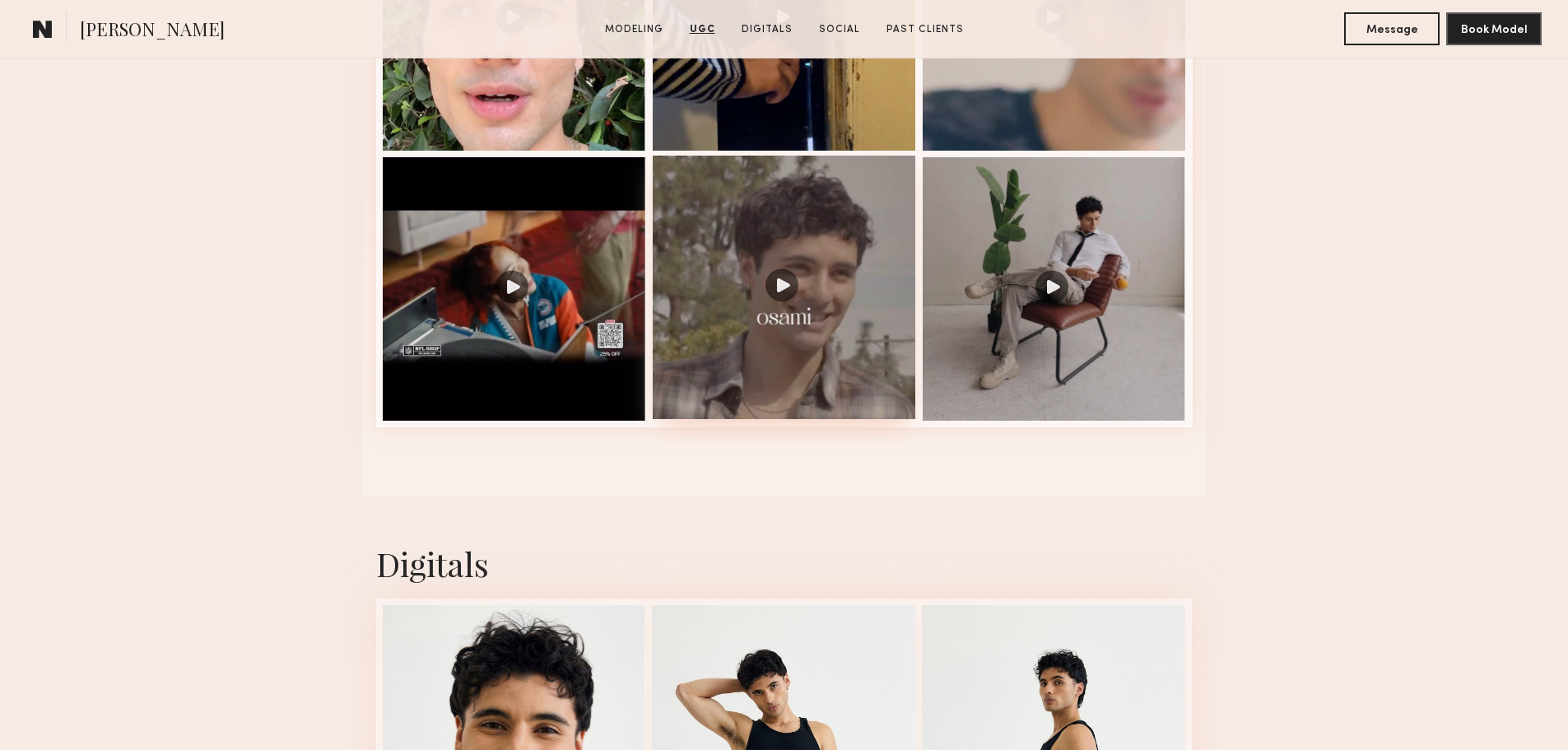
click at [807, 328] on div at bounding box center [784, 287] width 263 height 263
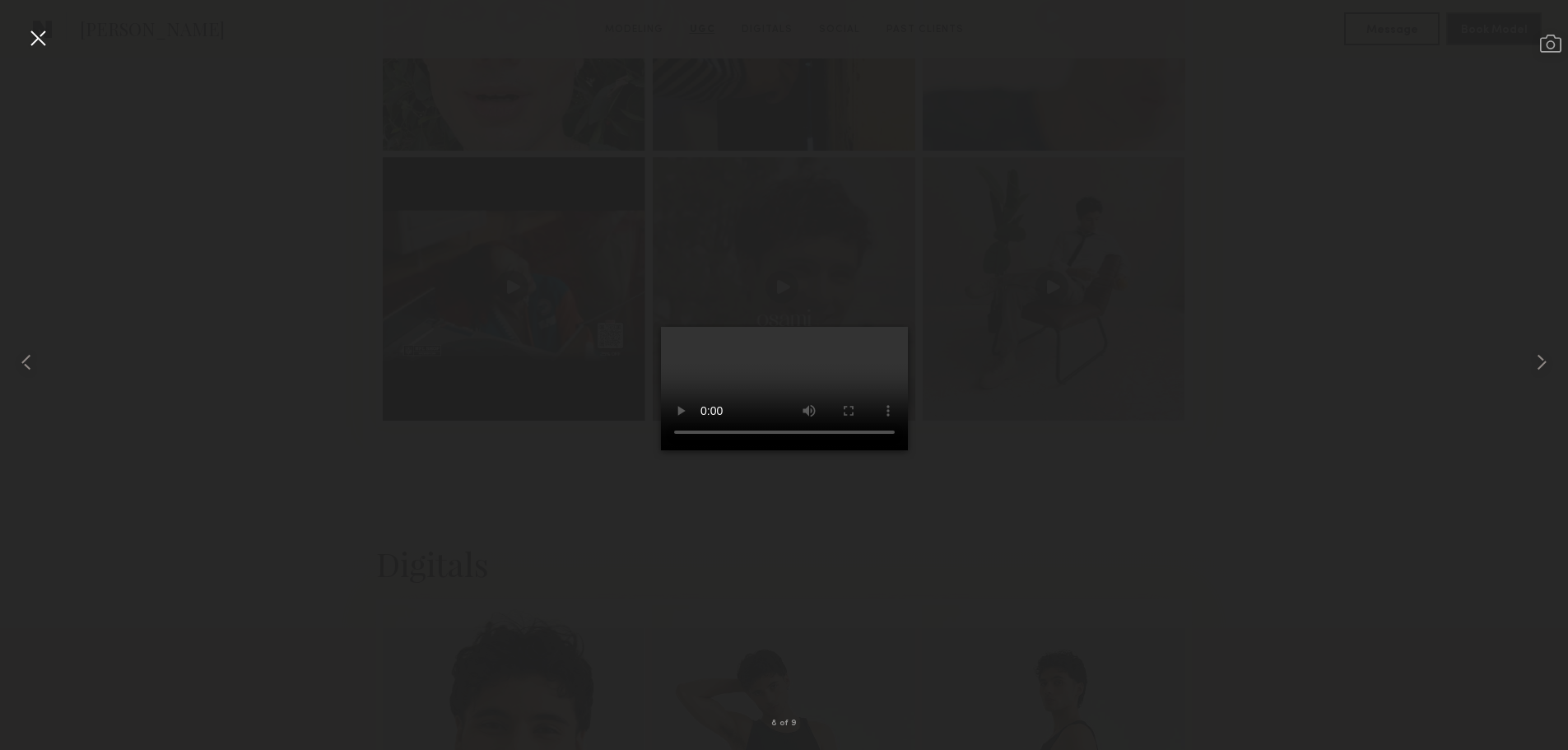
click at [30, 39] on div at bounding box center [38, 38] width 27 height 27
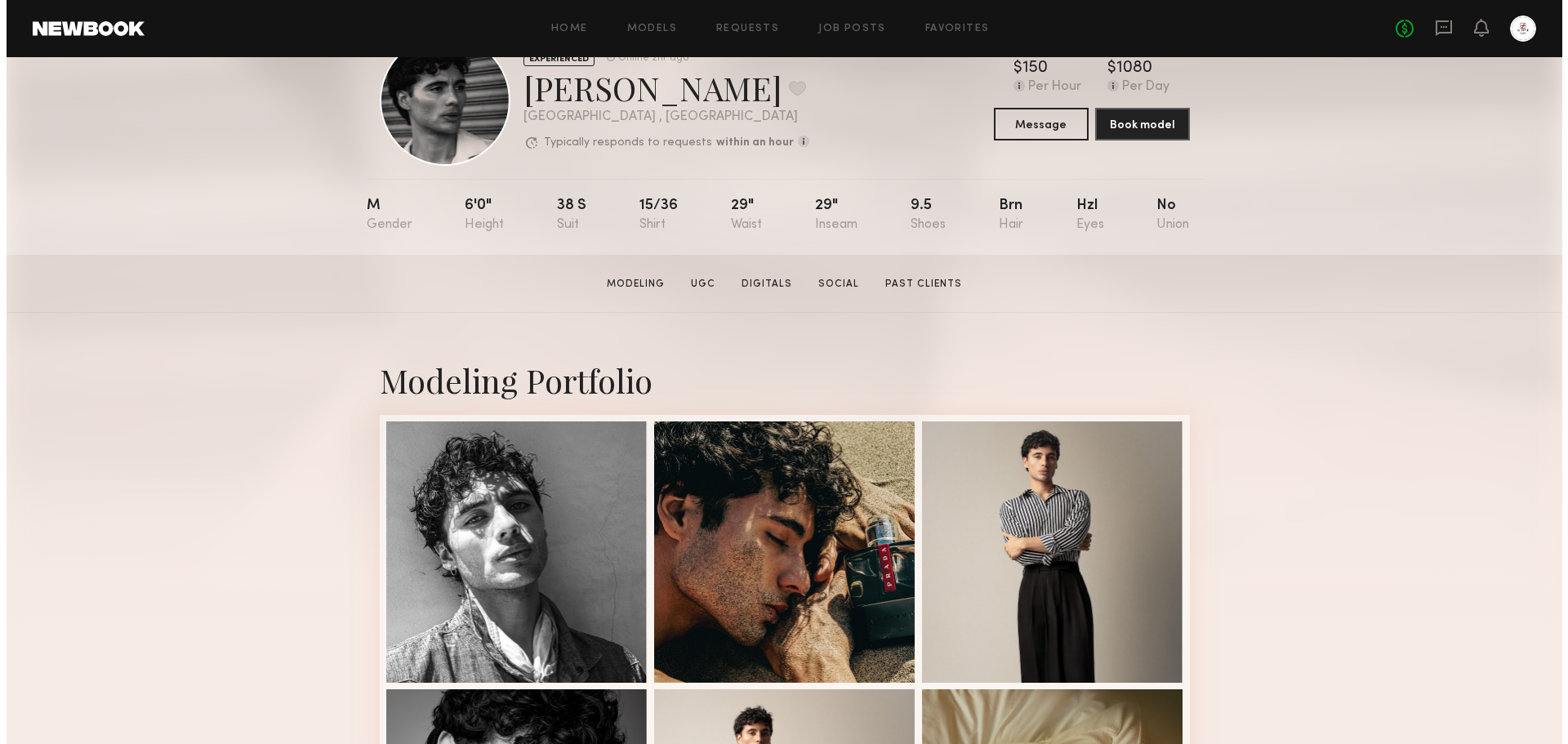
scroll to position [0, 0]
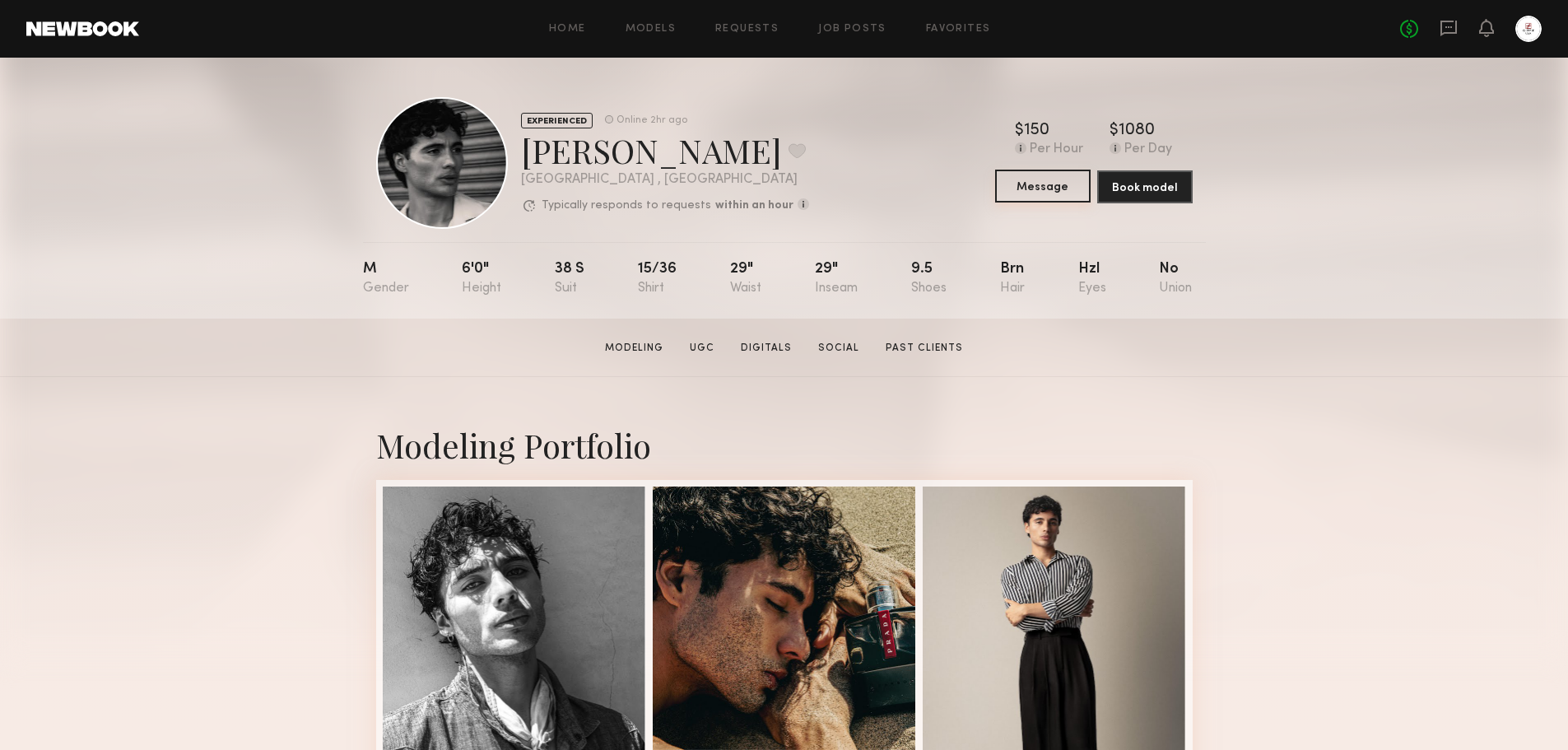
click at [1080, 198] on button "Message" at bounding box center [1043, 186] width 95 height 32
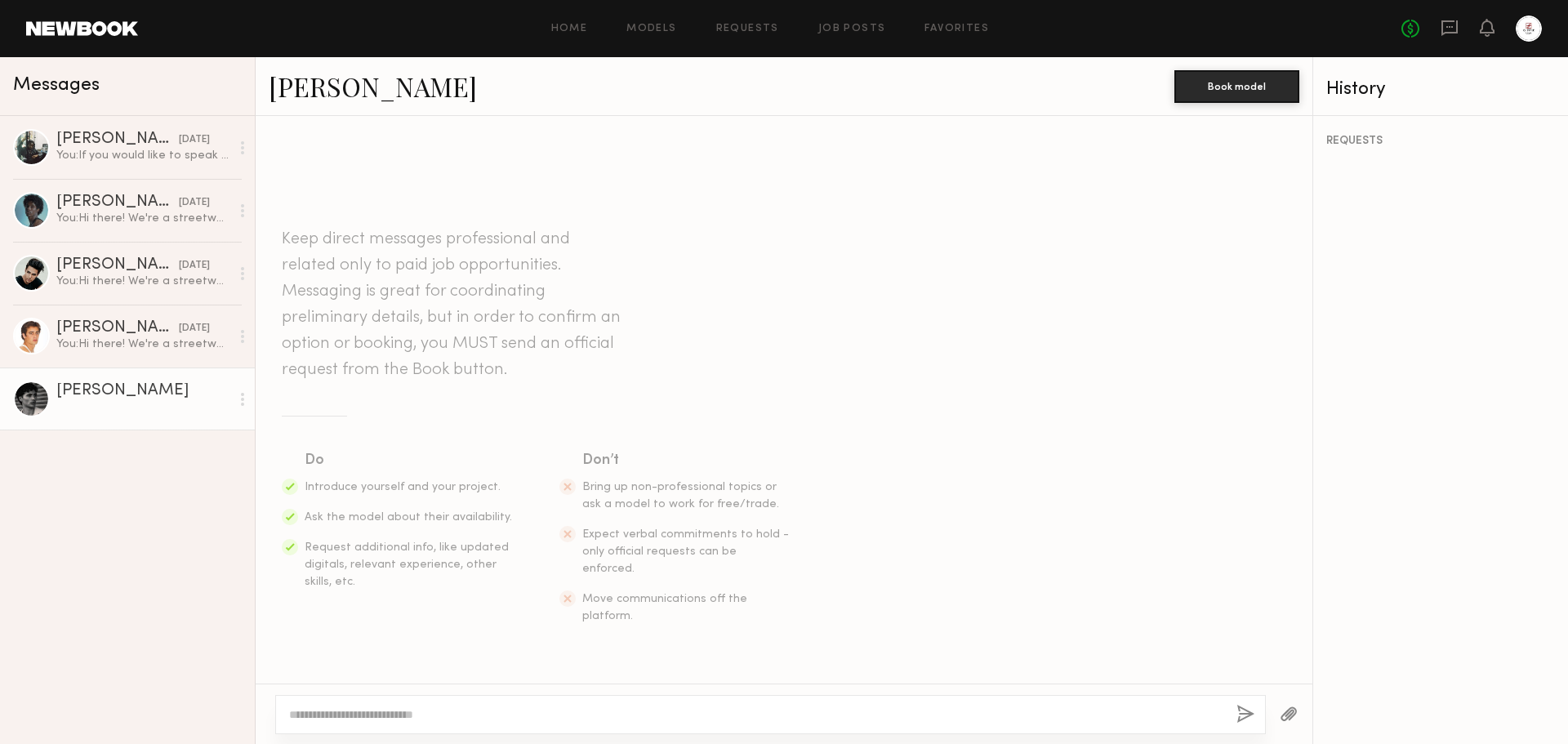
click at [435, 718] on textarea at bounding box center [756, 714] width 935 height 16
type textarea "*"
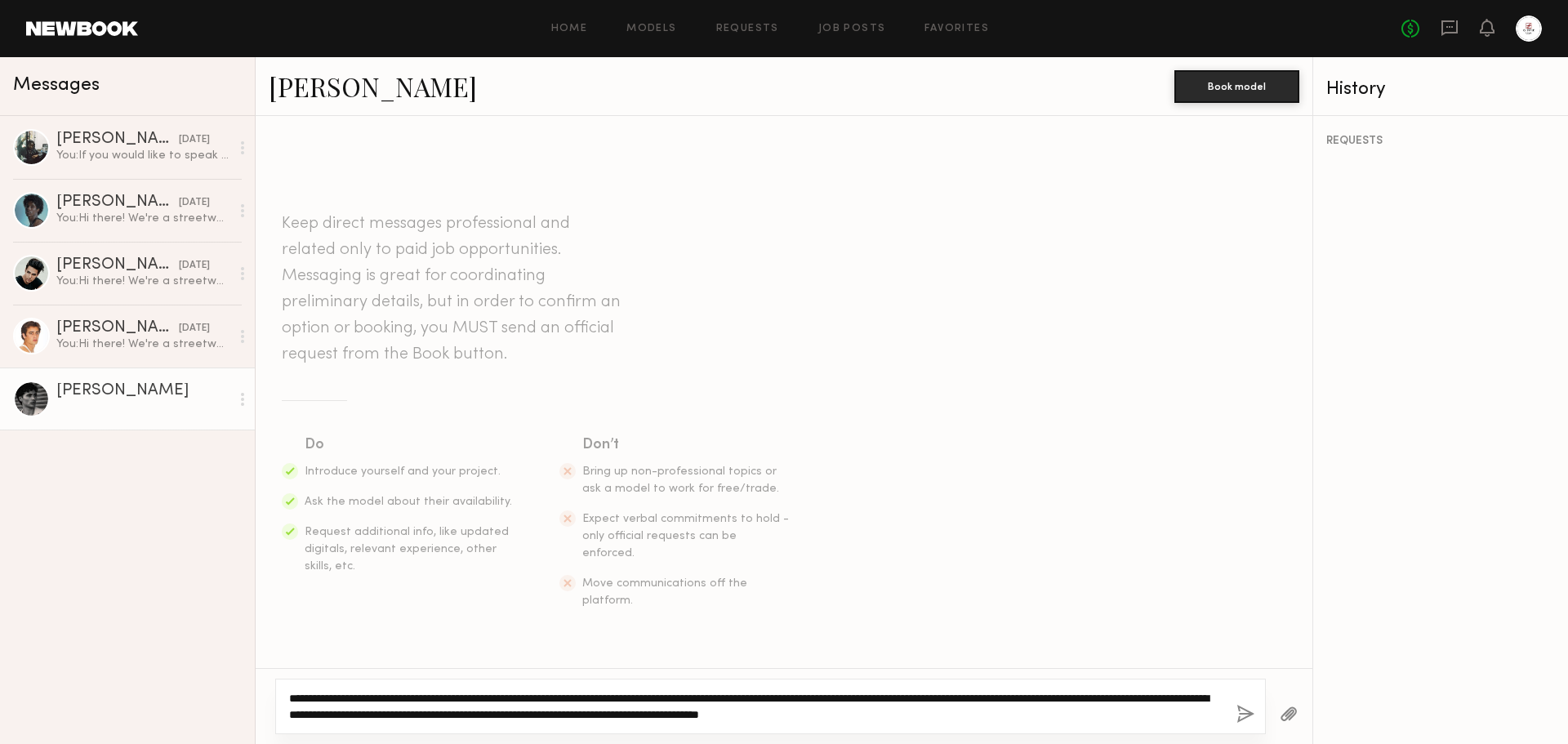
click at [1125, 714] on textarea "**********" at bounding box center [756, 706] width 935 height 32
type textarea "**********"
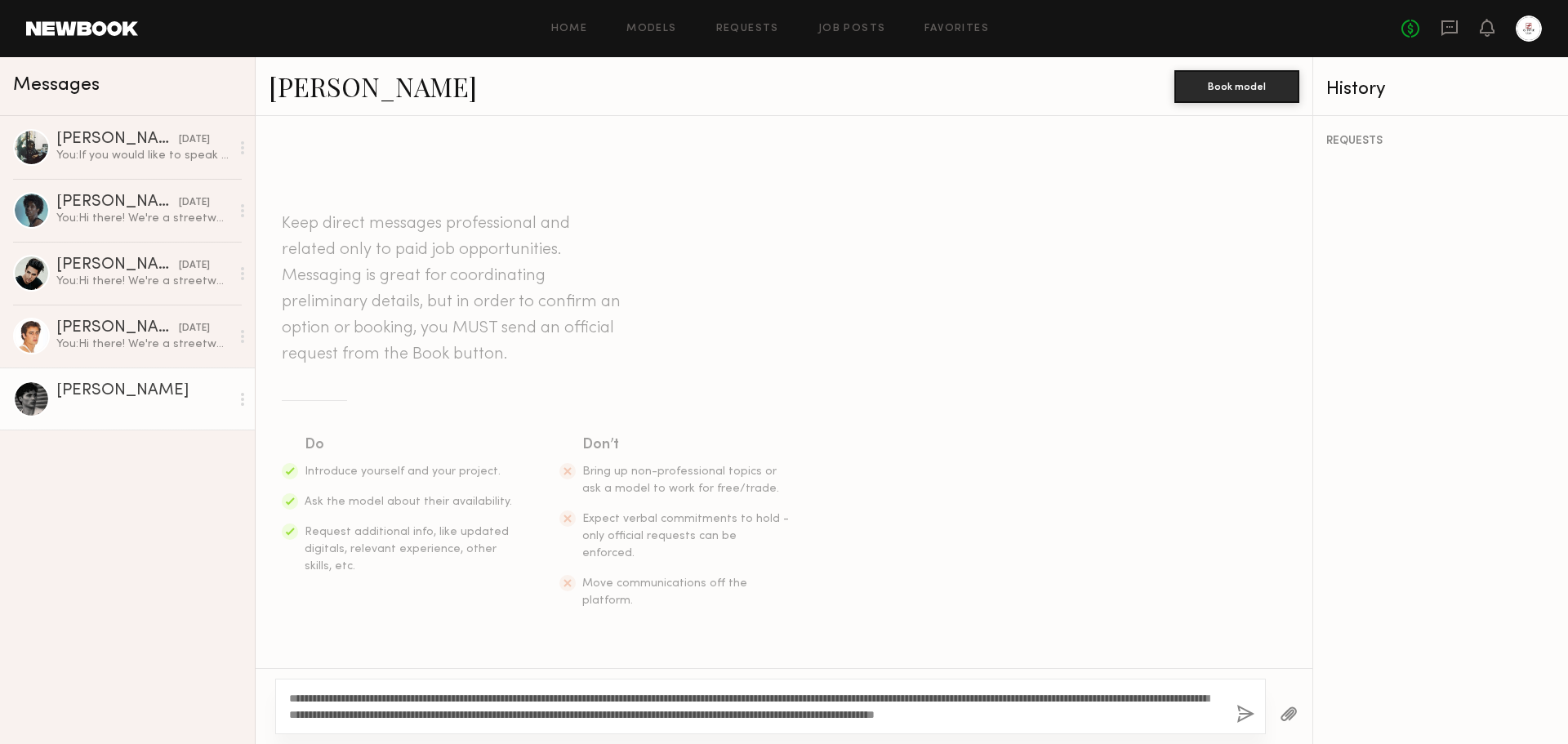
click at [1241, 720] on button "button" at bounding box center [1245, 715] width 18 height 21
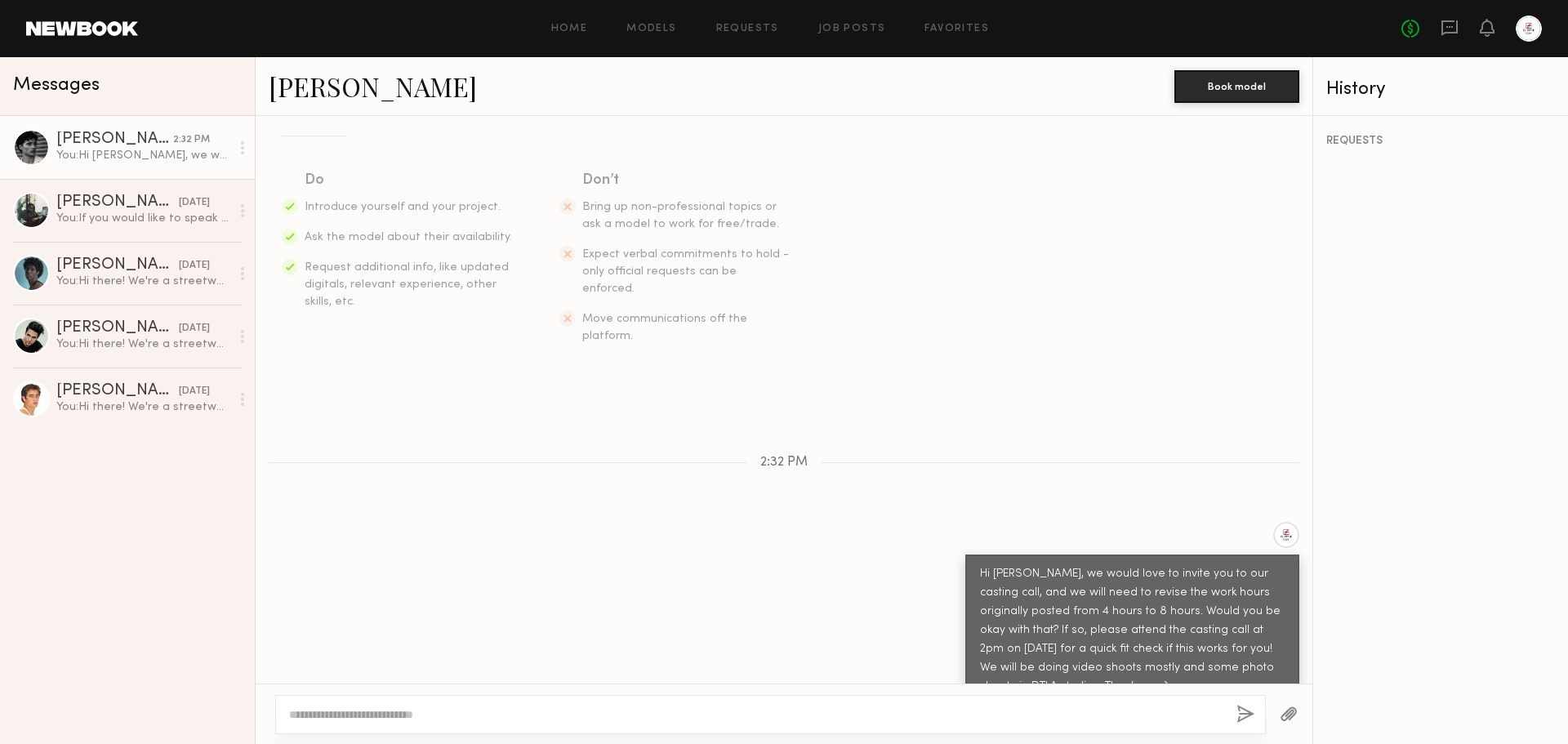
scroll to position [329, 0]
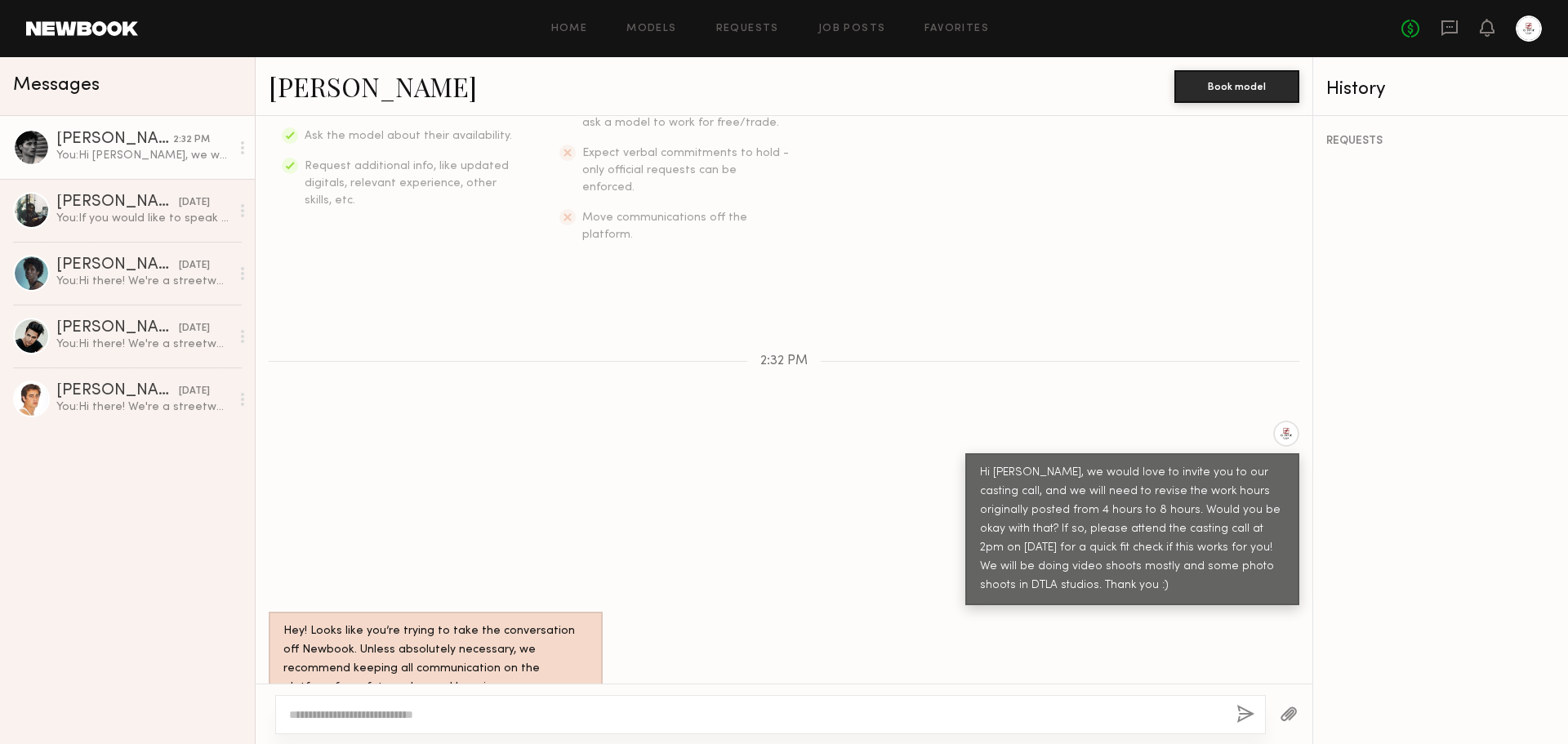
click at [1162, 485] on div "Hi Maximilian, we would love to invite you to our casting call, and we will nee…" at bounding box center [1132, 529] width 305 height 132
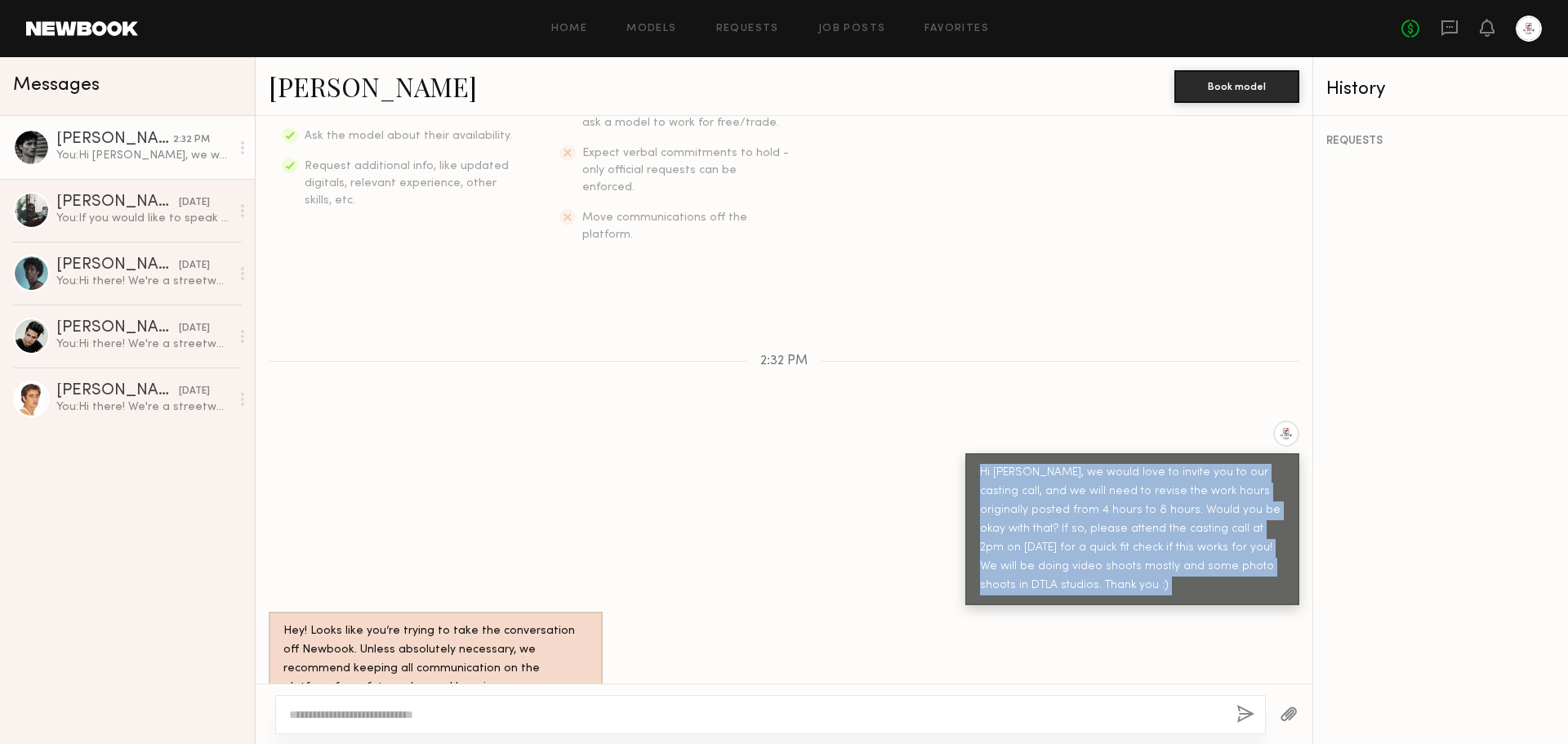
click at [1162, 485] on div "Hi Maximilian, we would love to invite you to our casting call, and we will nee…" at bounding box center [1132, 529] width 305 height 132
copy div "Hi Maximilian, we would love to invite you to our casting call, and we will nee…"
click at [811, 519] on div "Hi Maximilian, we would love to invite you to our casting call, and we will nee…" at bounding box center [784, 512] width 1057 height 185
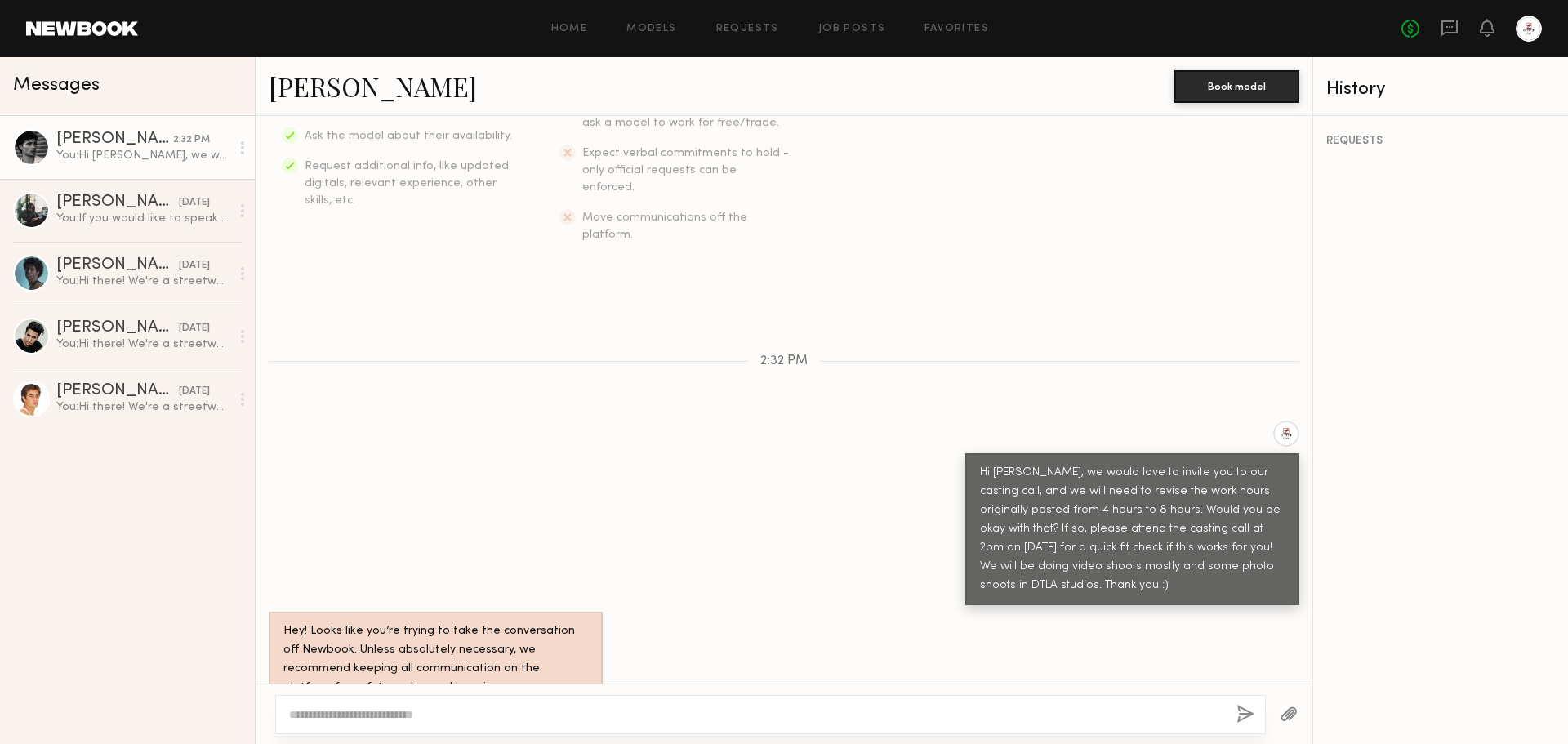
click at [1238, 611] on div "Hey! Looks like you’re trying to take the conversation off Newbook. Unless abso…" at bounding box center [784, 659] width 1057 height 96
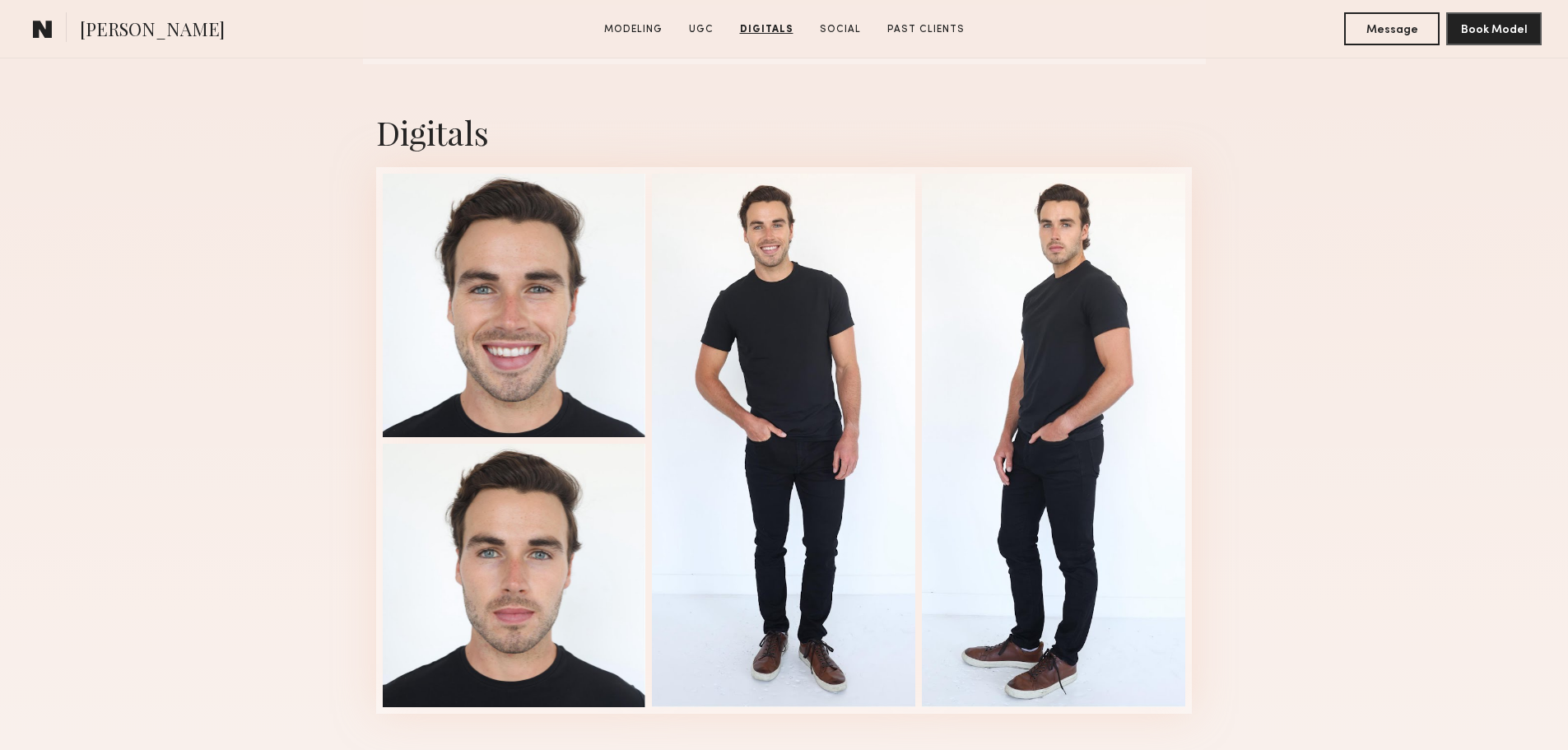
scroll to position [2057, 0]
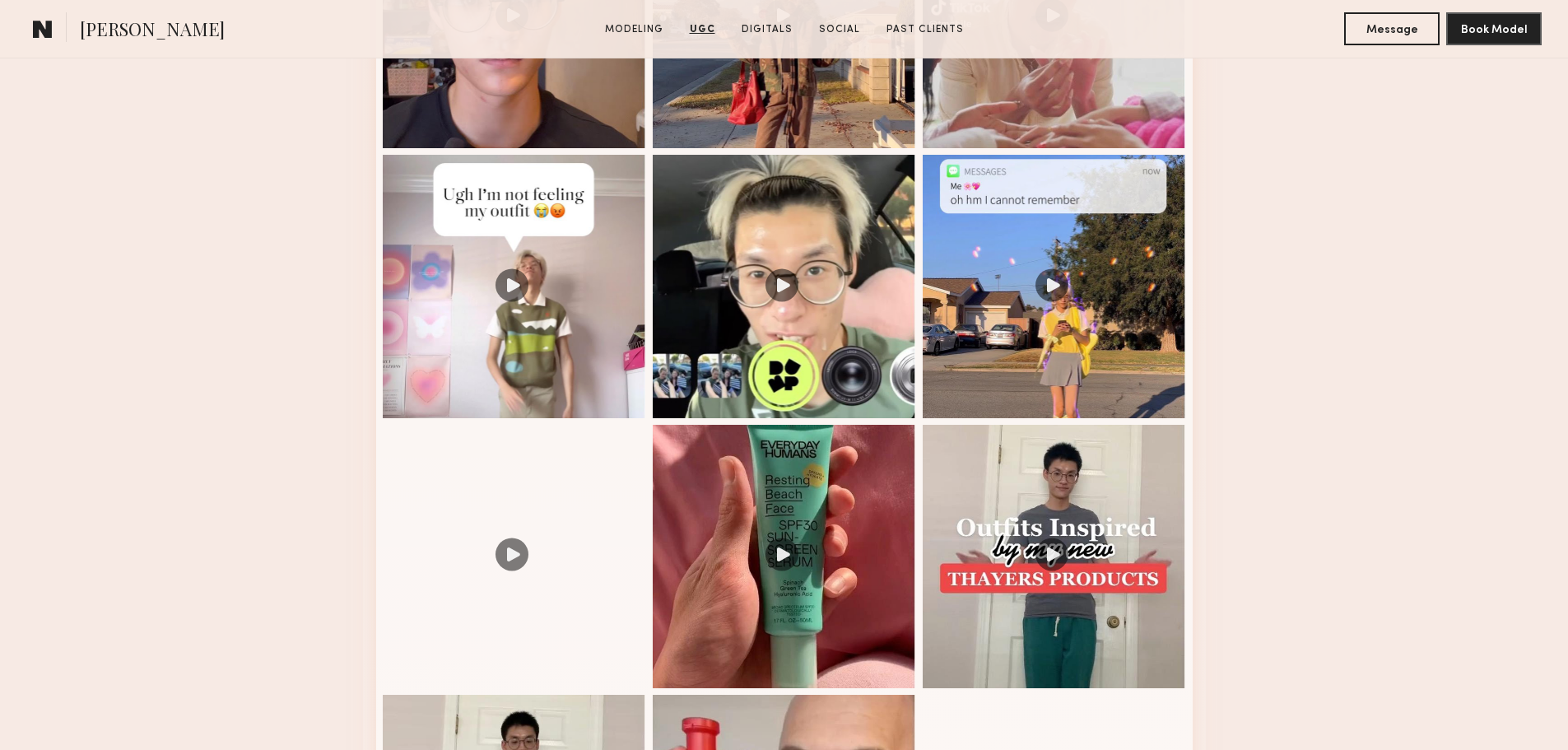
scroll to position [1975, 0]
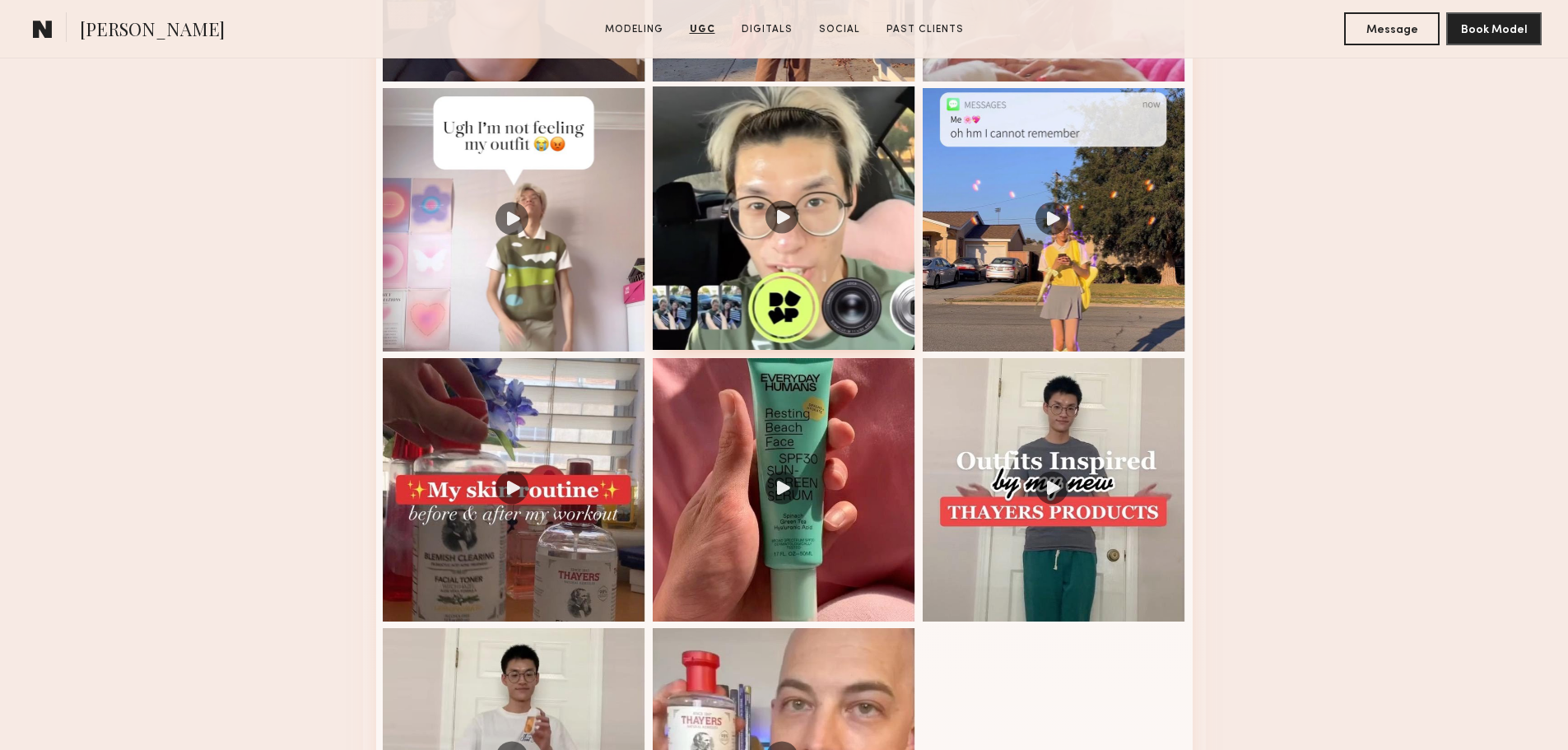
click at [832, 281] on div at bounding box center [784, 219] width 263 height 263
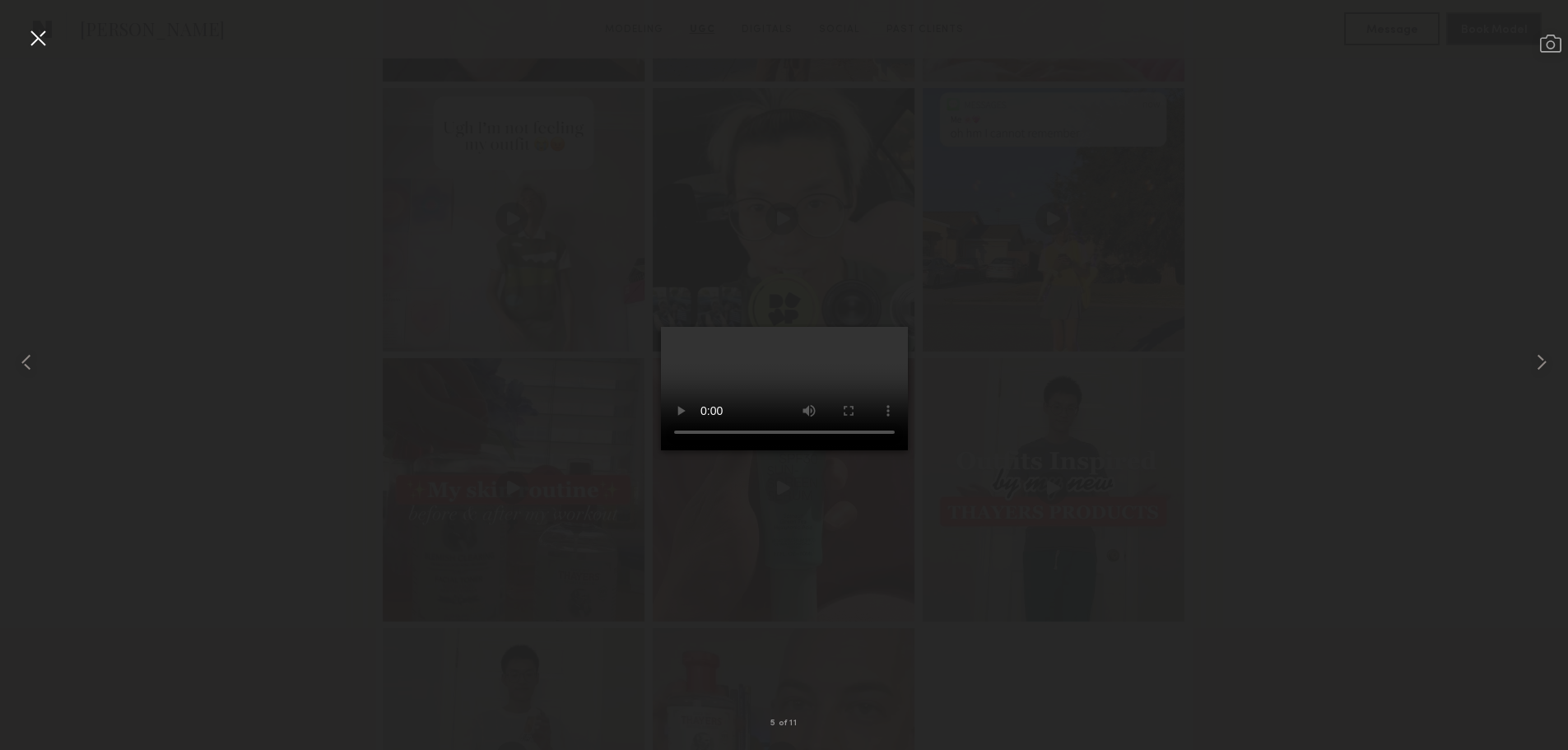
click at [33, 41] on div at bounding box center [38, 38] width 27 height 27
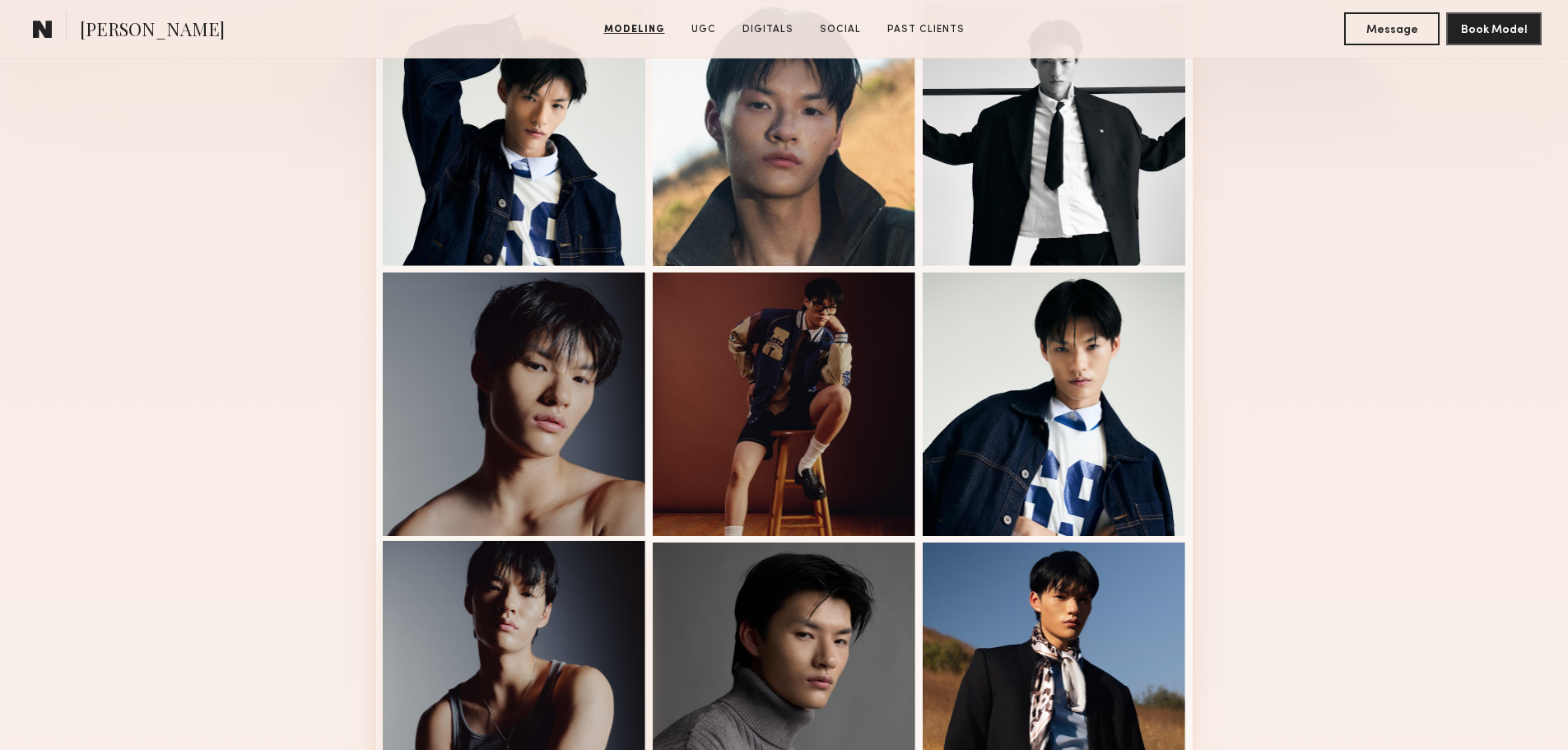
scroll to position [329, 0]
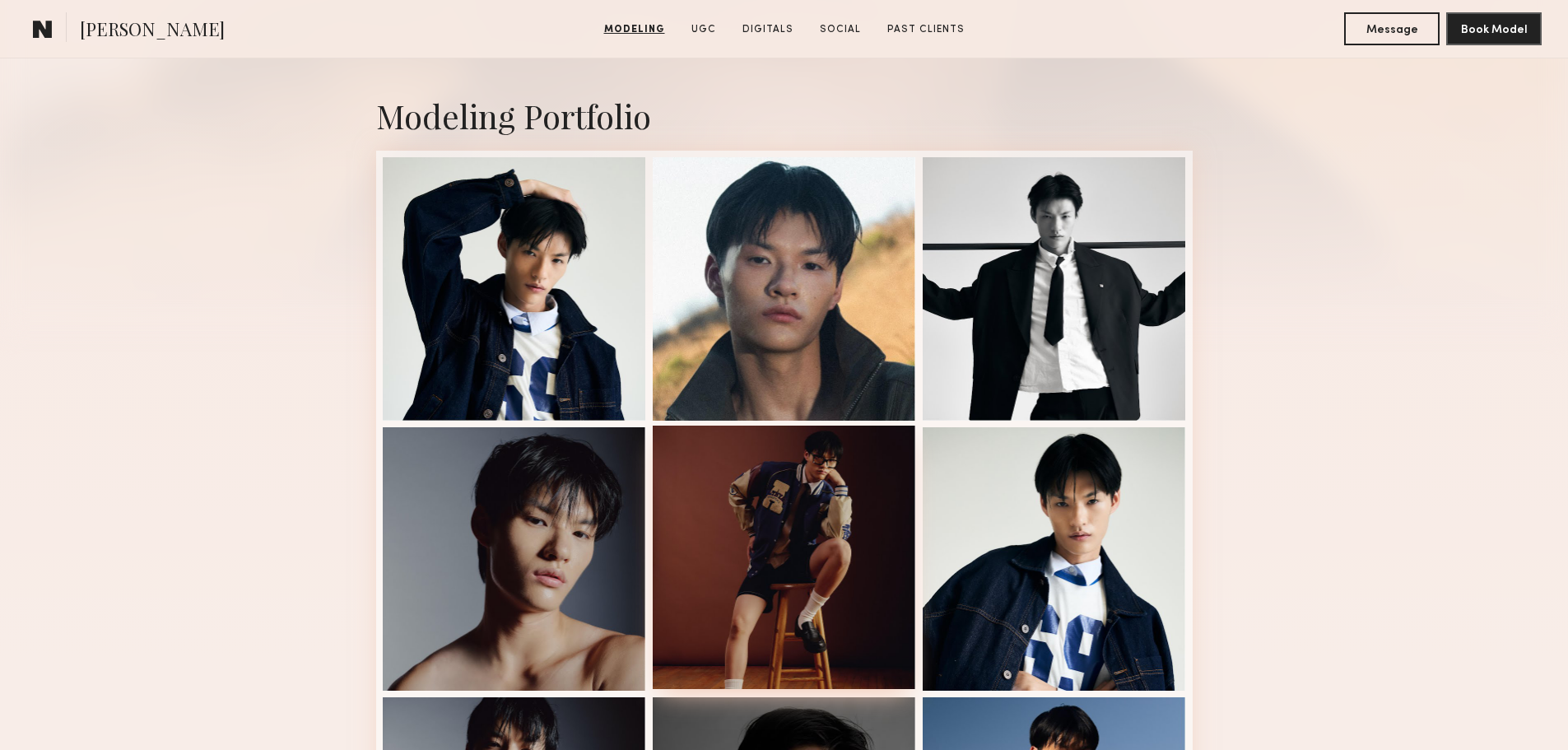
click at [758, 507] on div at bounding box center [784, 557] width 263 height 263
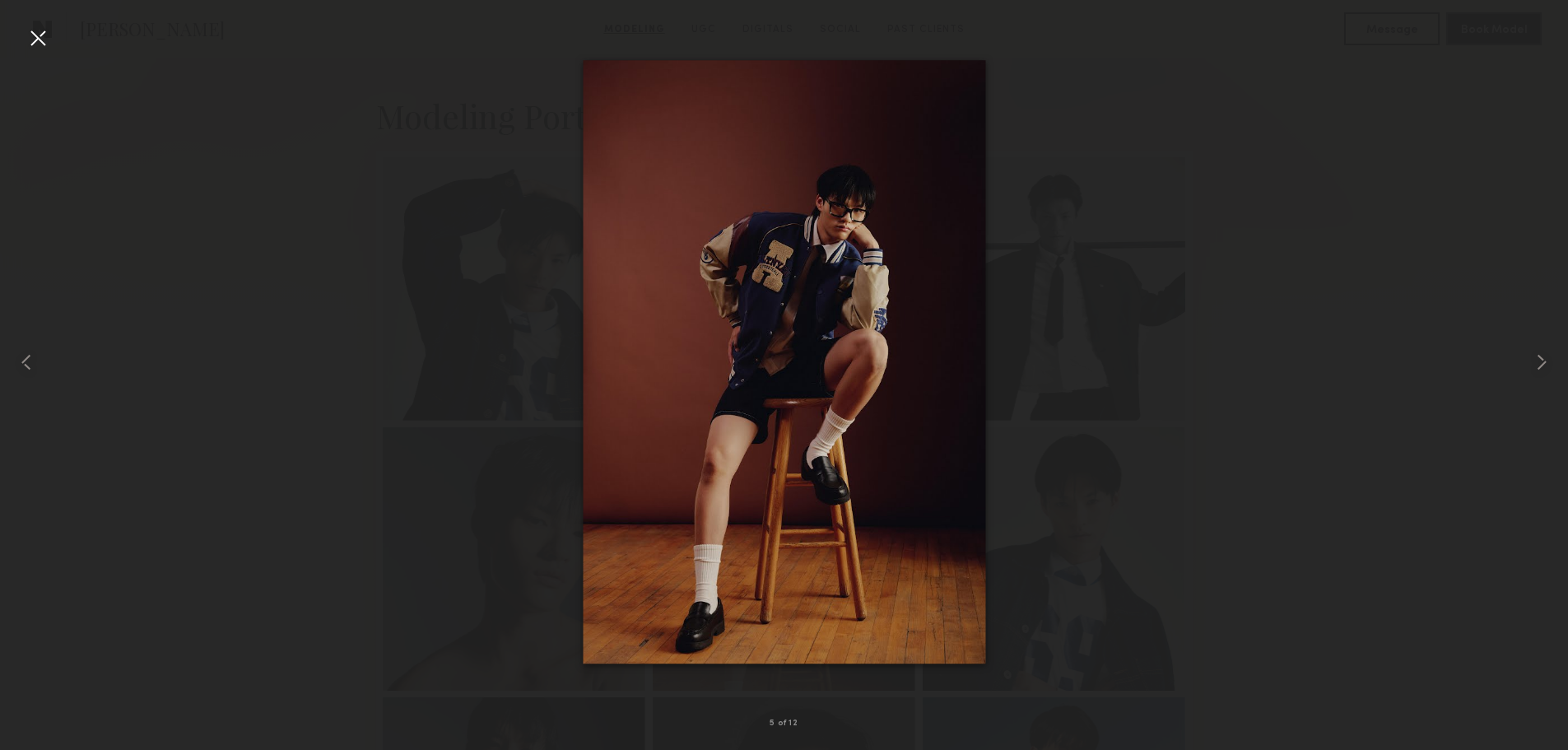
click at [43, 37] on div at bounding box center [38, 38] width 27 height 27
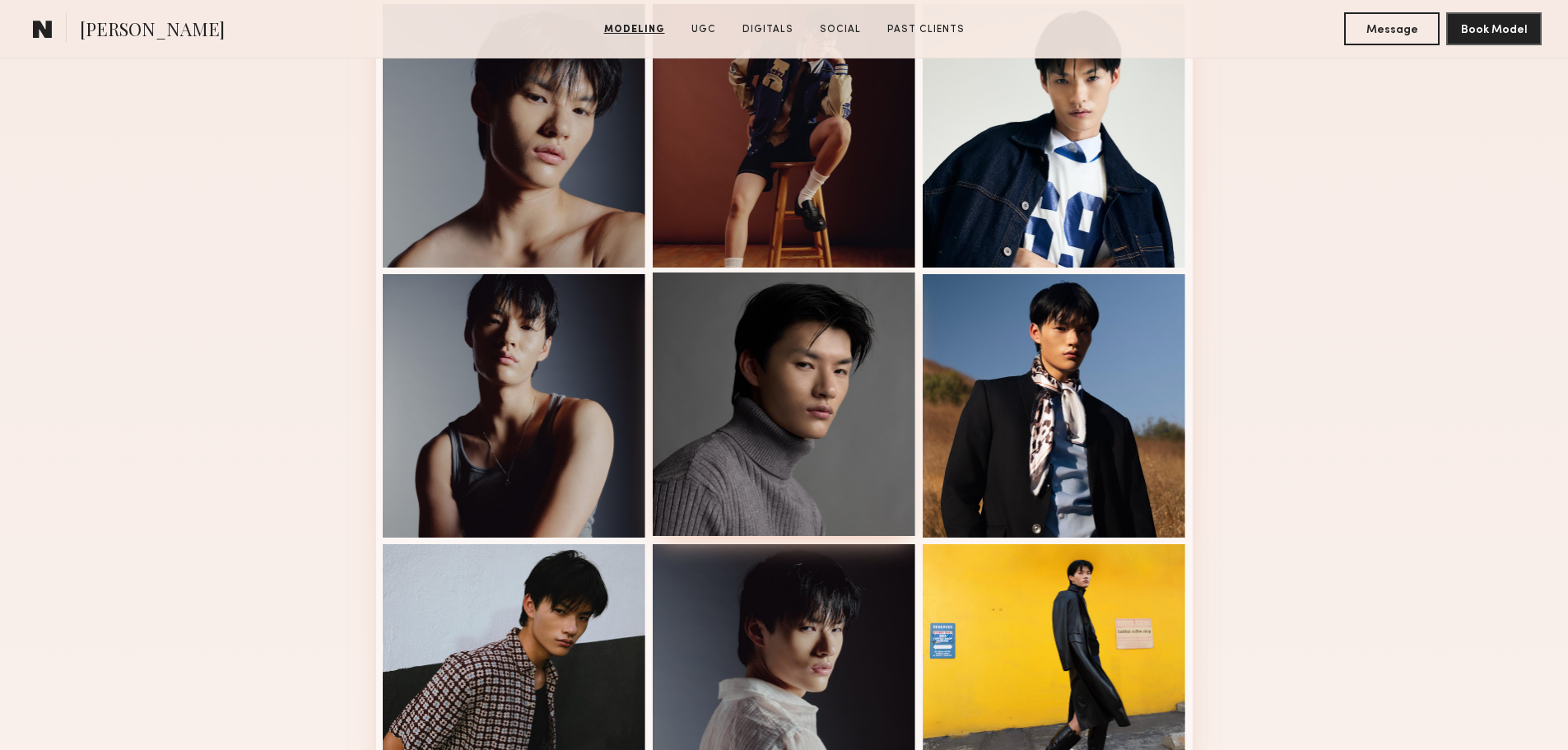
scroll to position [740, 0]
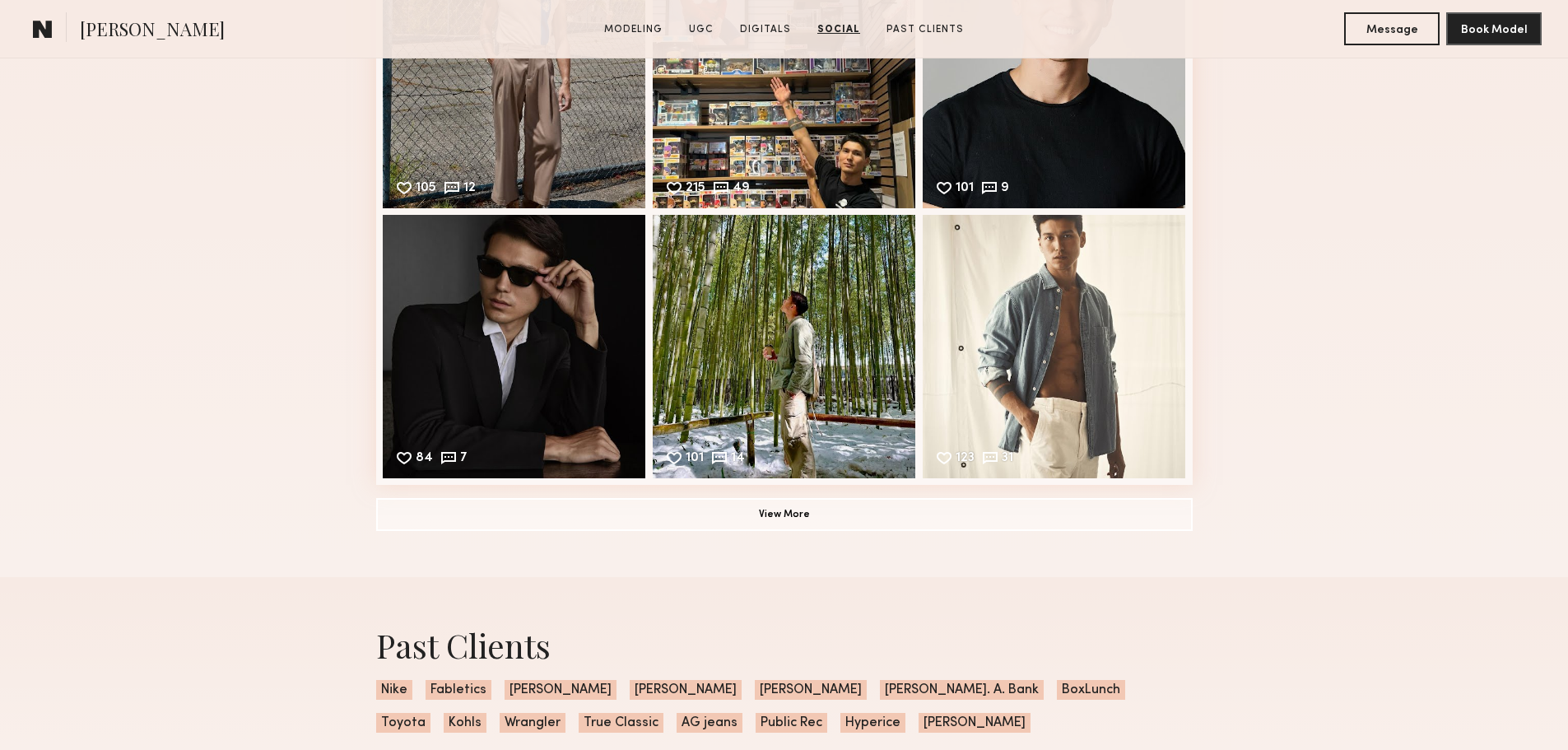
scroll to position [3292, 0]
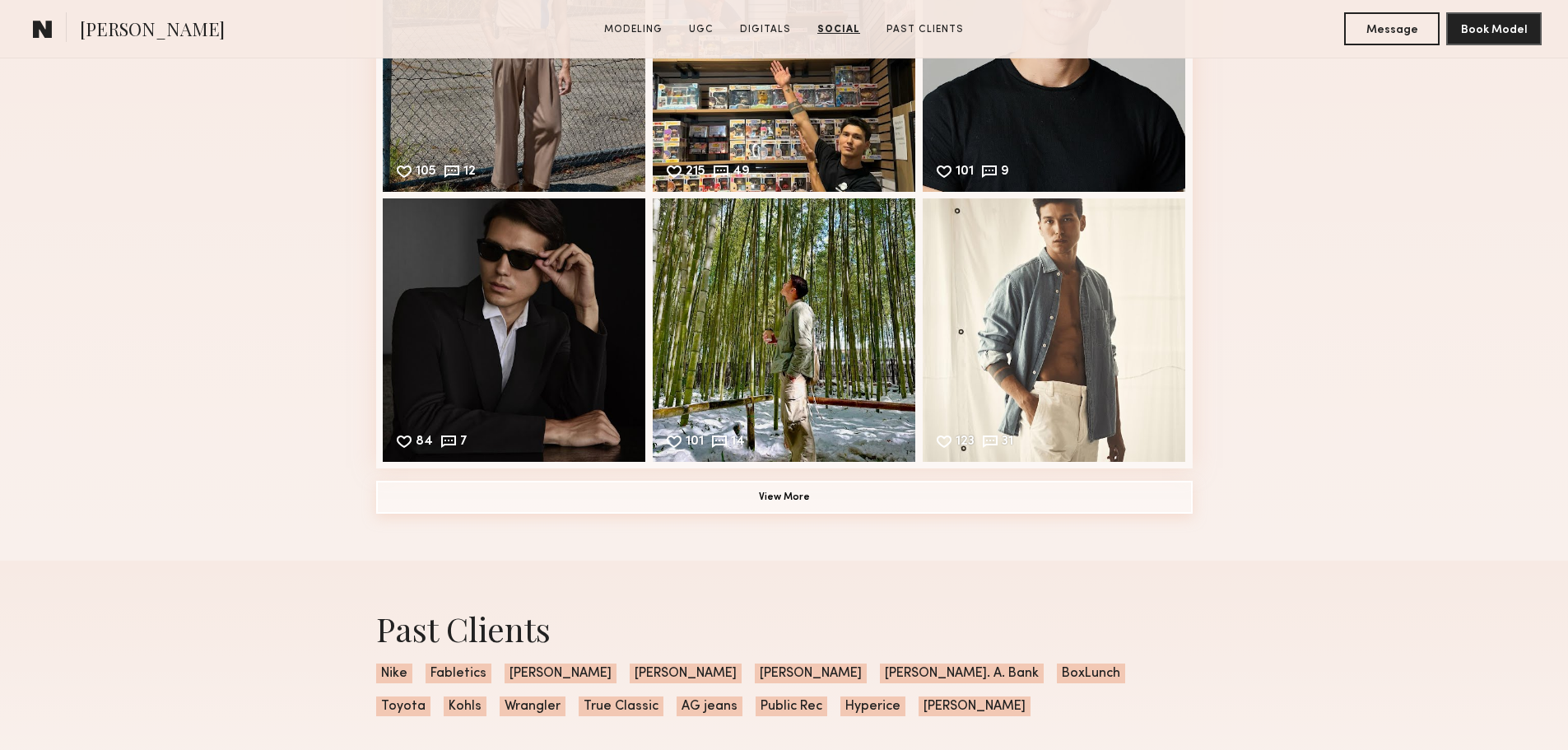
click at [1100, 505] on button "View More" at bounding box center [784, 497] width 817 height 32
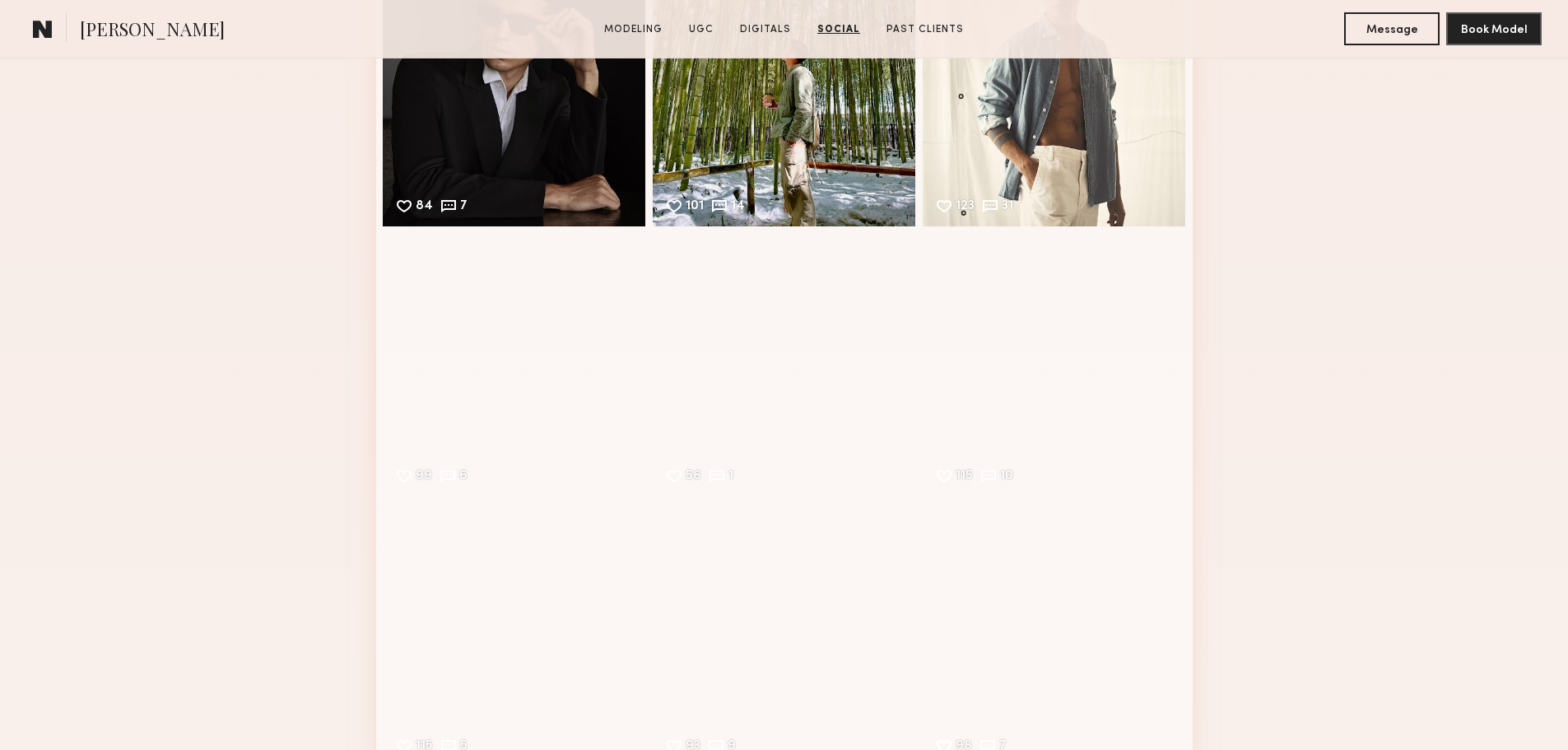
scroll to position [3785, 0]
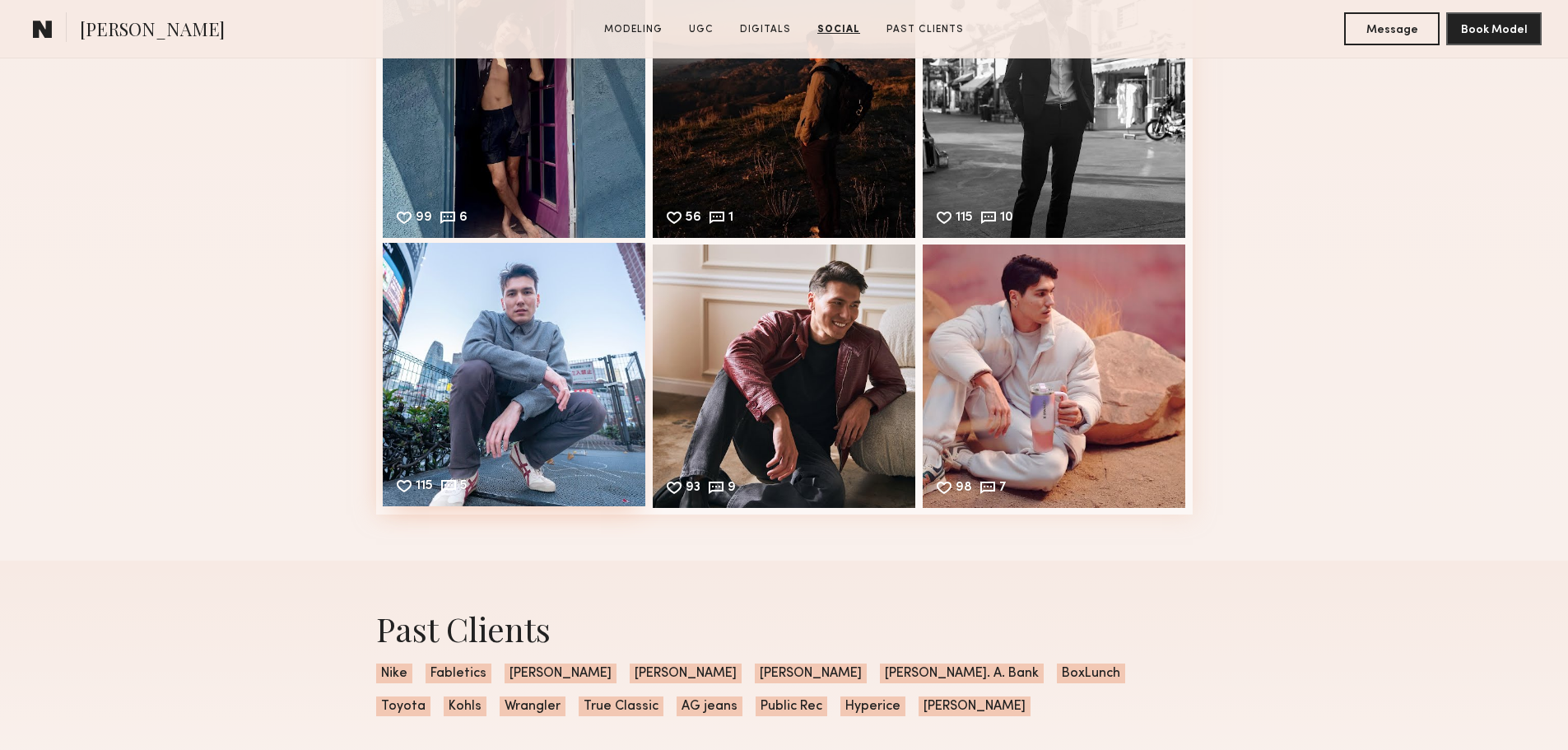
click at [532, 406] on div "115 5 Likes & comments displayed to show model’s engagement" at bounding box center [514, 374] width 263 height 263
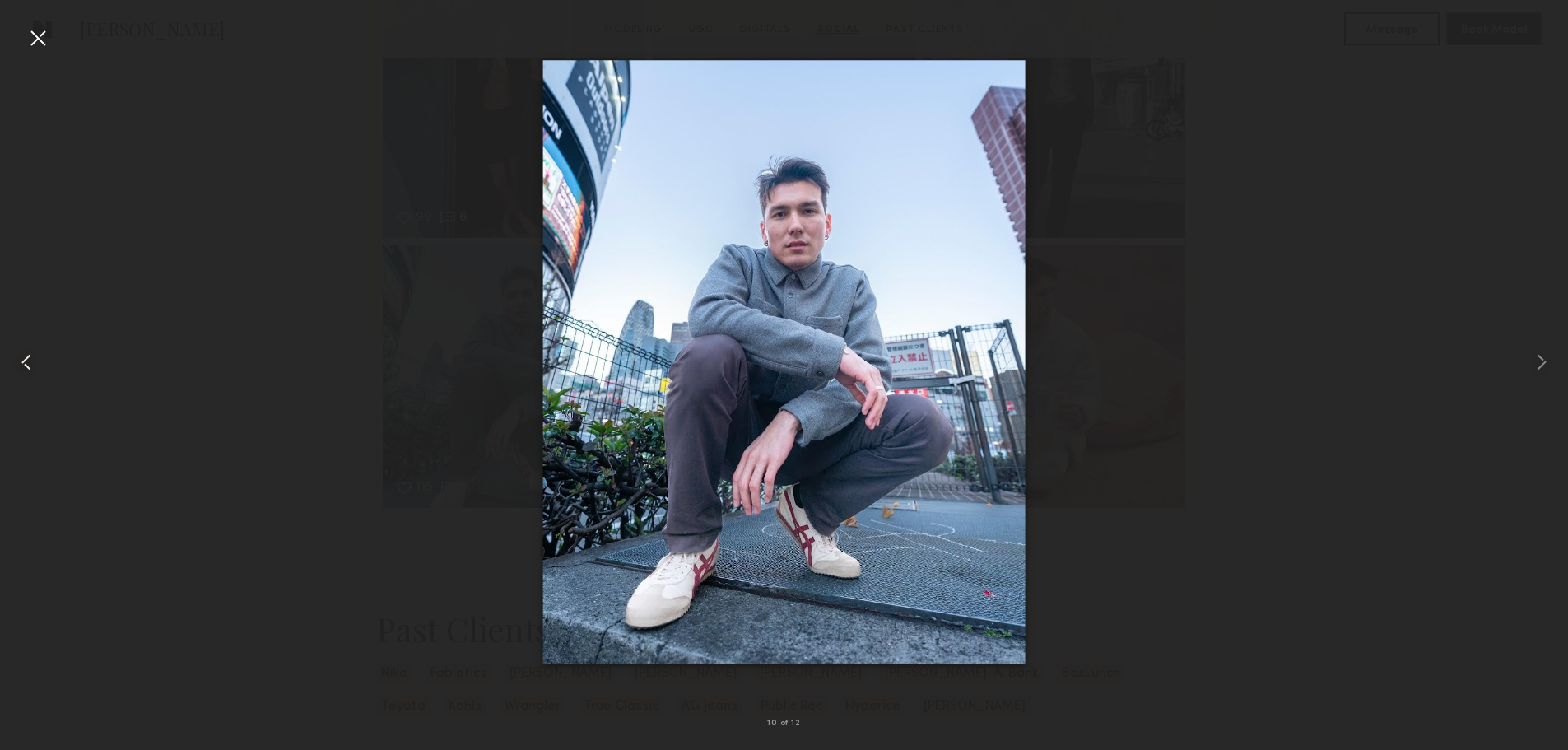
click at [58, 42] on div at bounding box center [31, 362] width 63 height 671
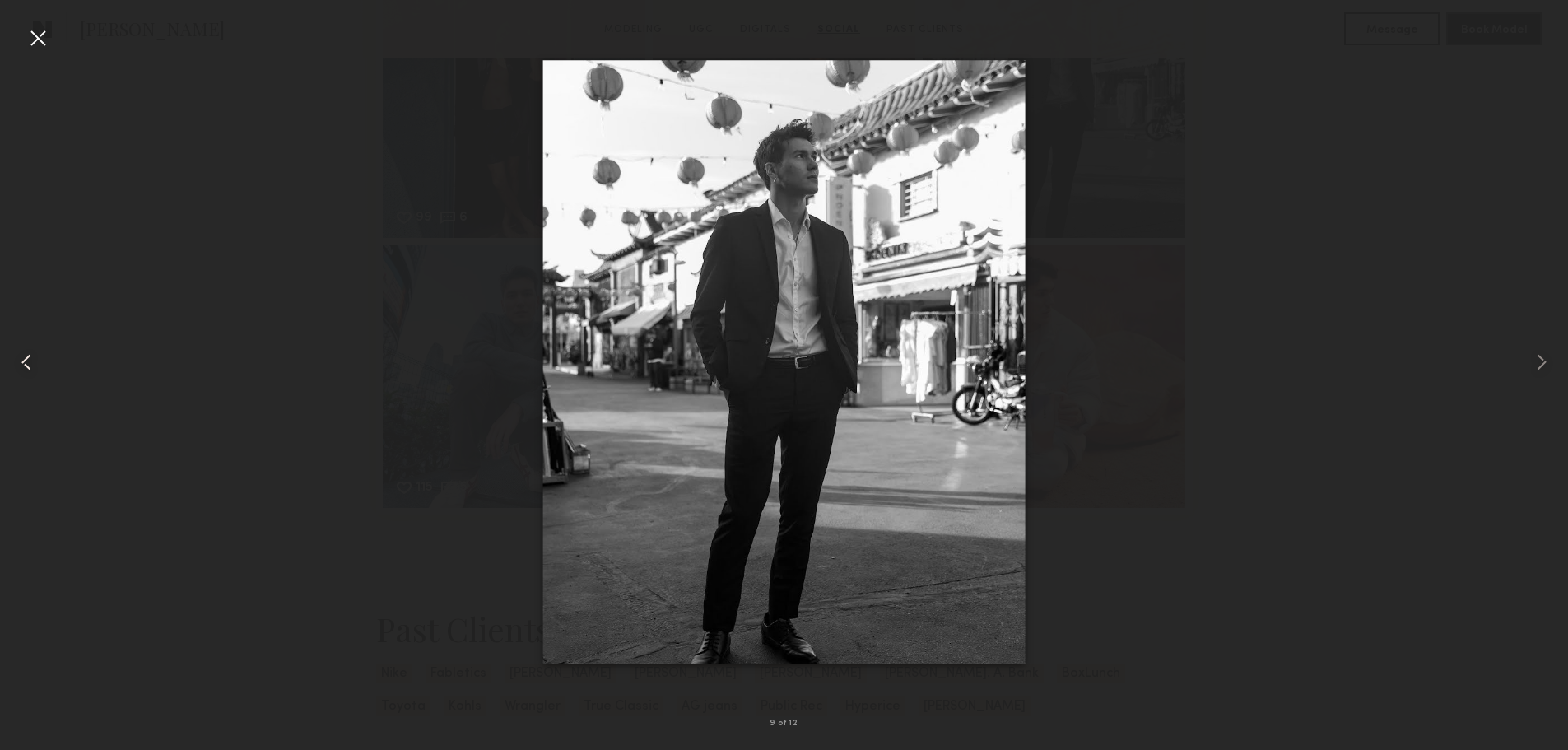
click at [54, 32] on div at bounding box center [31, 362] width 63 height 671
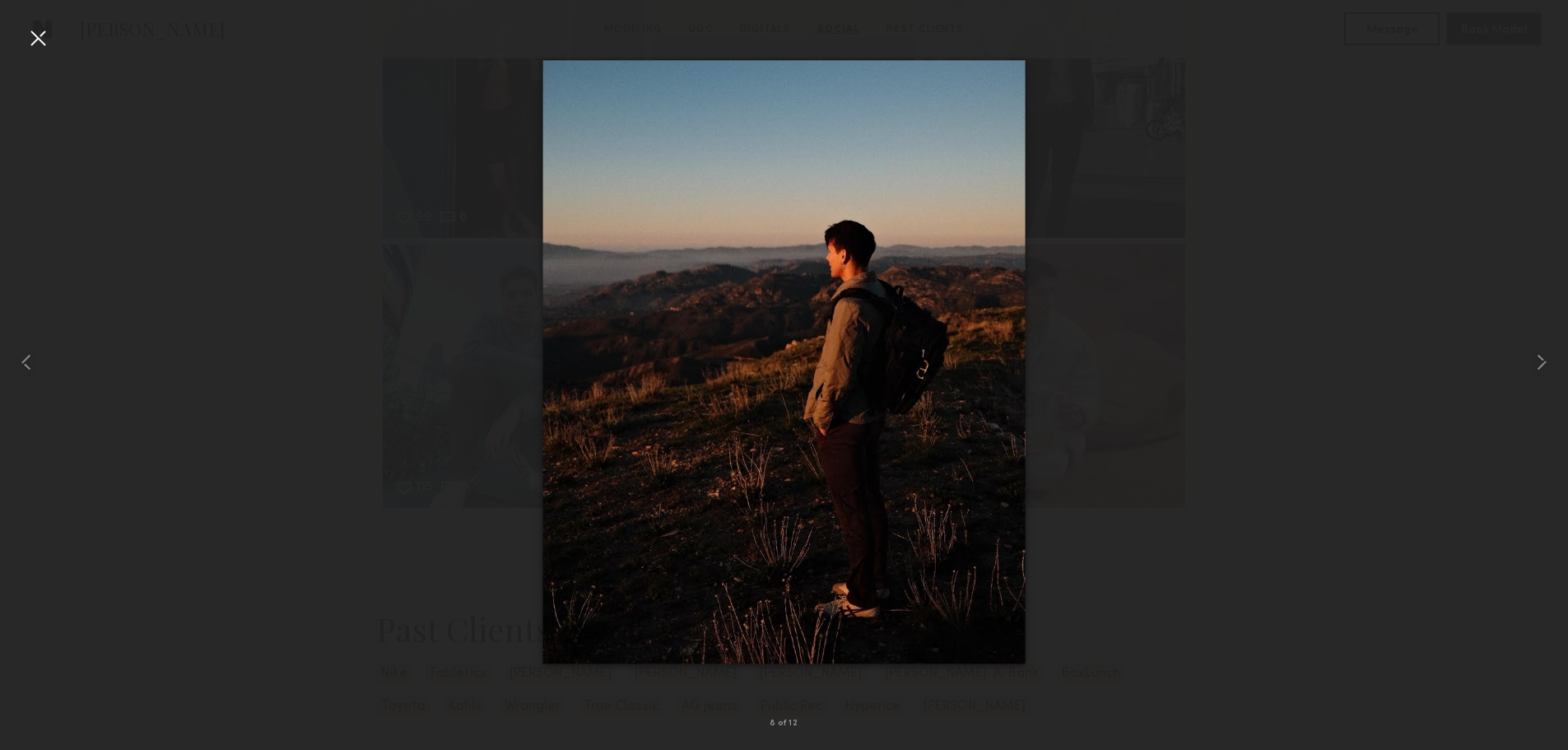
click at [25, 40] on div at bounding box center [38, 38] width 27 height 27
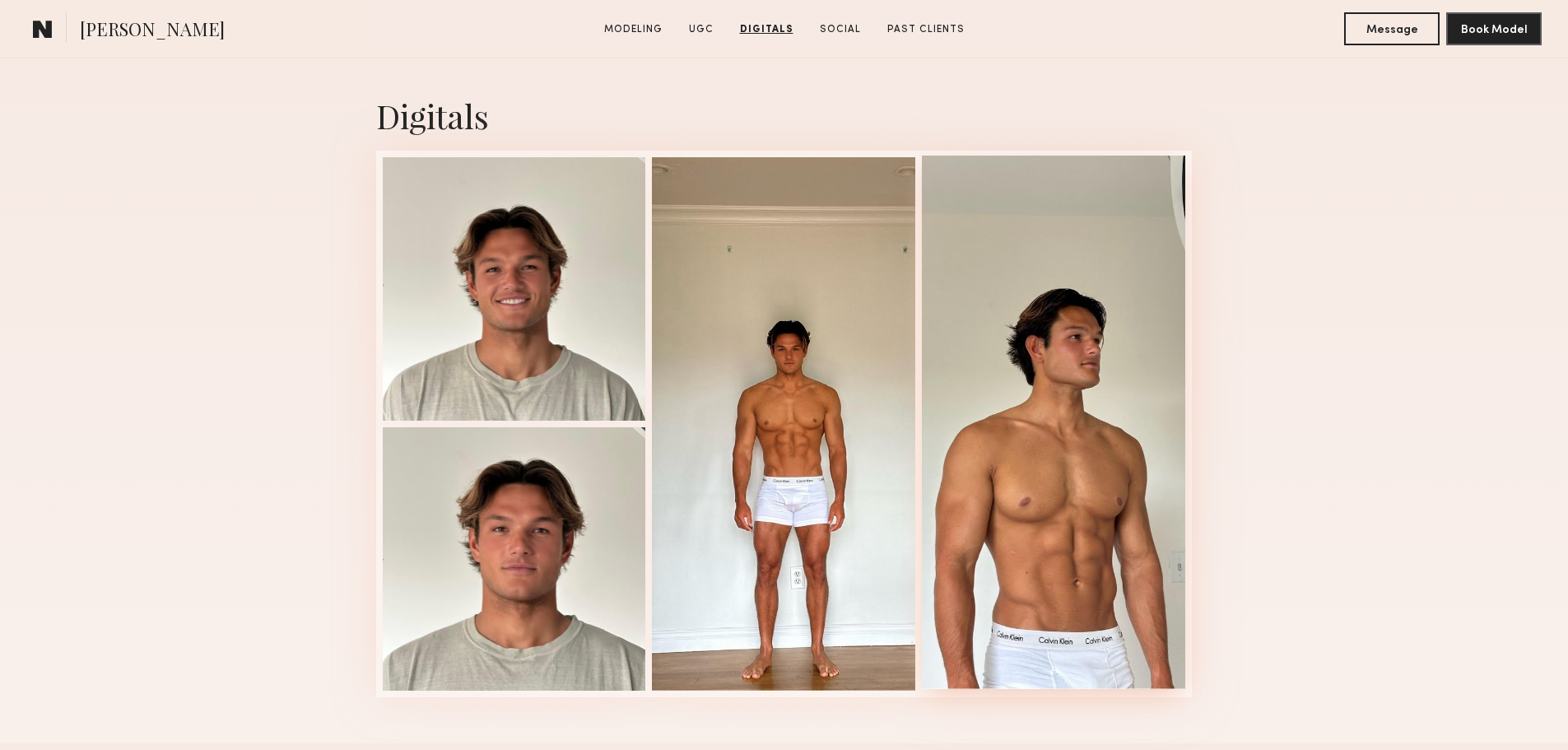
scroll to position [2057, 0]
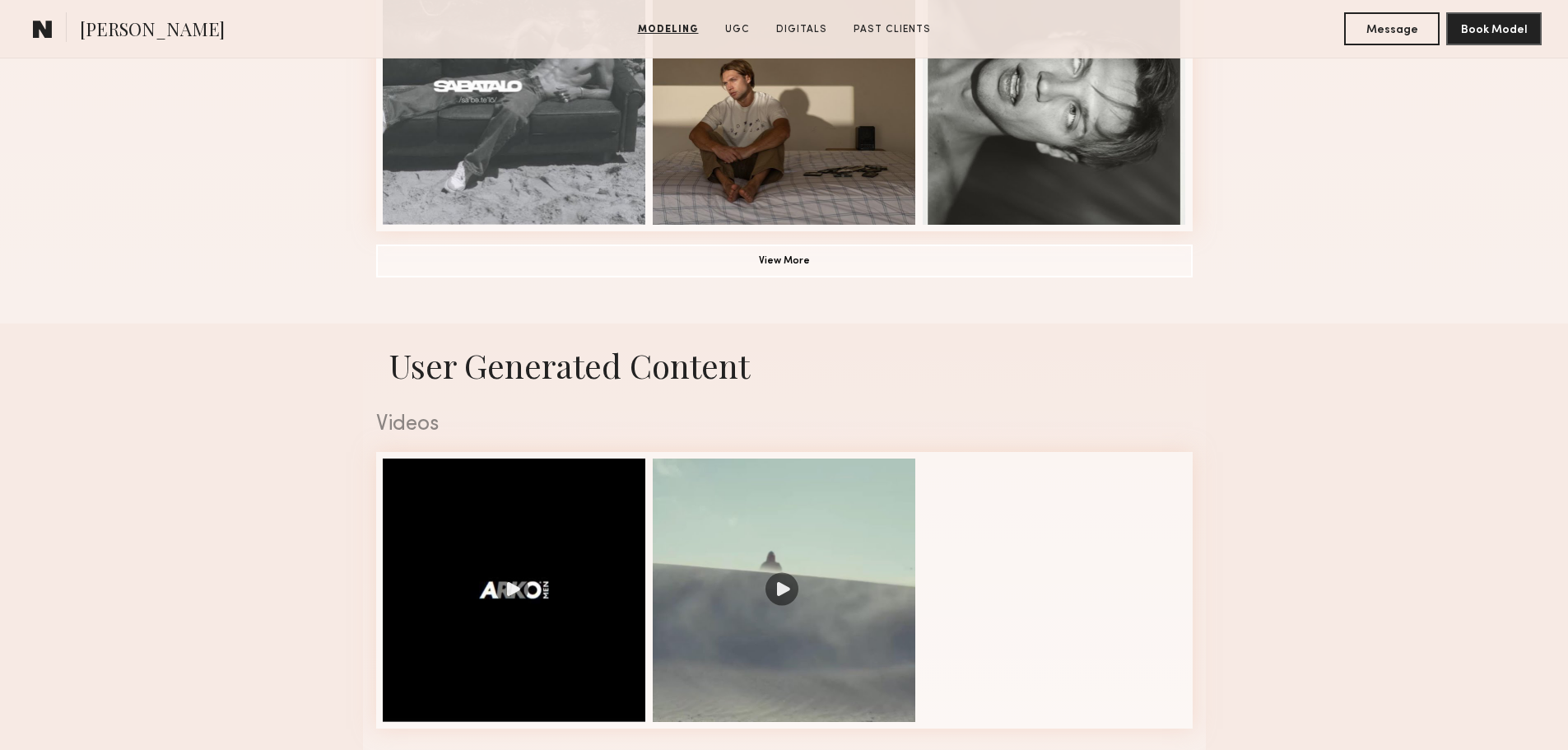
scroll to position [1481, 0]
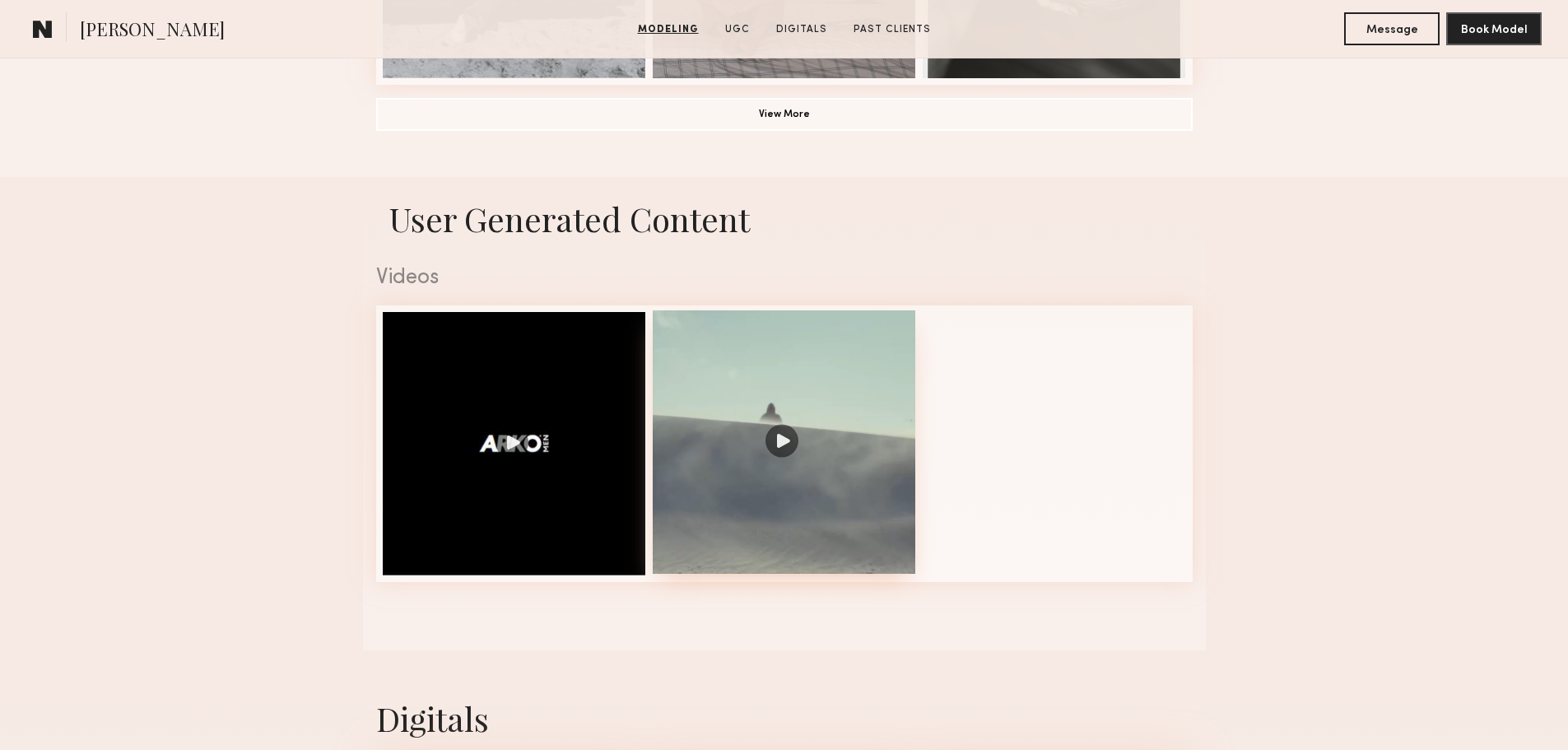
click at [900, 489] on div at bounding box center [784, 442] width 263 height 263
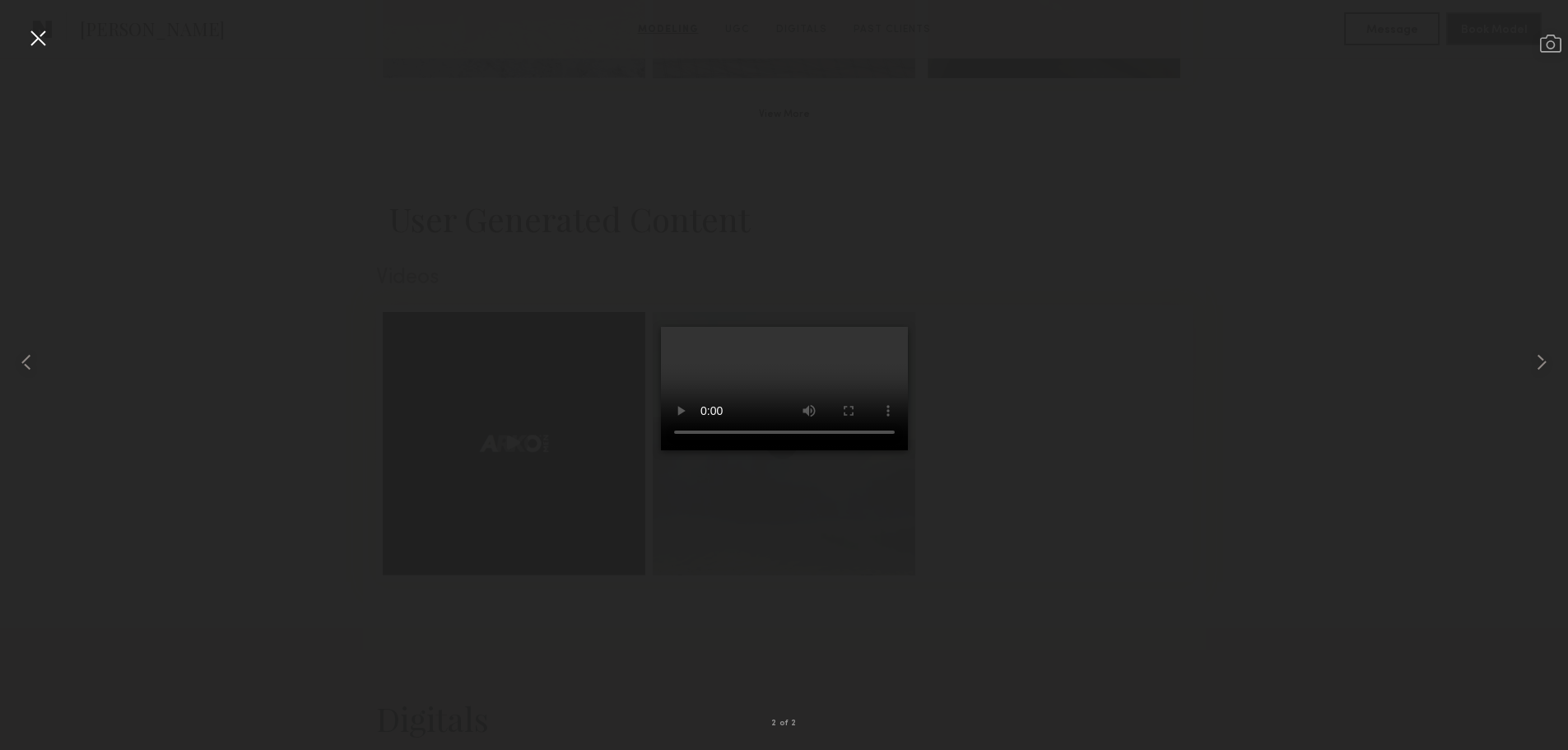
click at [39, 42] on div at bounding box center [38, 38] width 27 height 27
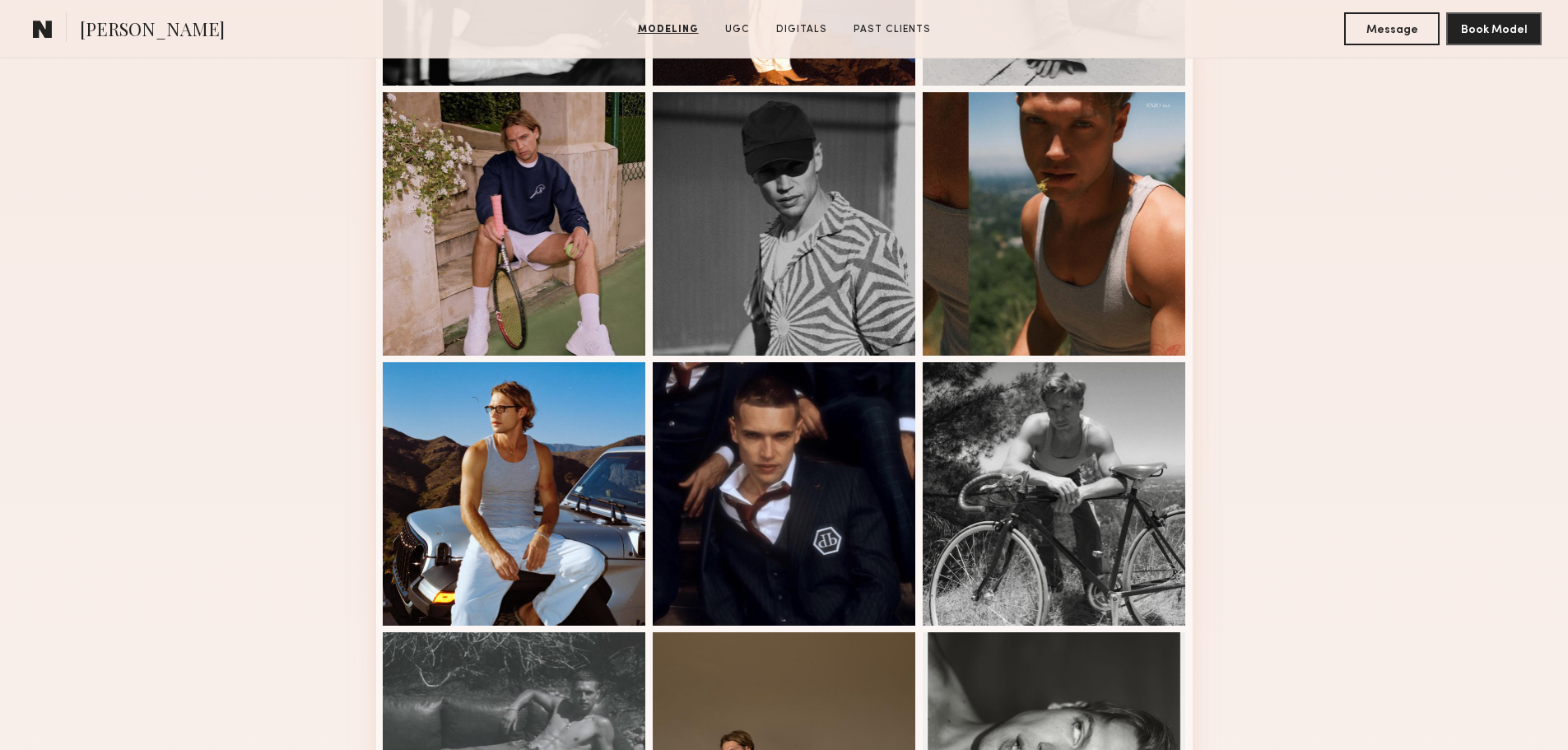
scroll to position [576, 0]
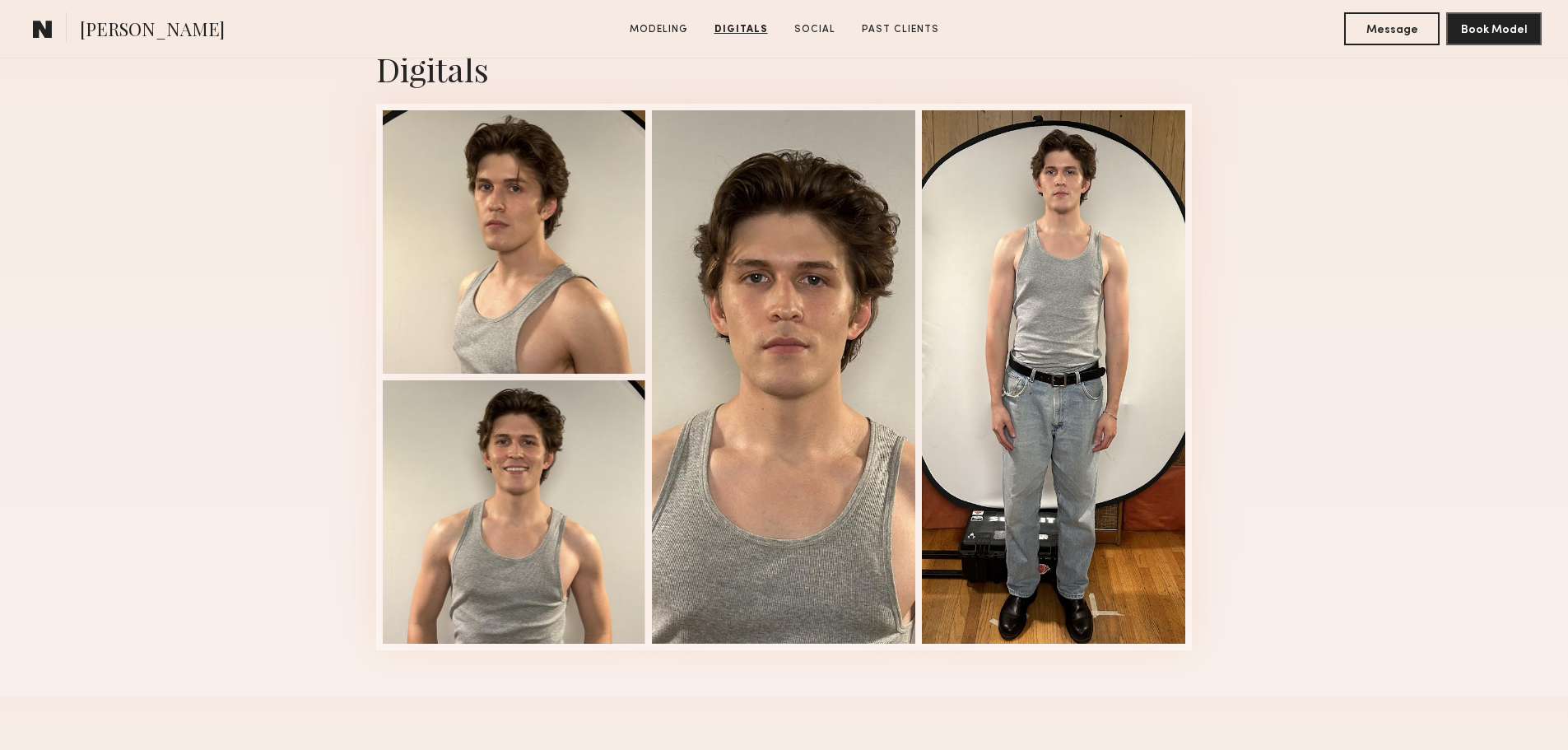
scroll to position [1646, 0]
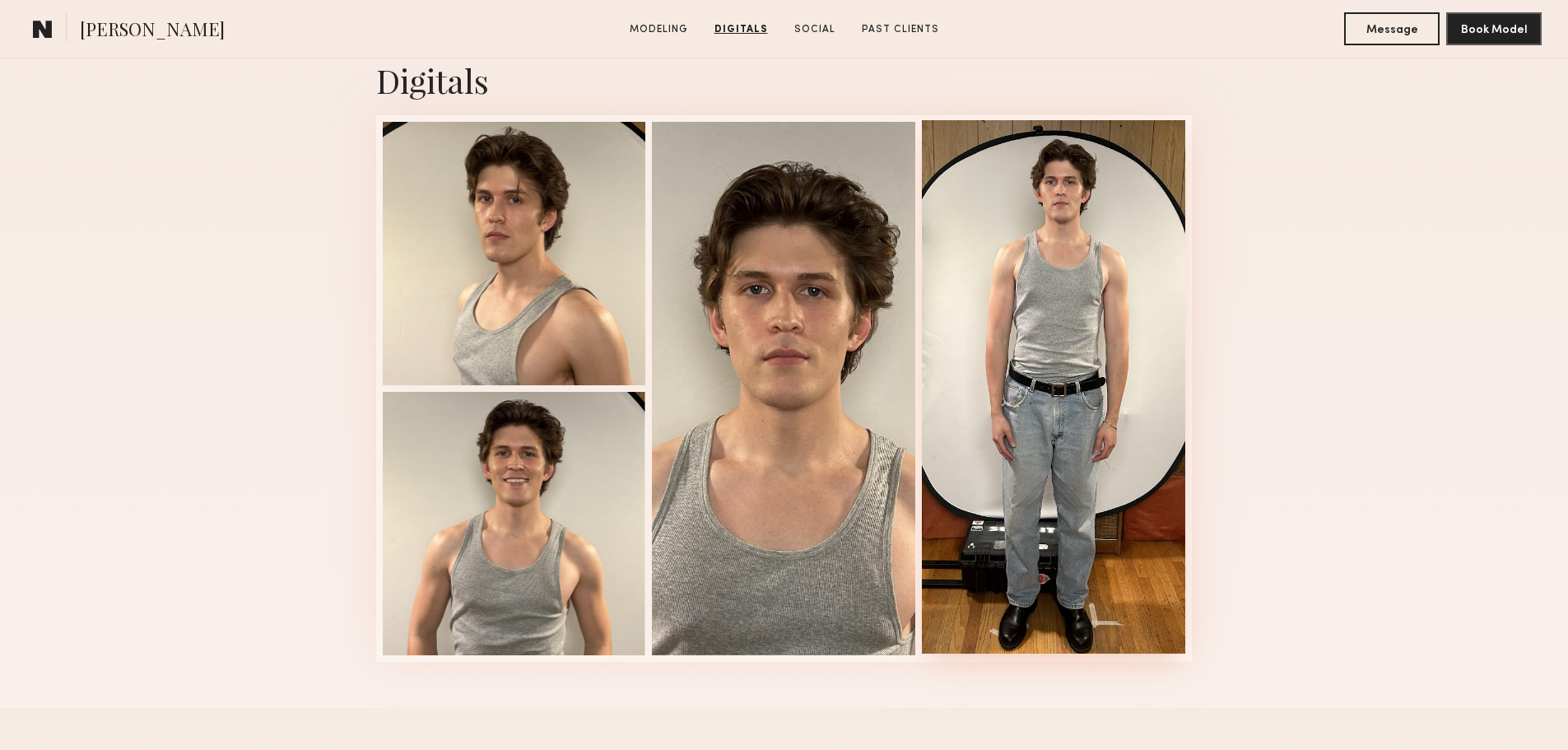
click at [1116, 464] on div at bounding box center [1054, 386] width 263 height 533
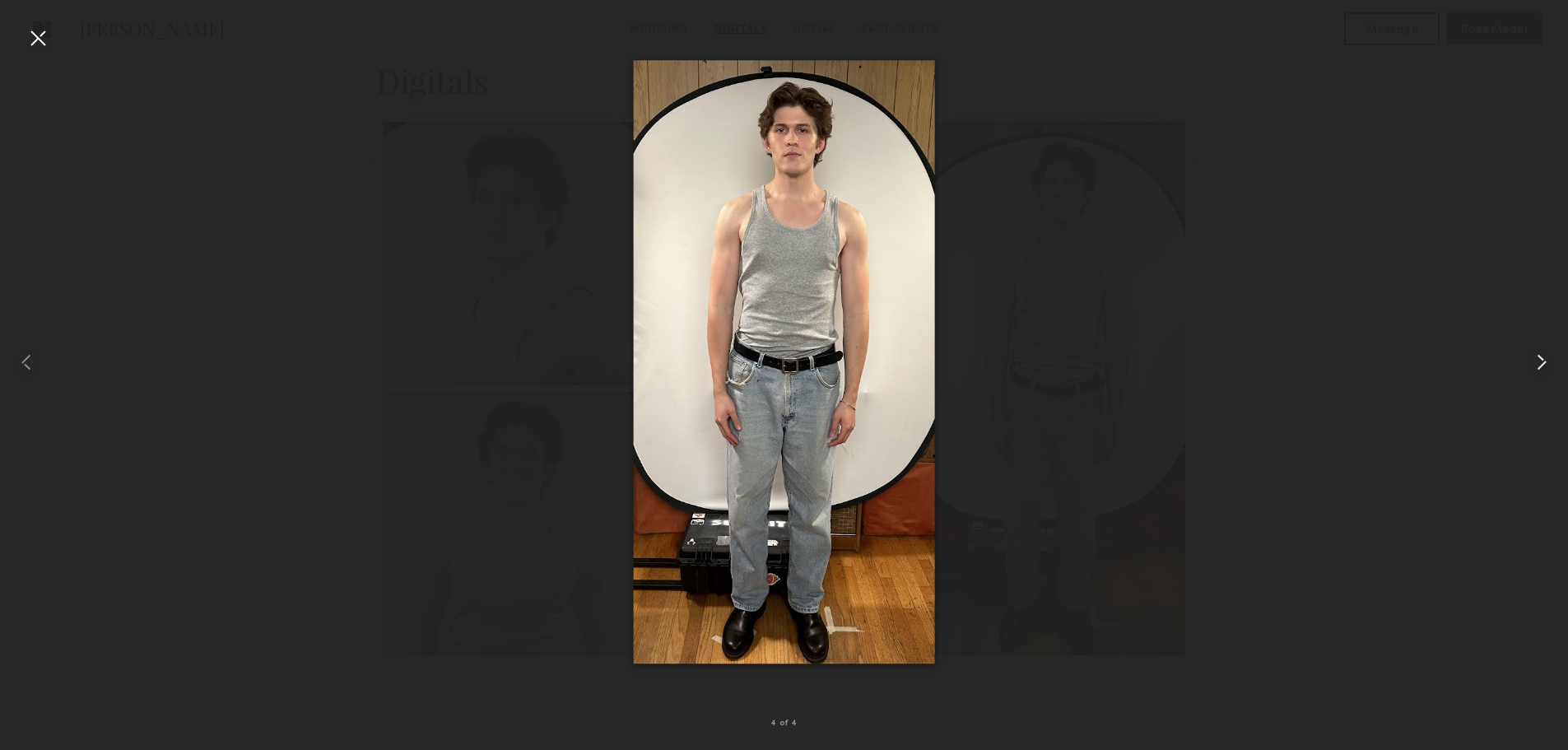
click at [1541, 362] on common-icon at bounding box center [1542, 363] width 27 height 27
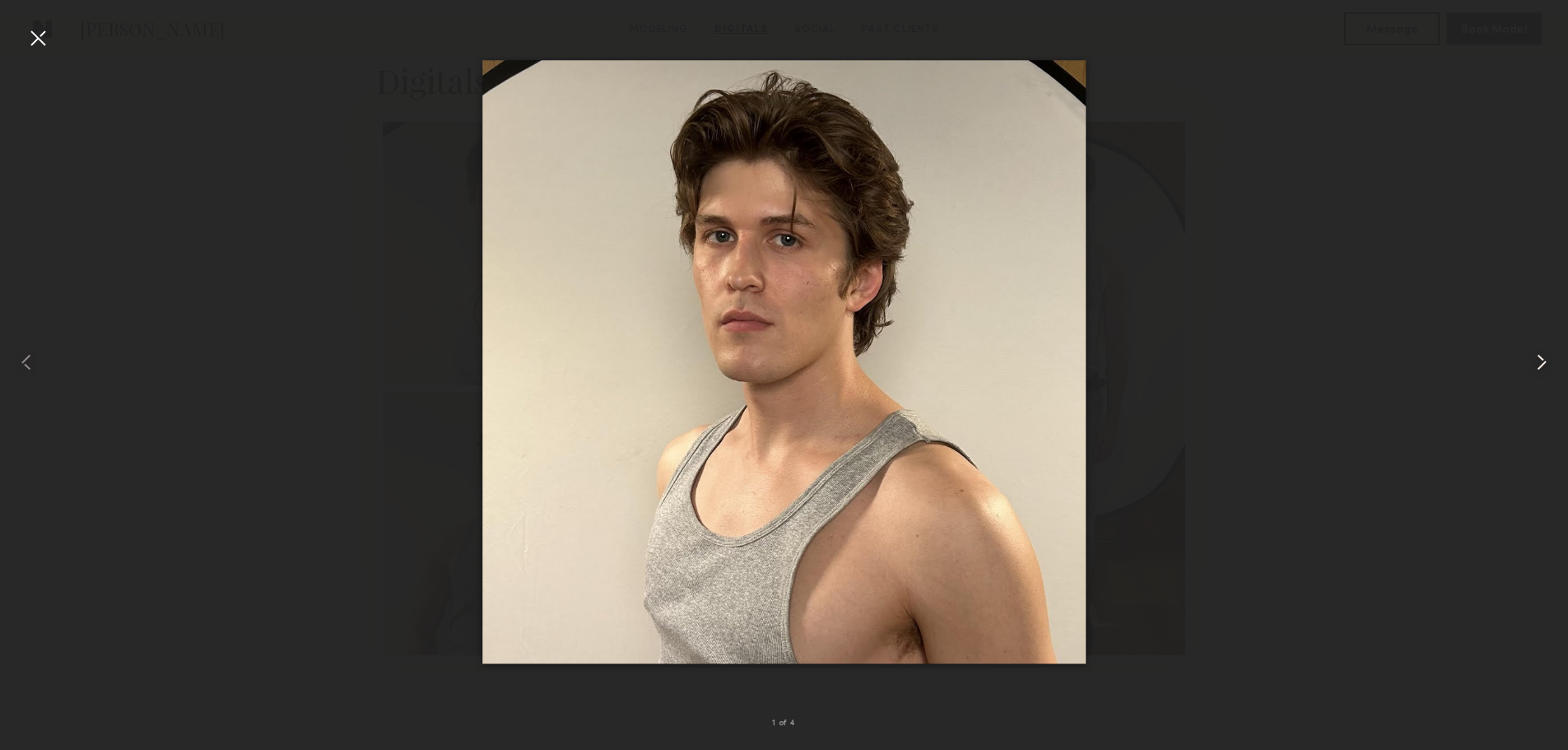
click at [1541, 362] on common-icon at bounding box center [1542, 363] width 27 height 27
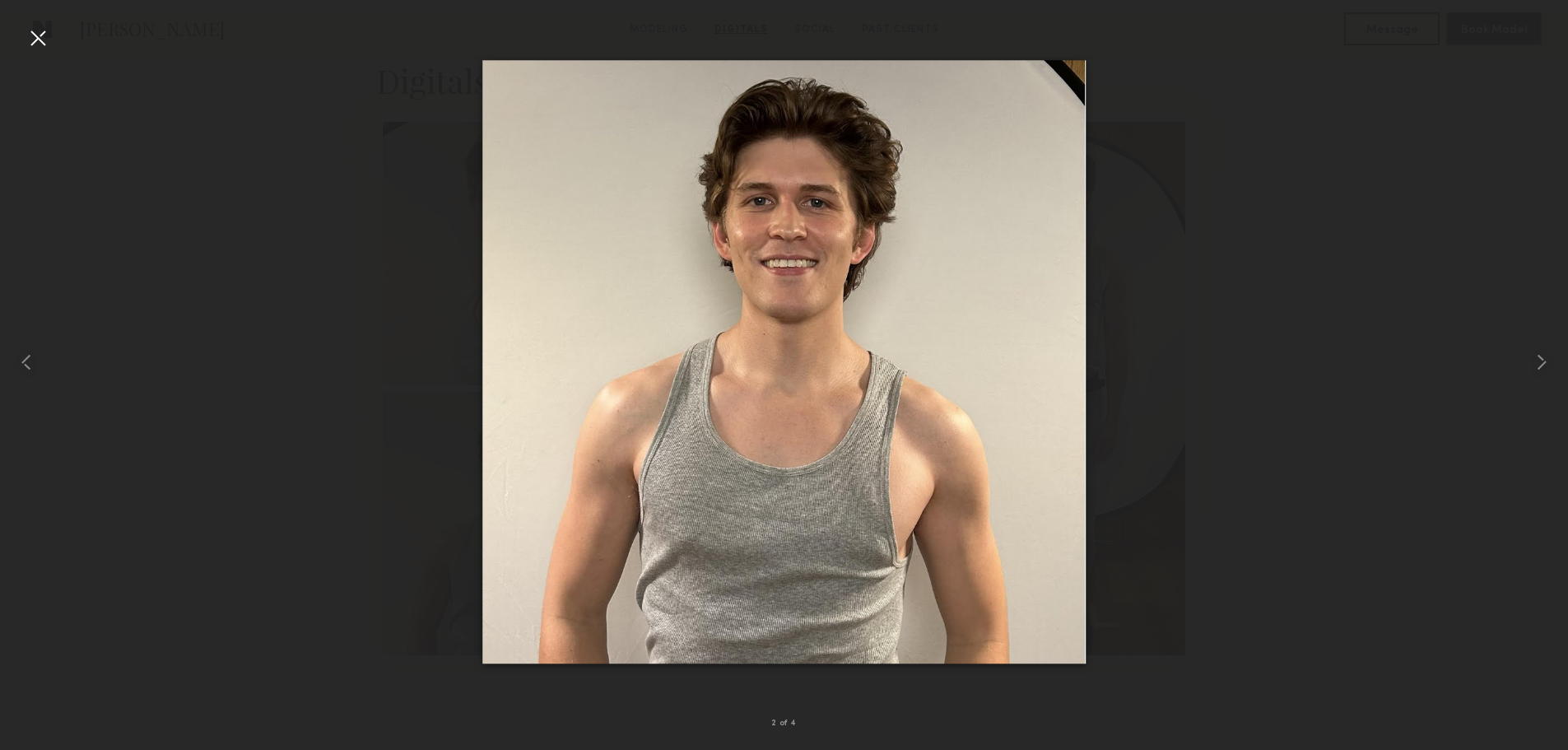
click at [42, 45] on div at bounding box center [38, 38] width 27 height 27
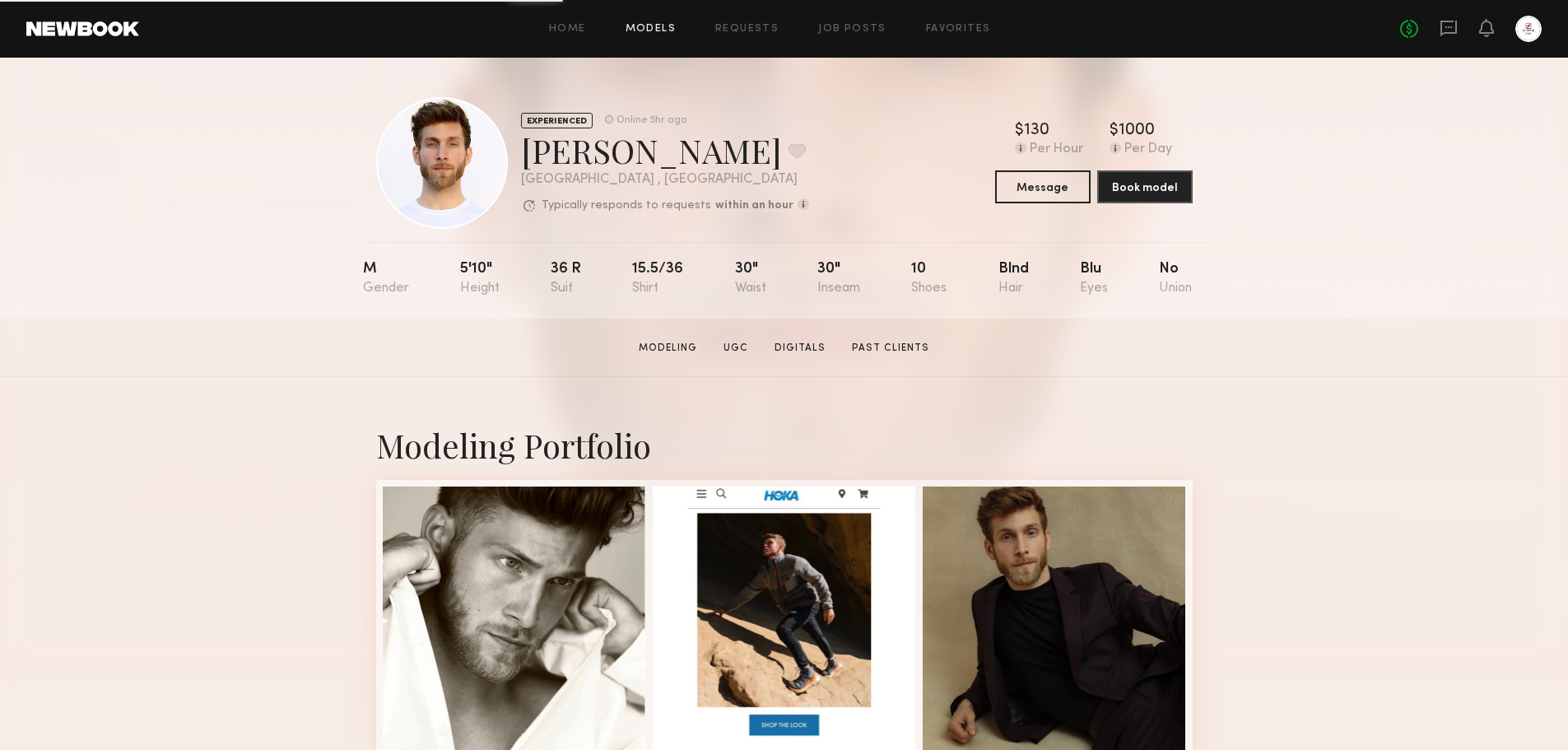
click at [641, 24] on link "Models" at bounding box center [650, 29] width 51 height 10
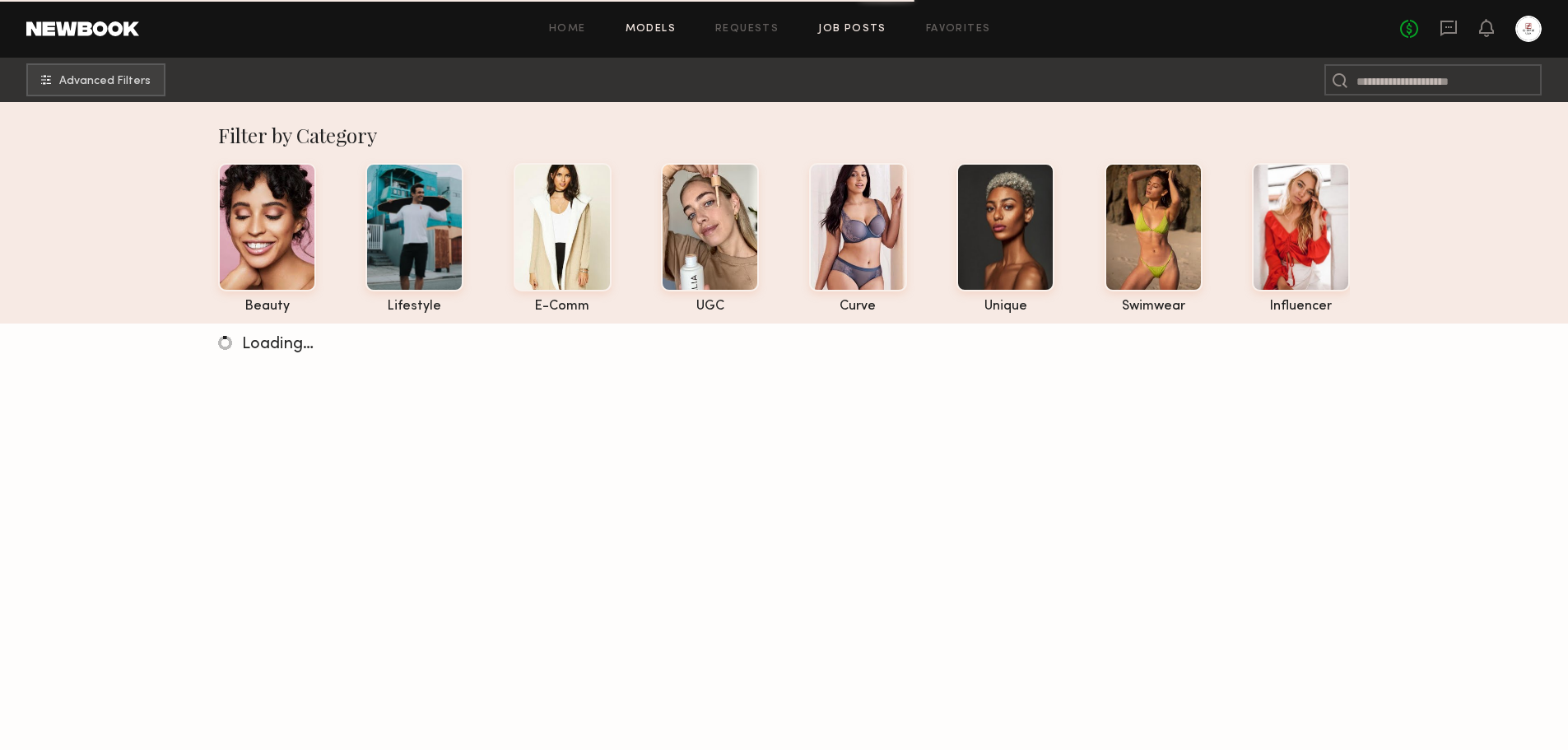
click at [867, 33] on link "Job Posts" at bounding box center [852, 29] width 69 height 10
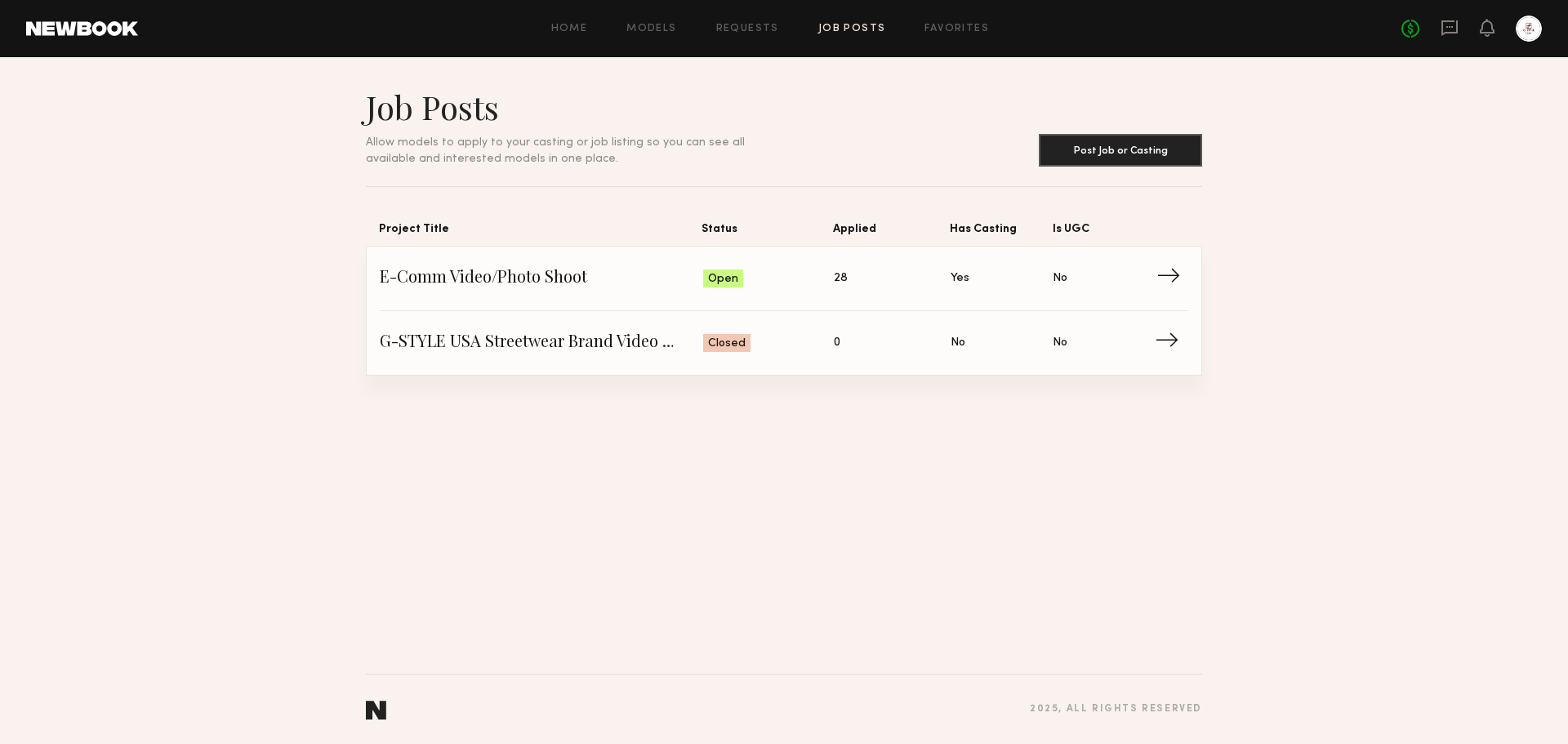
click at [1160, 280] on span "→" at bounding box center [1172, 278] width 33 height 25
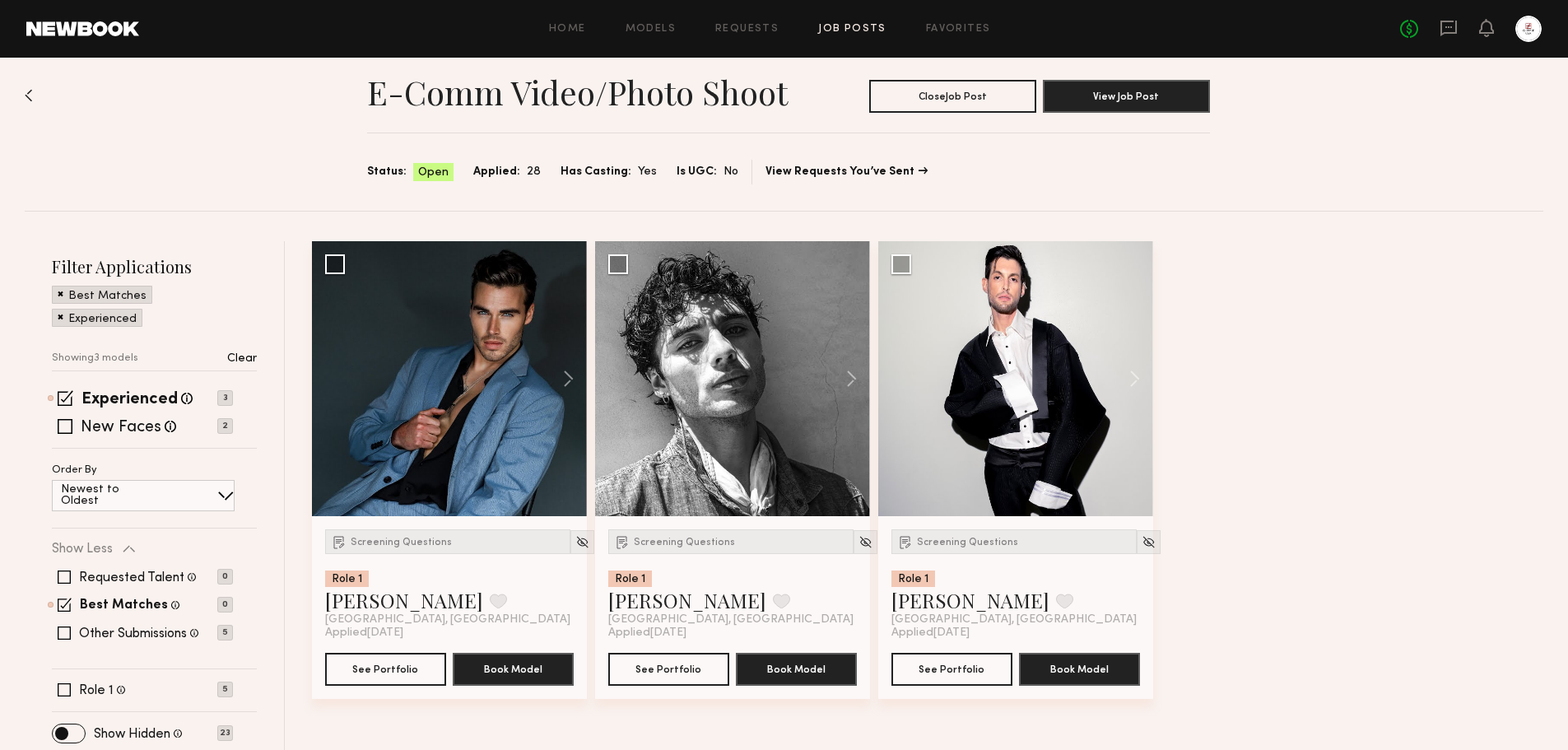
scroll to position [27, 0]
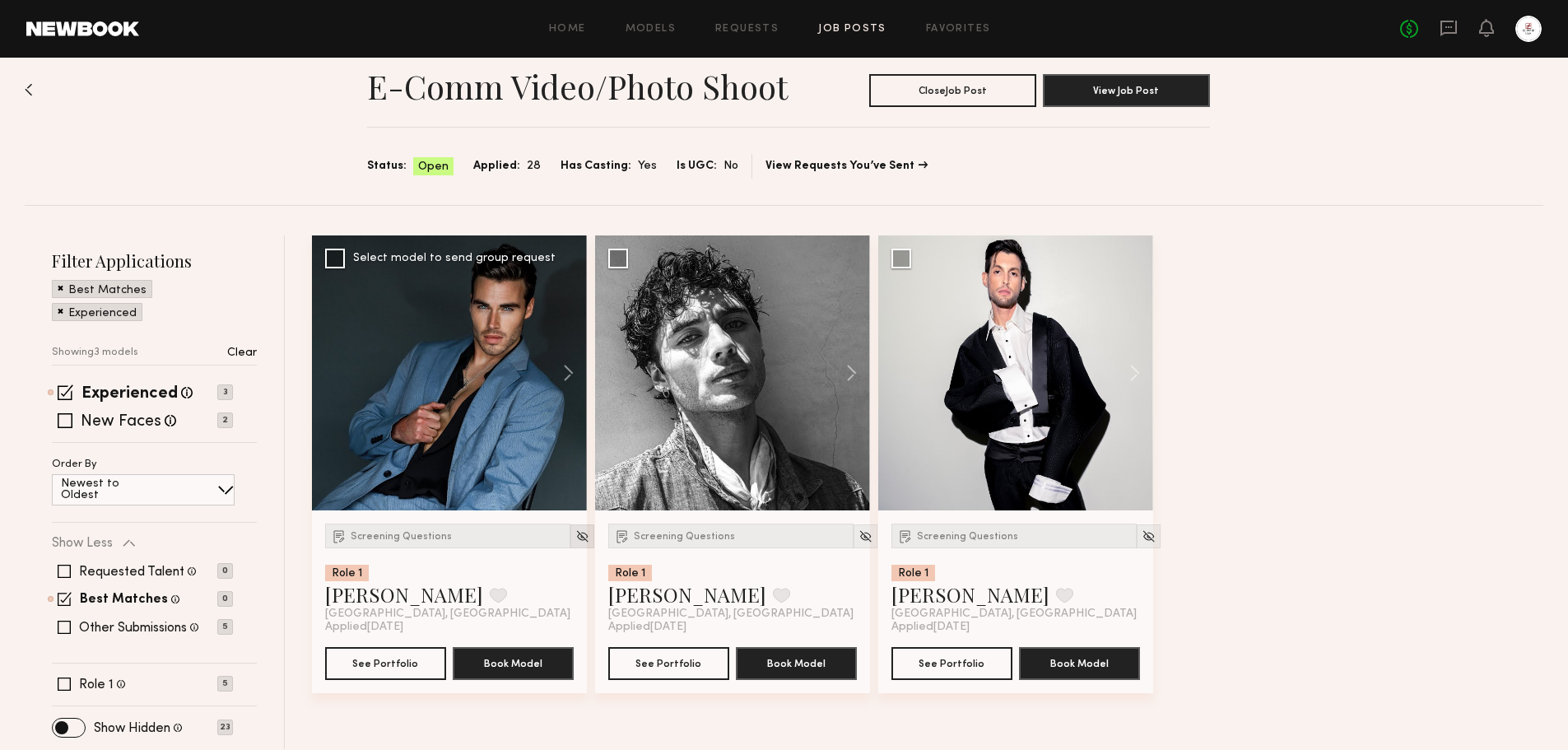
click at [575, 538] on img at bounding box center [582, 536] width 14 height 14
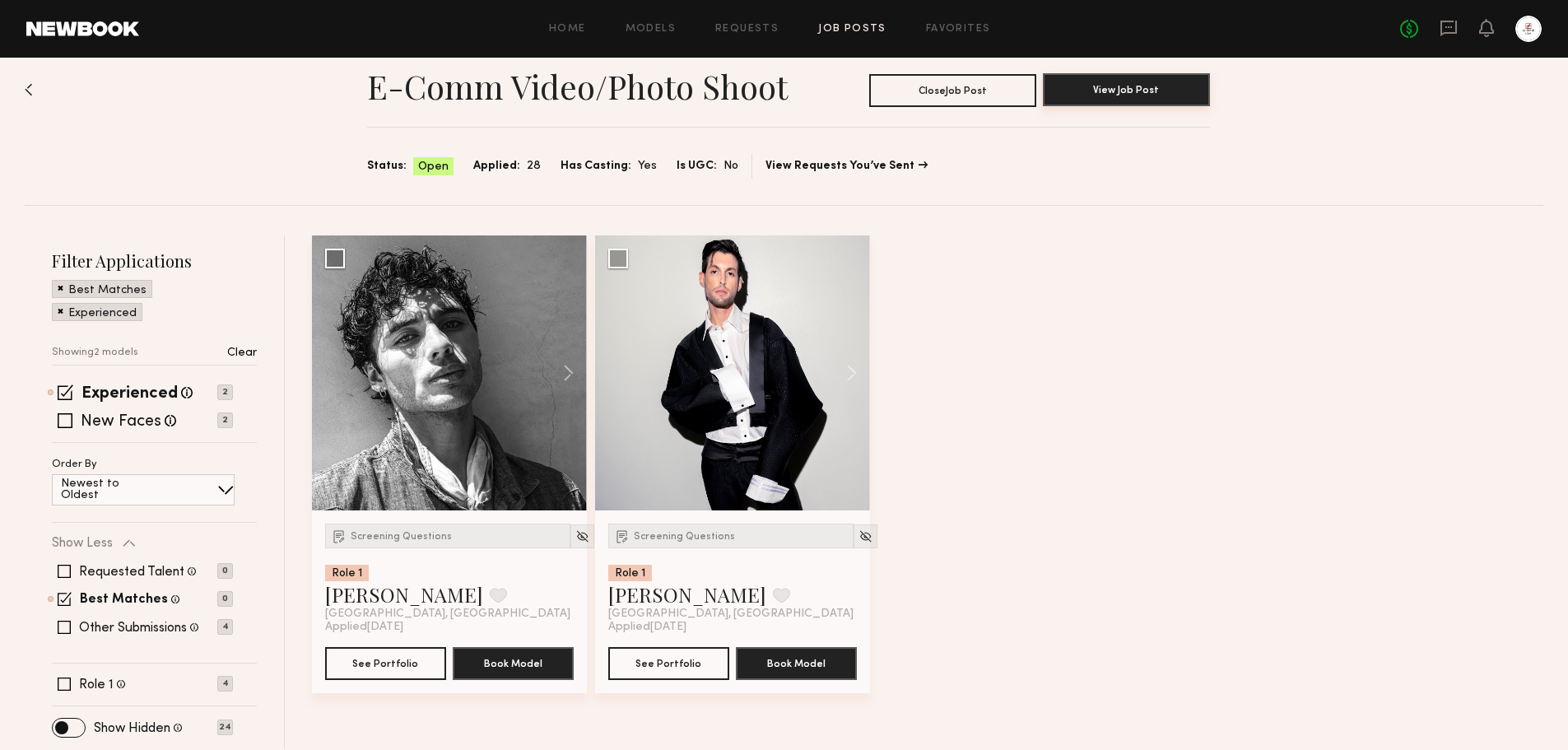
click at [1108, 89] on button "View Job Post" at bounding box center [1126, 90] width 167 height 32
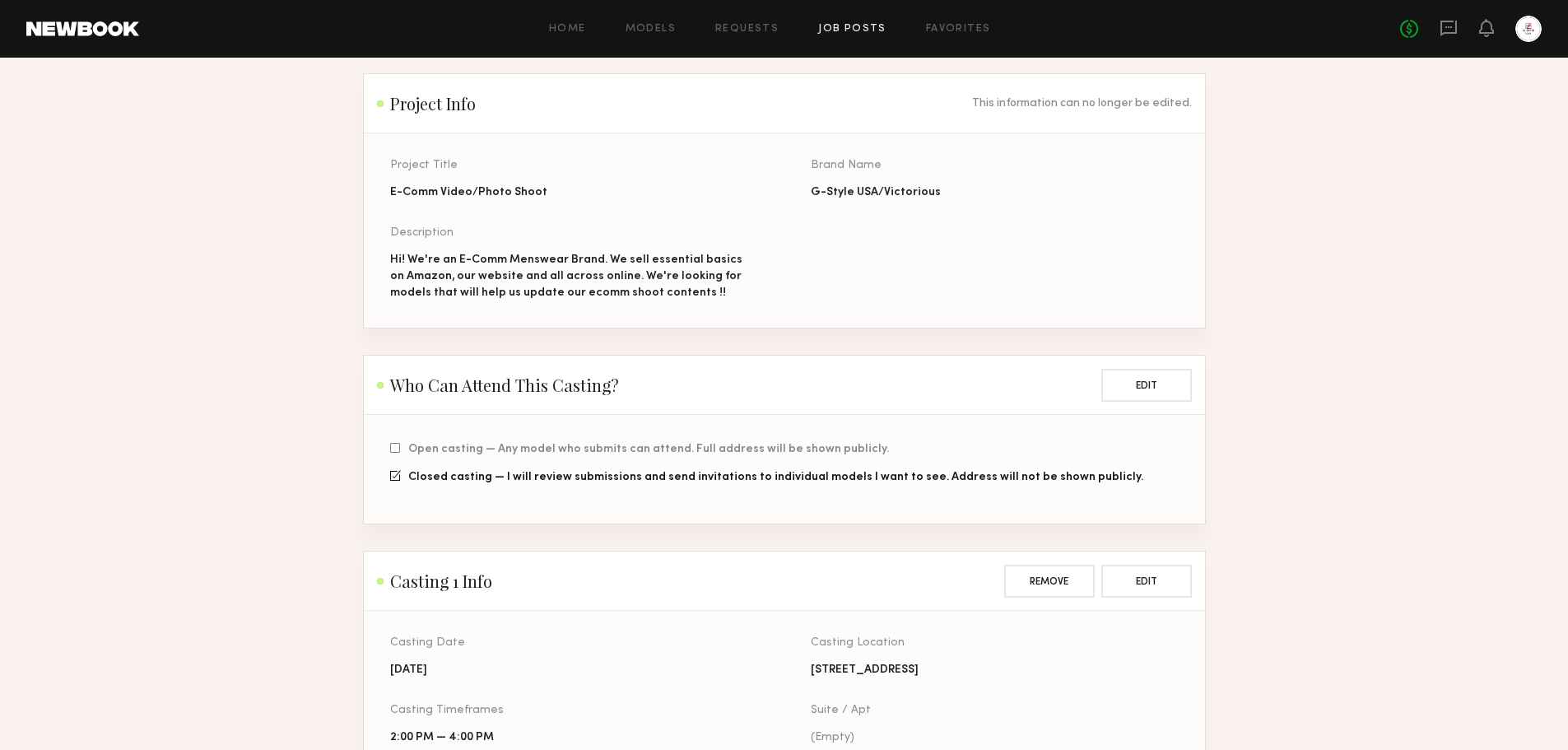
scroll to position [493, 0]
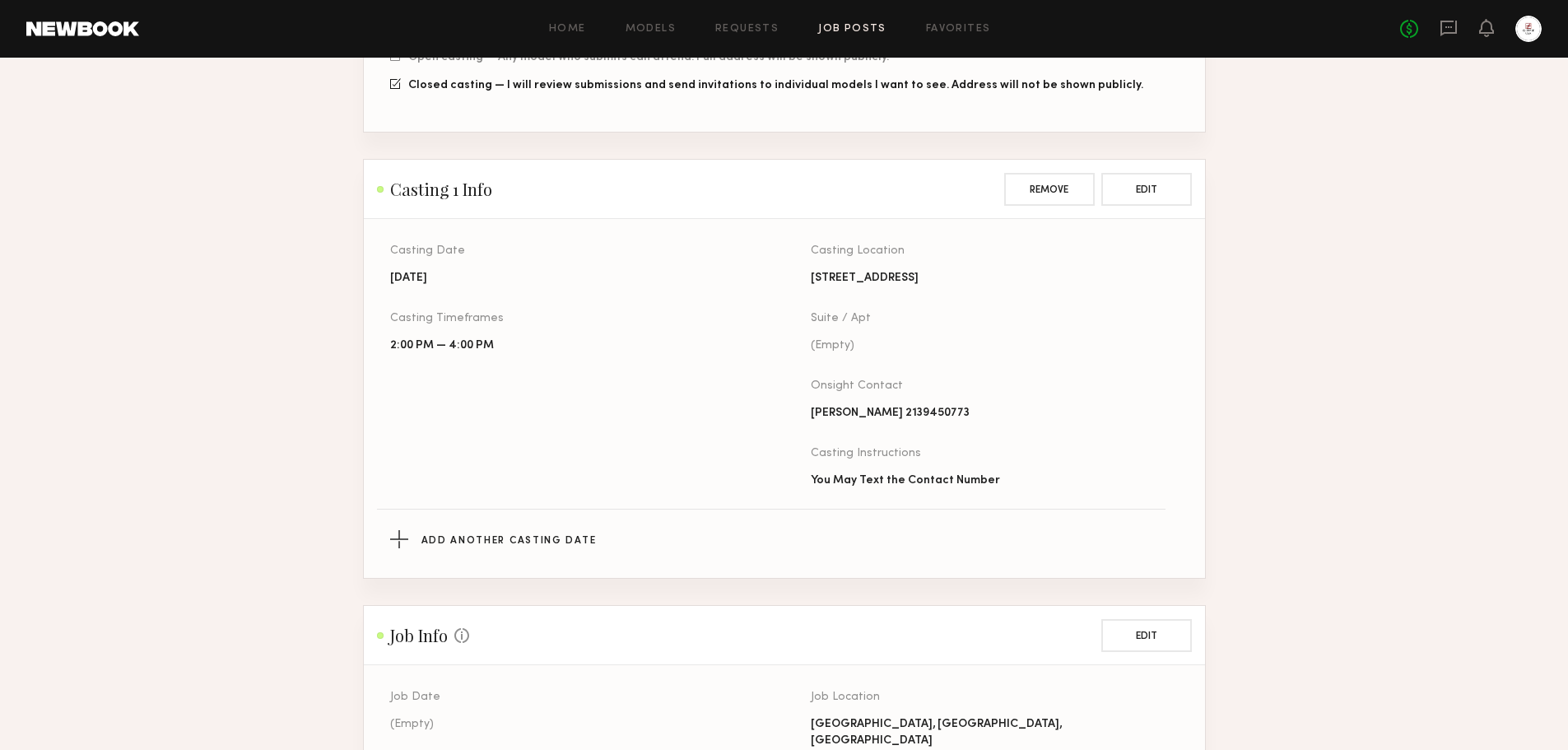
drag, startPoint x: 470, startPoint y: 281, endPoint x: 383, endPoint y: 304, distance: 90.0
click at [383, 304] on section "Casting Date [DATE] Casting Timeframes 2:00 PM — 4:00 PM Casting Location [STRE…" at bounding box center [784, 398] width 841 height 359
click at [386, 288] on section "Casting Date [DATE] Casting Timeframes 2:00 PM — 4:00 PM Casting Location [STRE…" at bounding box center [784, 398] width 841 height 359
drag, startPoint x: 387, startPoint y: 288, endPoint x: 448, endPoint y: 292, distance: 61.1
click at [448, 292] on section "Casting Date [DATE] Casting Timeframes 2:00 PM — 4:00 PM Casting Location [STRE…" at bounding box center [784, 398] width 841 height 359
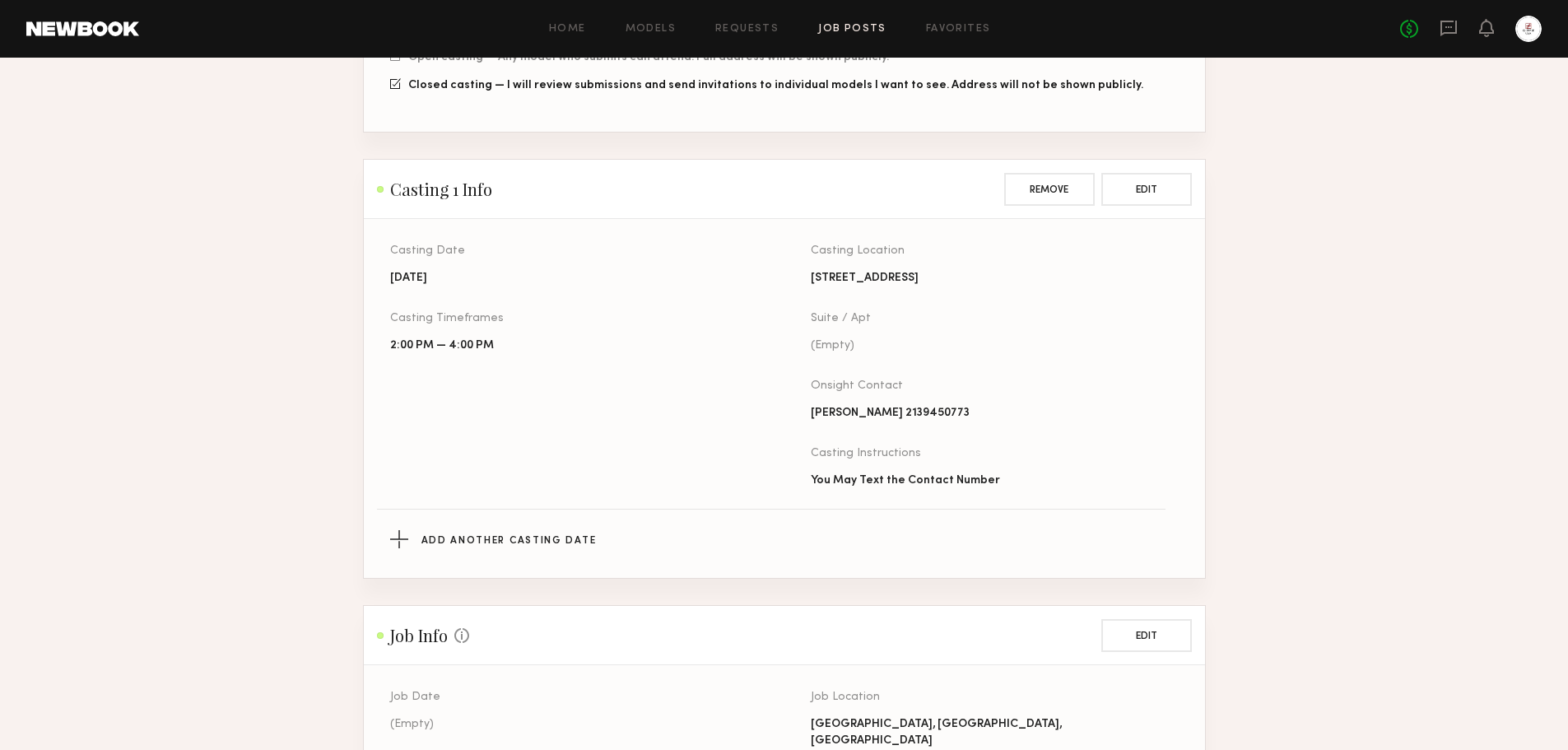
click at [1232, 250] on section "E-Comm Video/Photo Shoot Project Info This information can no longer be edited.…" at bounding box center [784, 568] width 1568 height 1949
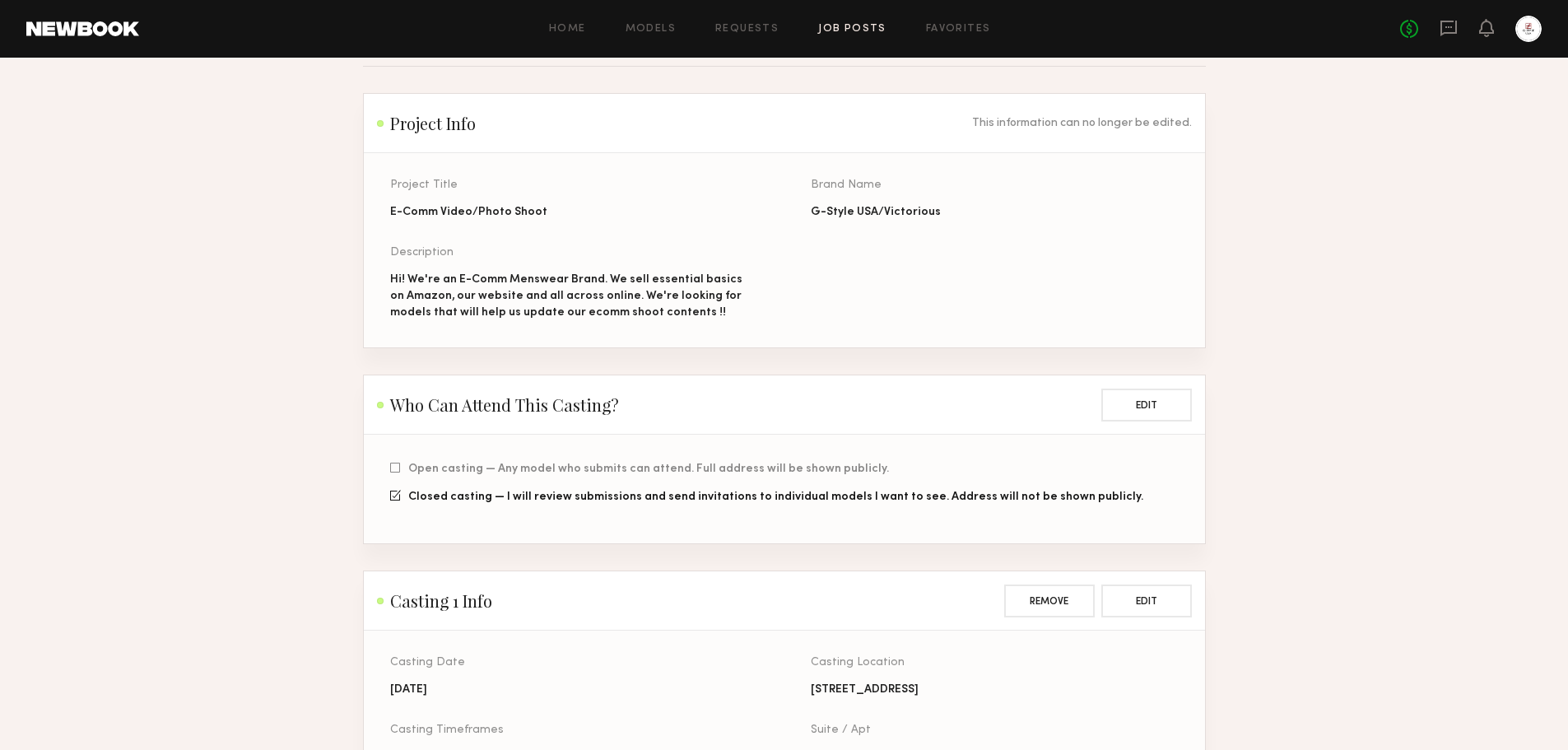
scroll to position [0, 0]
